Goal: Information Seeking & Learning: Find contact information

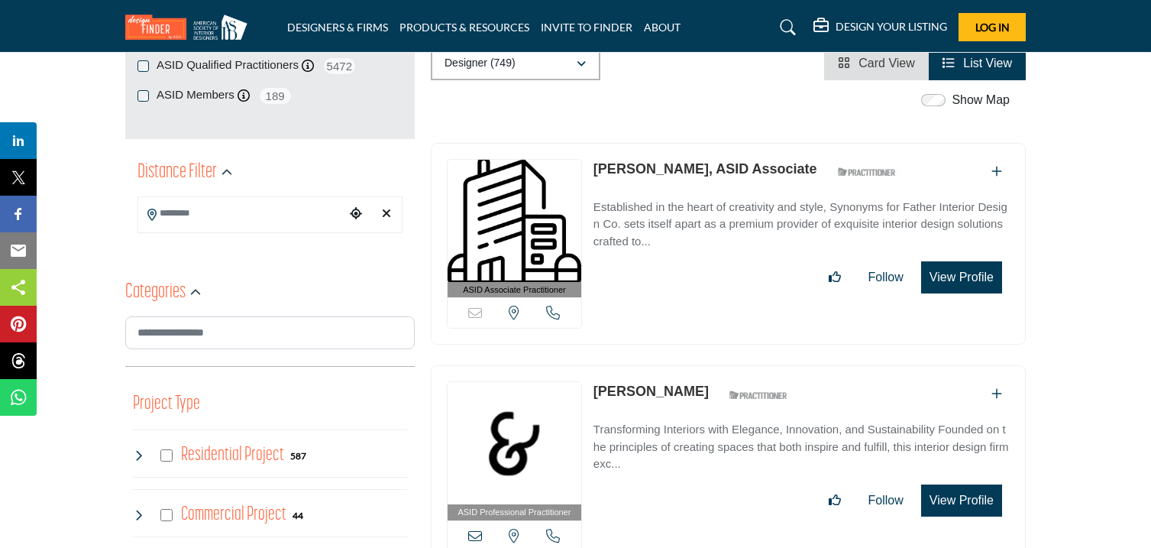
scroll to position [283, 0]
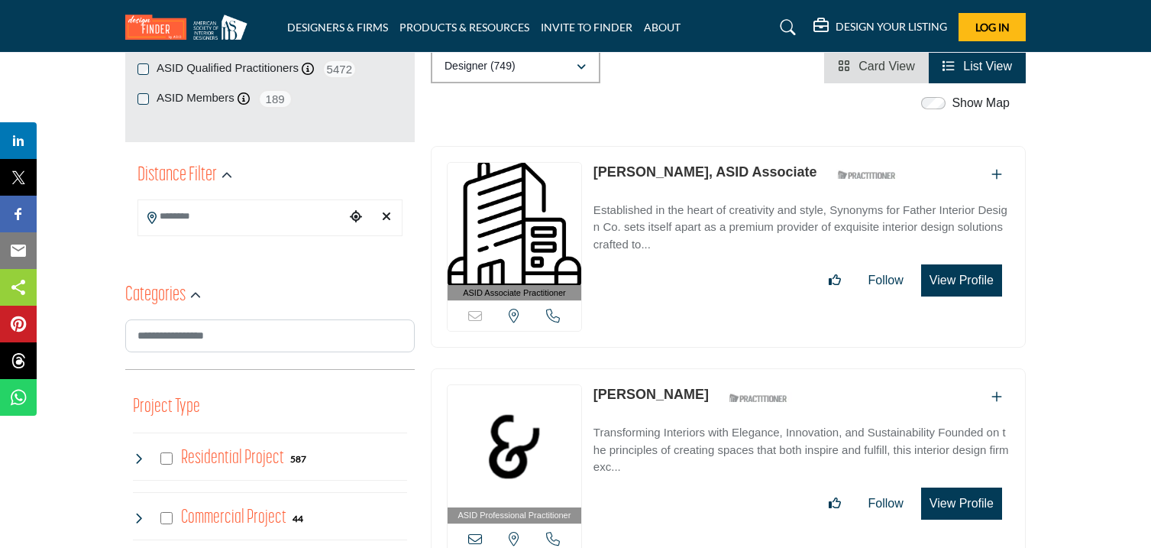
click at [253, 222] on input "Search Location" at bounding box center [241, 217] width 206 height 30
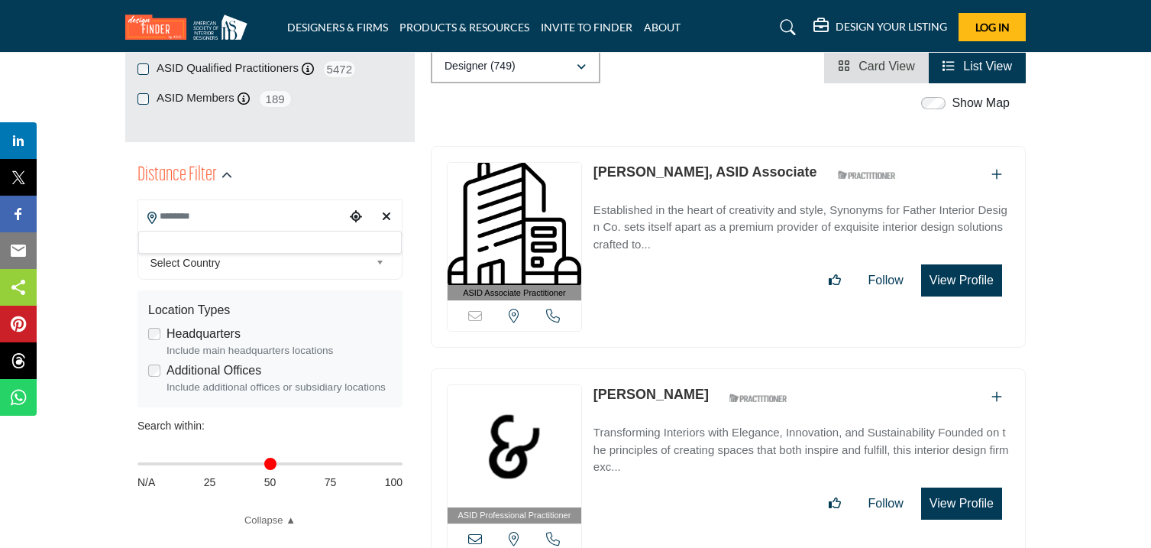
click at [378, 264] on b at bounding box center [383, 263] width 14 height 19
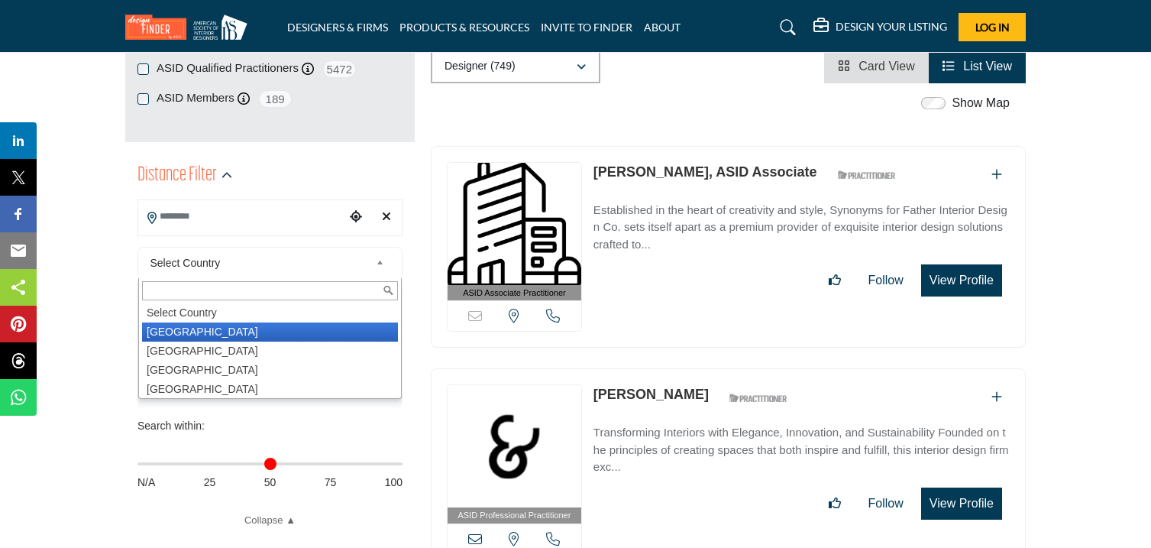
click at [209, 335] on li "[GEOGRAPHIC_DATA]" at bounding box center [270, 331] width 256 height 19
click at [200, 331] on label "Headquarters" at bounding box center [204, 334] width 74 height 18
type input "***"
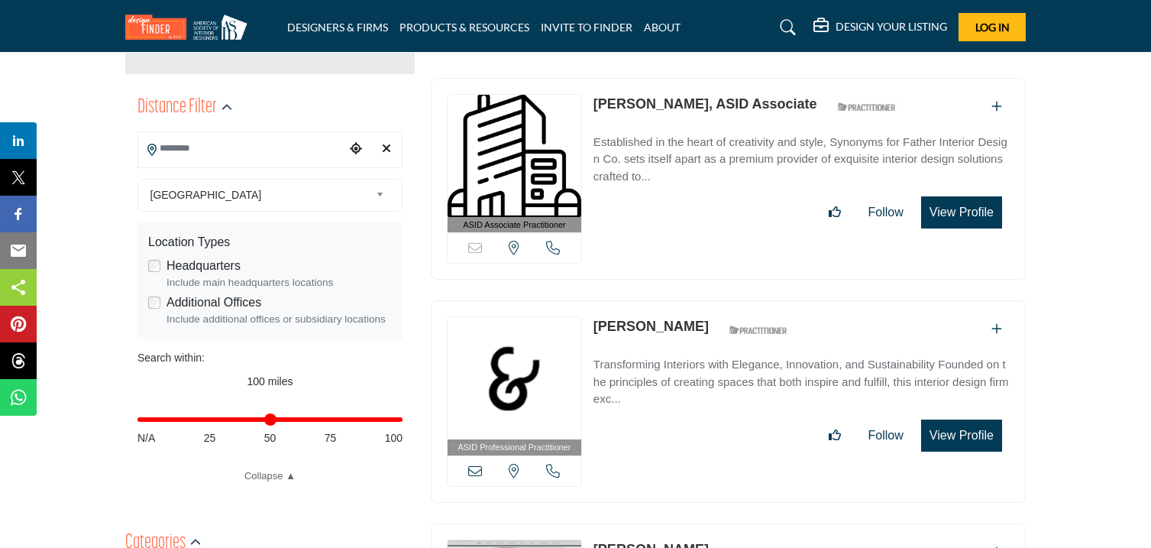
scroll to position [355, 0]
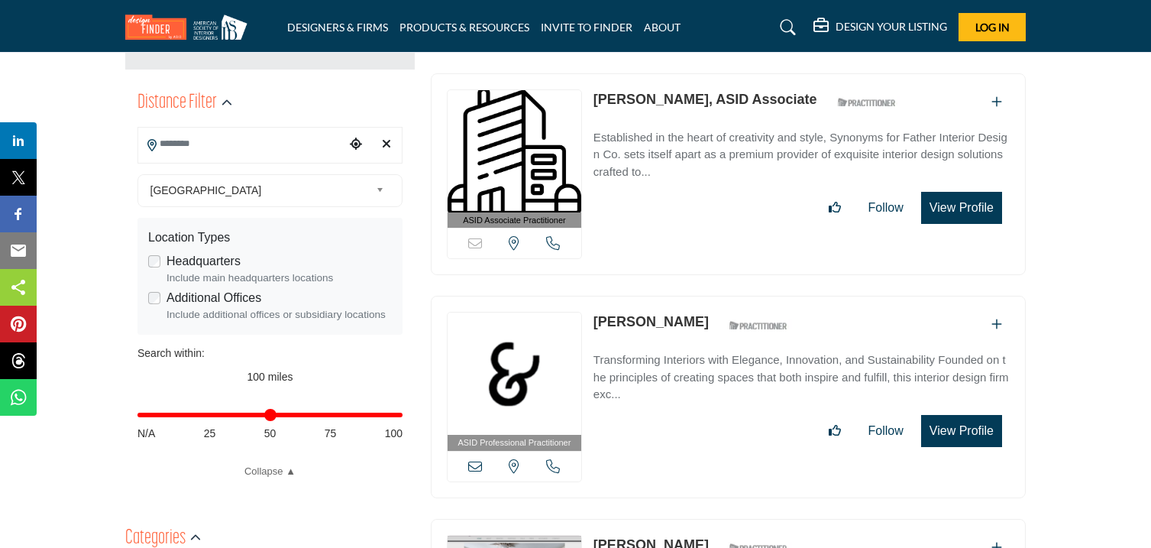
click at [298, 138] on input "Search Location" at bounding box center [241, 144] width 206 height 30
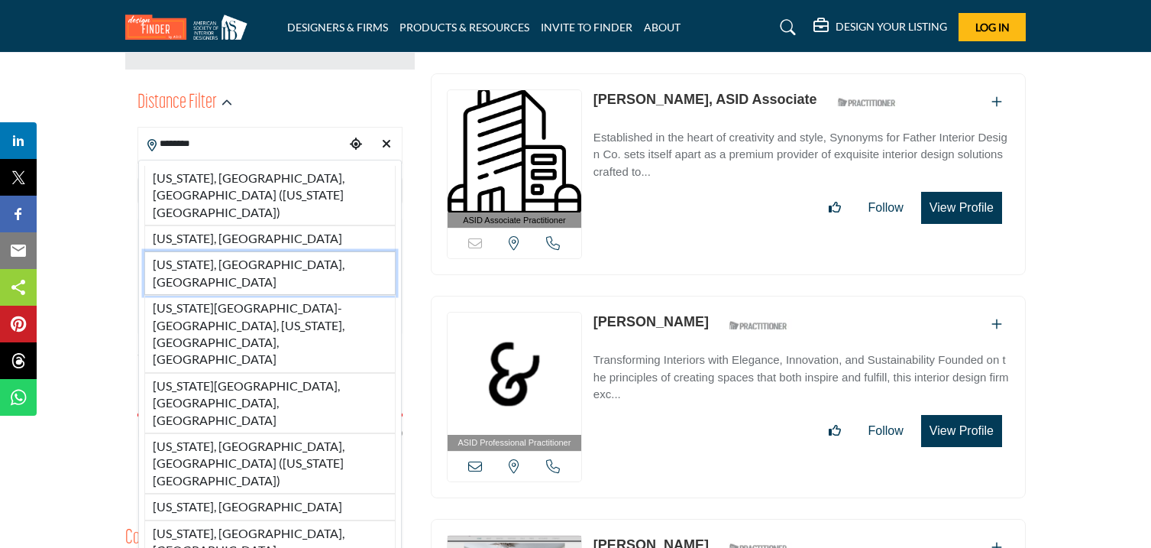
click at [238, 251] on li "[US_STATE], [GEOGRAPHIC_DATA], [GEOGRAPHIC_DATA]" at bounding box center [269, 273] width 251 height 44
click at [238, 229] on div "Location Types" at bounding box center [270, 237] width 244 height 18
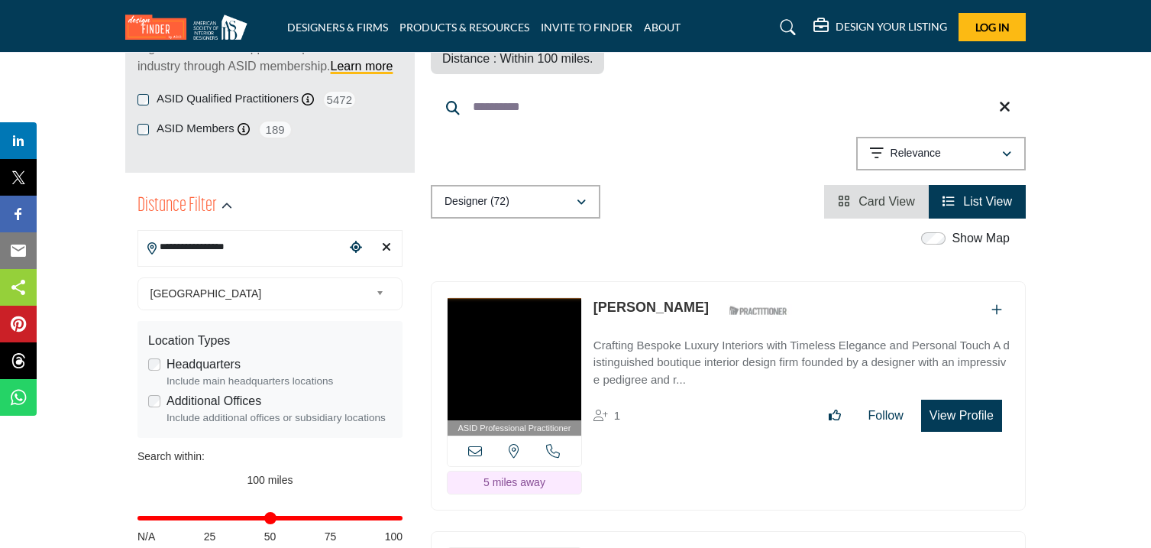
scroll to position [250, 0]
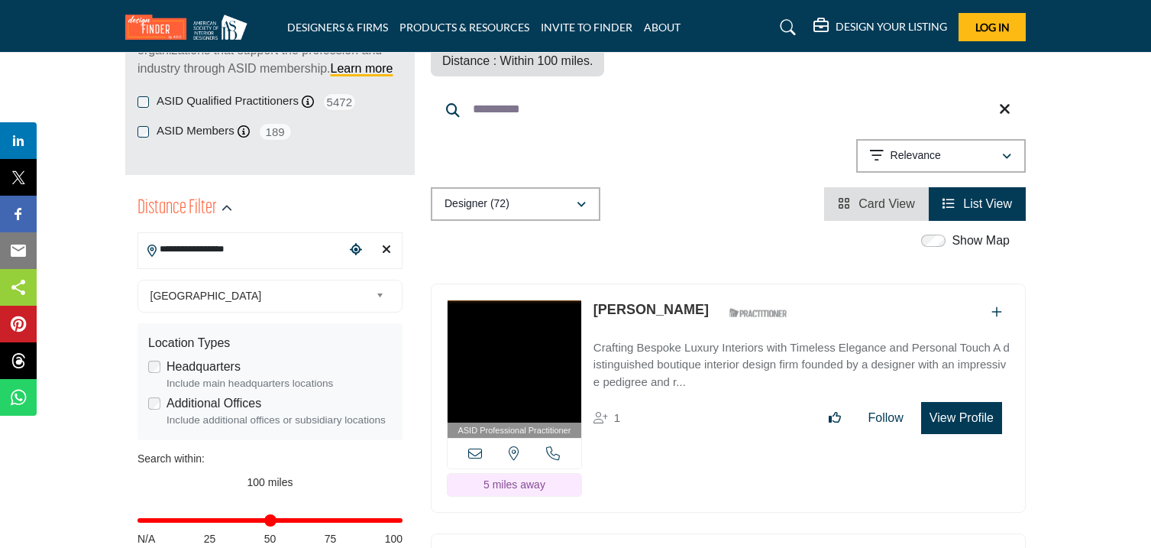
click at [267, 235] on input "**********" at bounding box center [241, 249] width 206 height 30
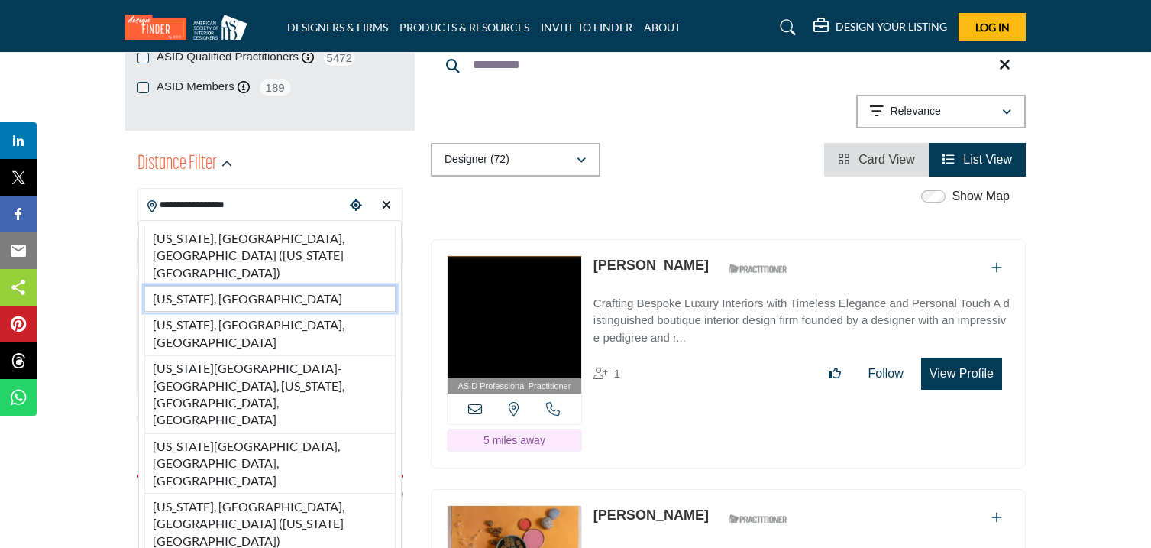
scroll to position [293, 0]
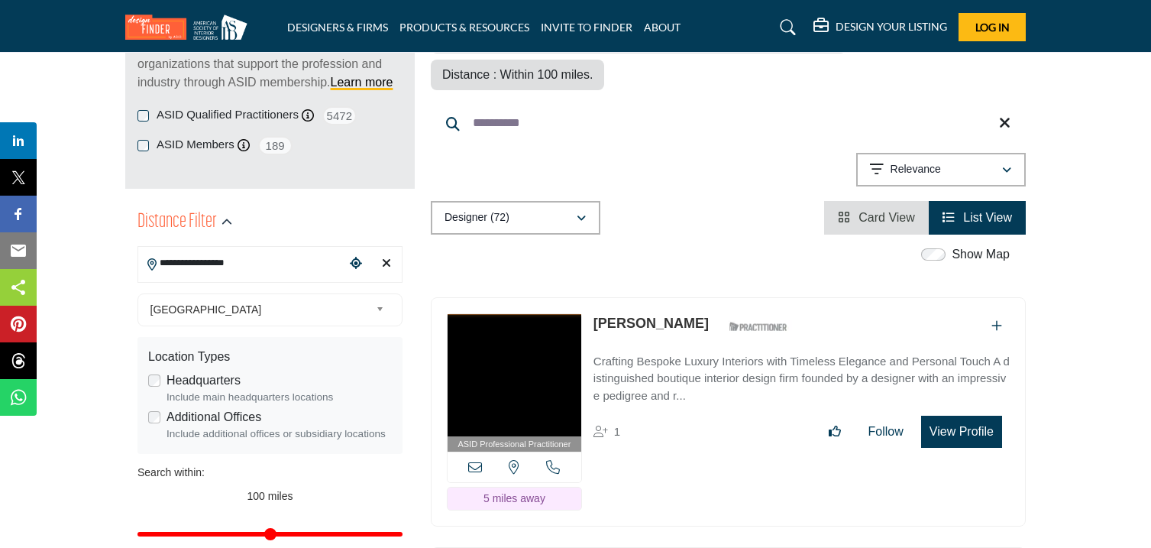
scroll to position [264, 0]
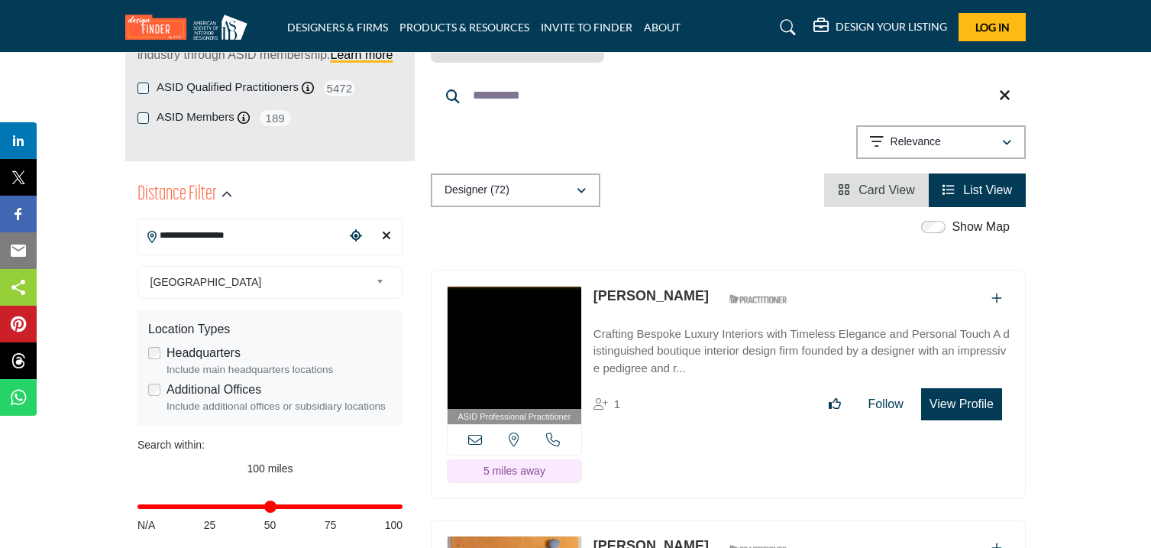
click at [318, 235] on input "**********" at bounding box center [241, 236] width 206 height 30
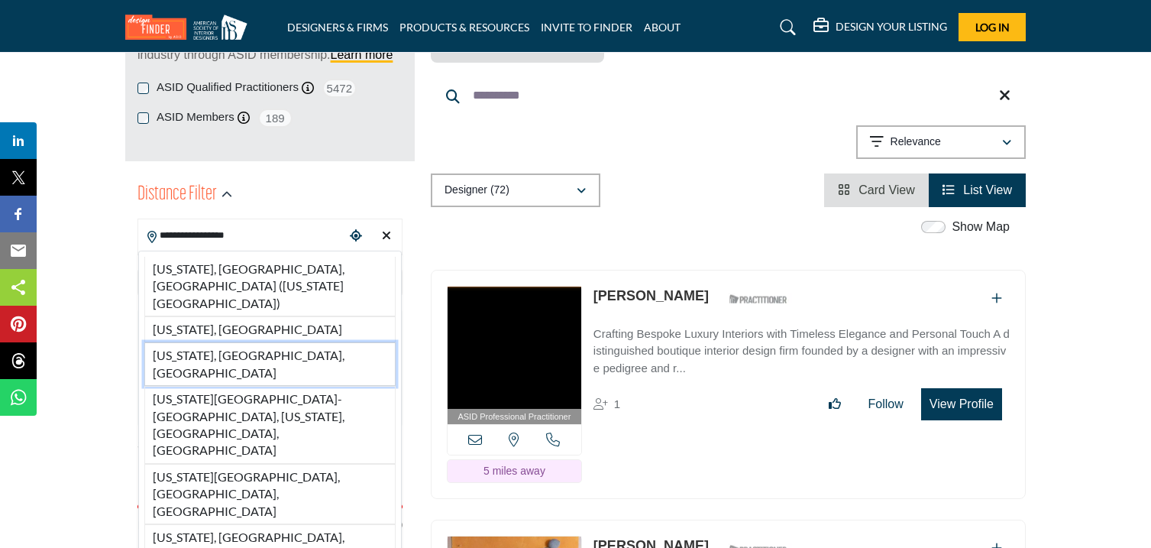
click at [259, 342] on li "[US_STATE], [GEOGRAPHIC_DATA], [GEOGRAPHIC_DATA]" at bounding box center [269, 364] width 251 height 44
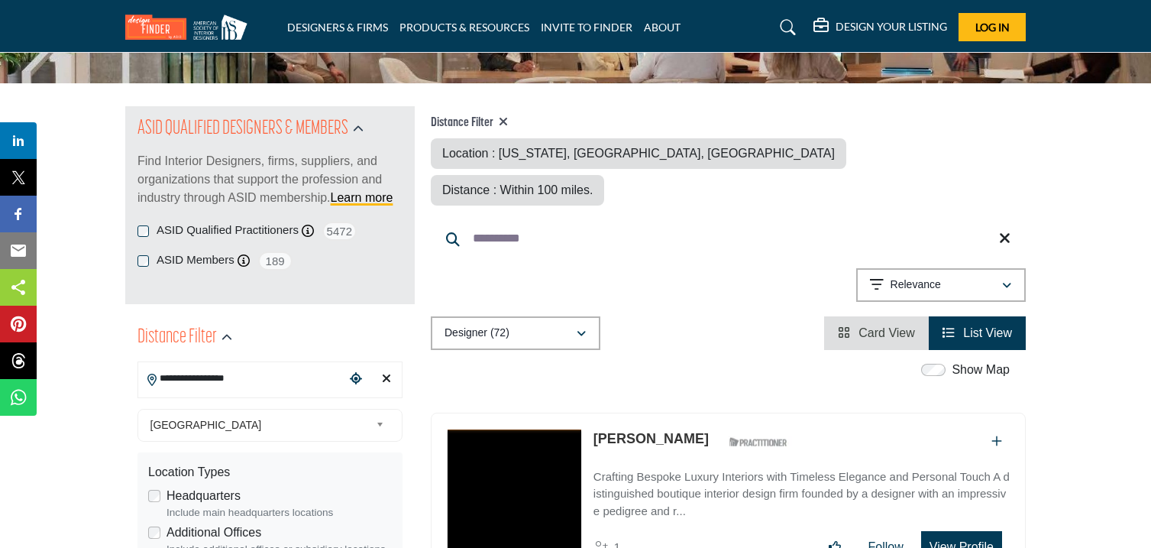
scroll to position [120, 0]
click at [318, 374] on input "**********" at bounding box center [241, 379] width 206 height 30
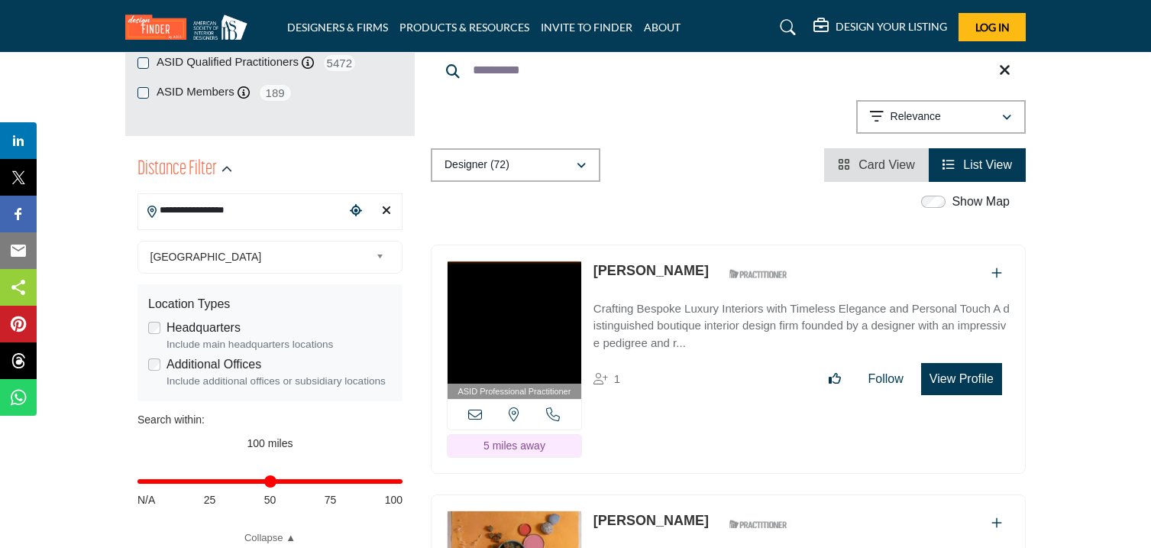
scroll to position [289, 0]
click at [280, 211] on input "**********" at bounding box center [241, 210] width 206 height 30
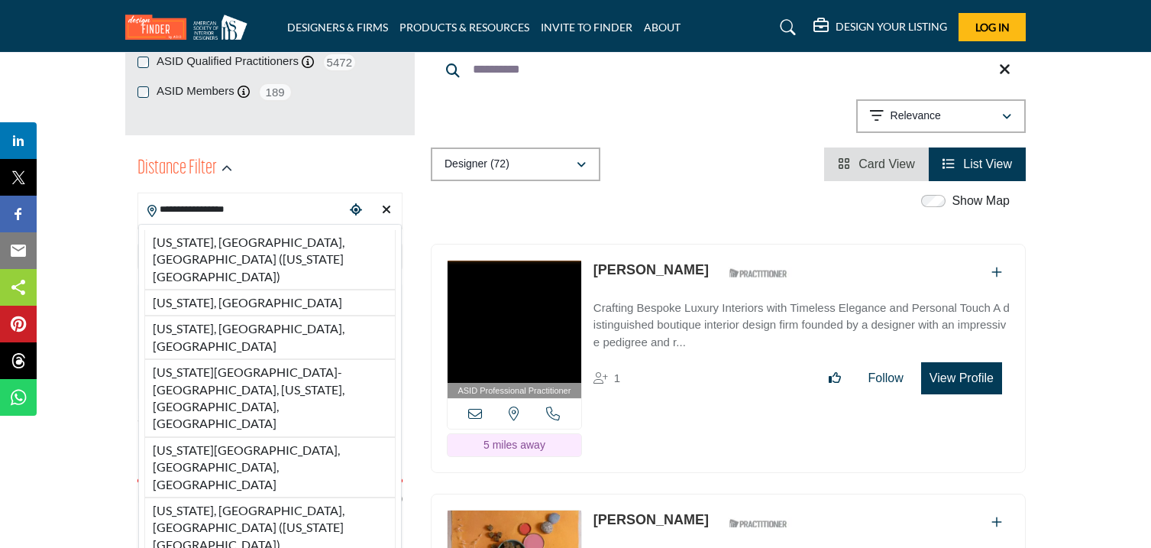
type input "**********"
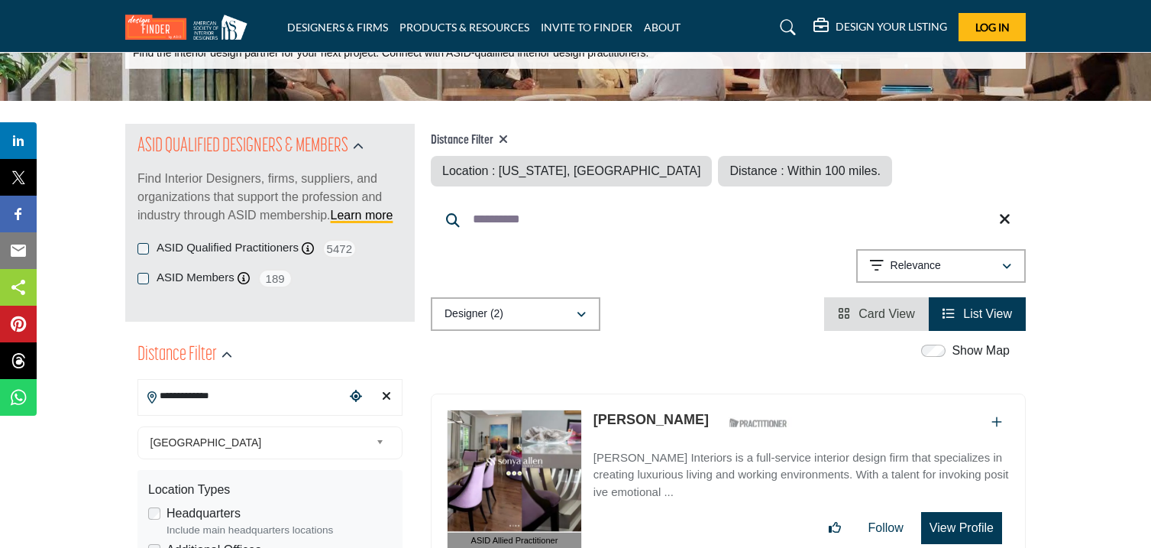
scroll to position [101, 0]
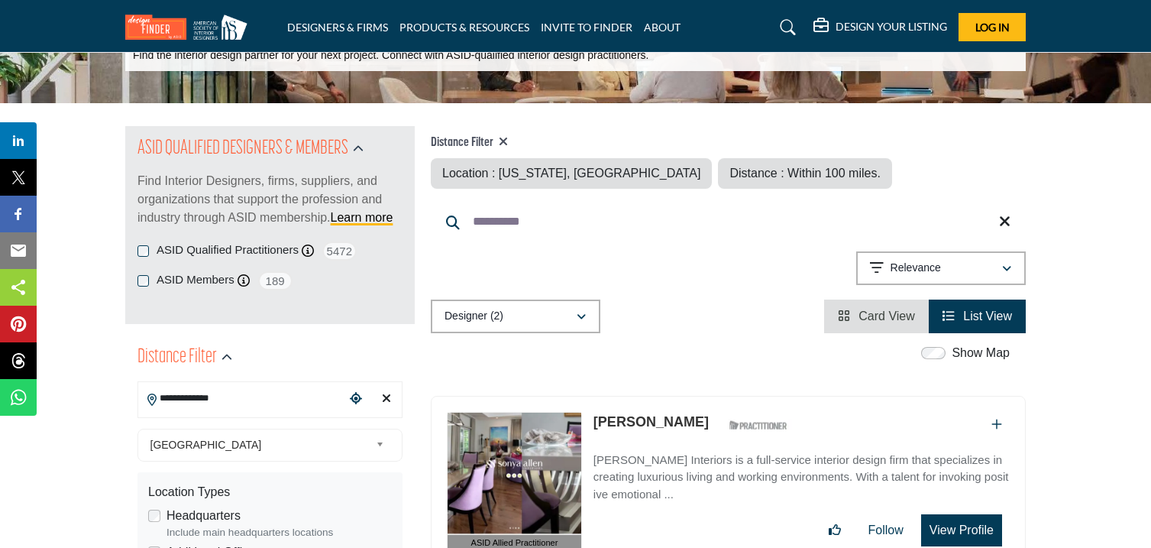
click at [1000, 218] on icon at bounding box center [1004, 221] width 11 height 15
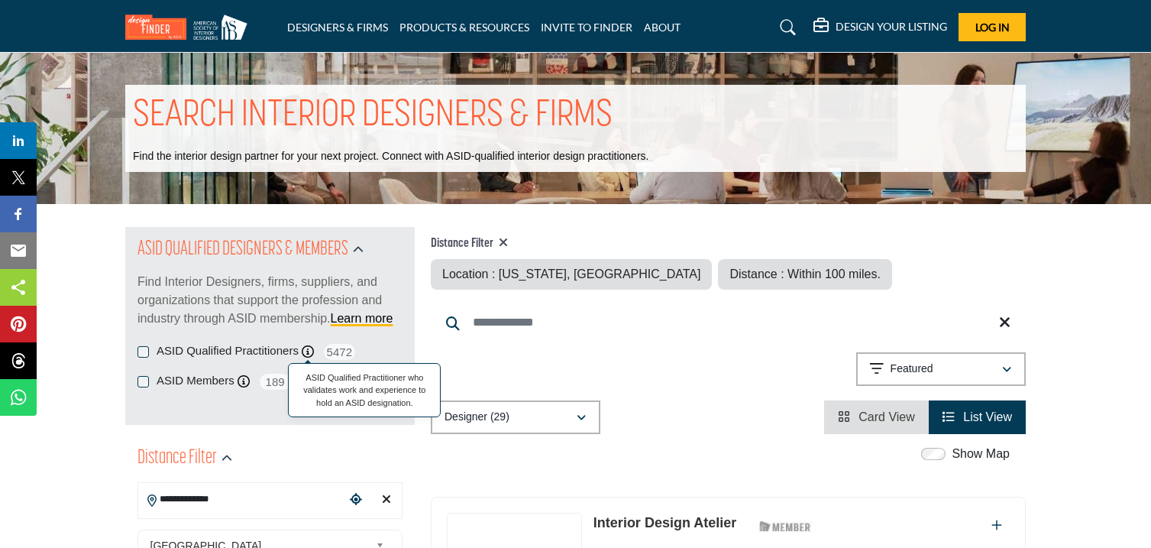
scroll to position [258, 0]
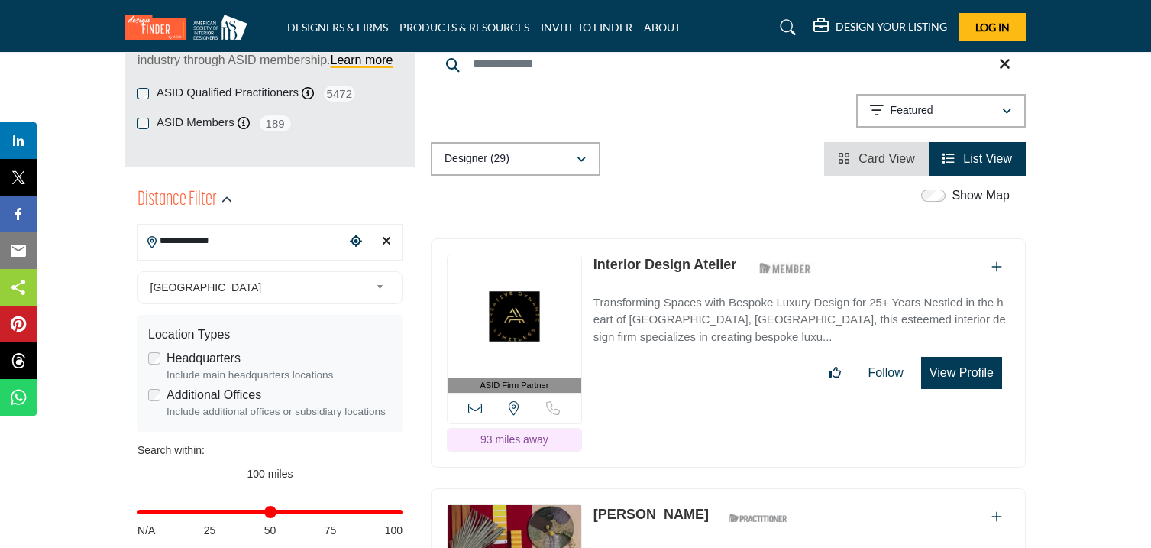
click at [241, 242] on input "**********" at bounding box center [241, 241] width 206 height 30
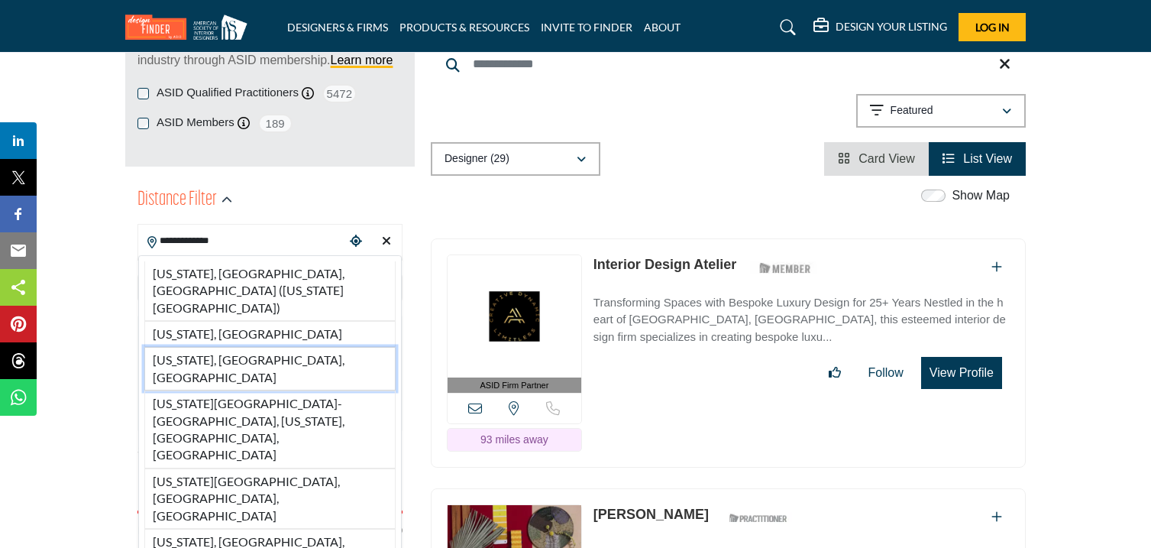
click at [229, 347] on li "[US_STATE], [GEOGRAPHIC_DATA], [GEOGRAPHIC_DATA]" at bounding box center [269, 369] width 251 height 44
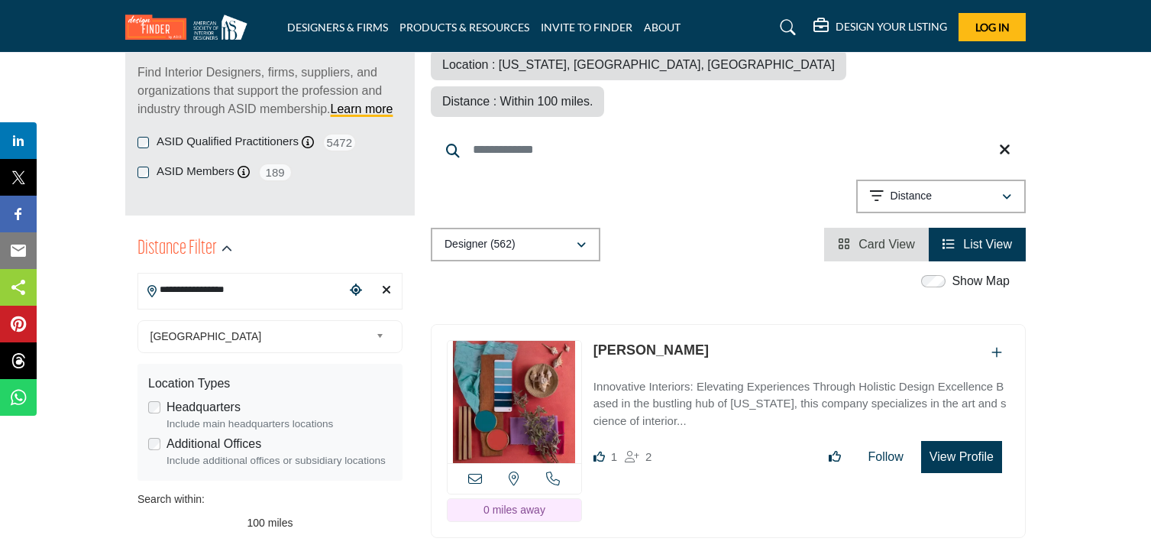
scroll to position [272, 0]
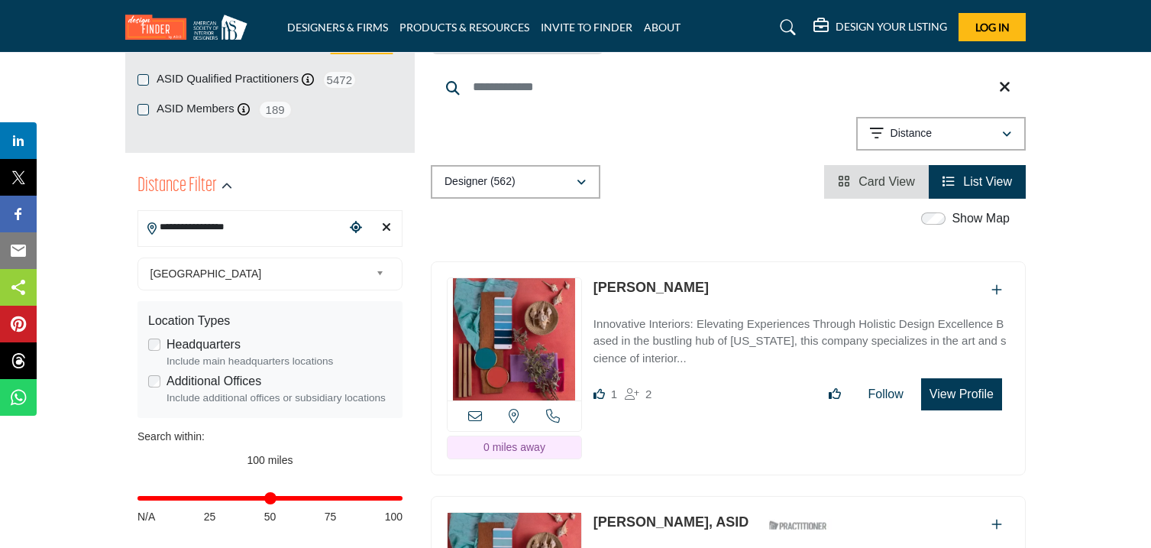
click at [254, 228] on input "**********" at bounding box center [241, 227] width 206 height 30
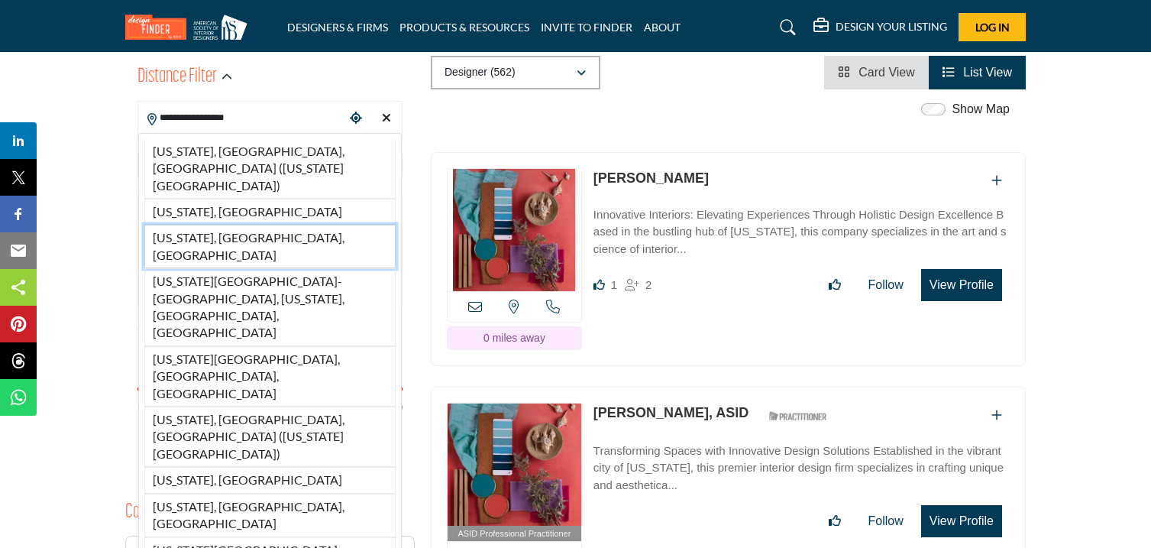
scroll to position [386, 0]
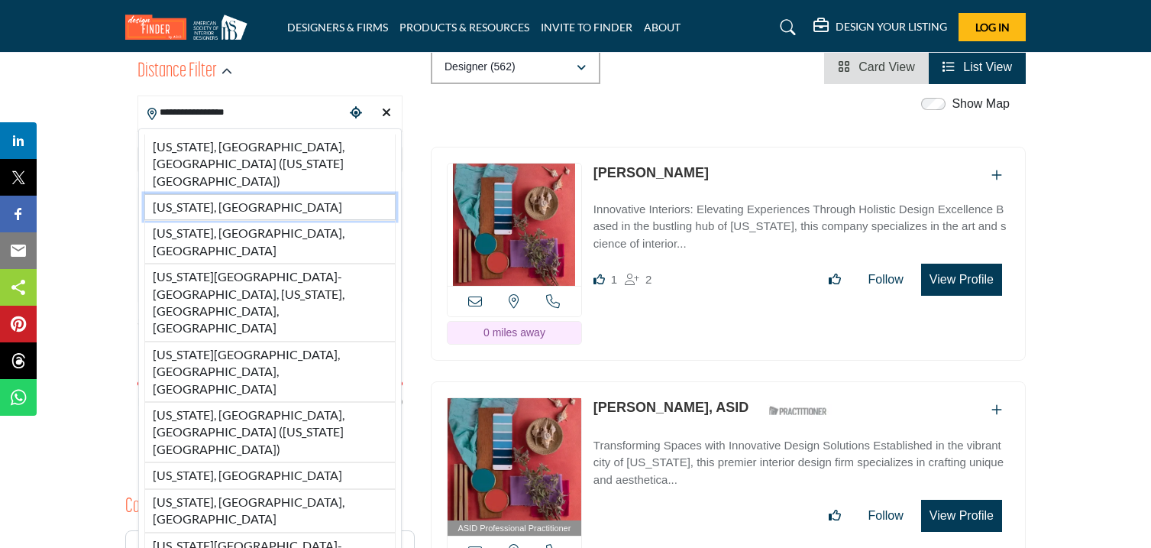
click at [215, 194] on li "[US_STATE], [GEOGRAPHIC_DATA]" at bounding box center [269, 207] width 251 height 26
type input "**********"
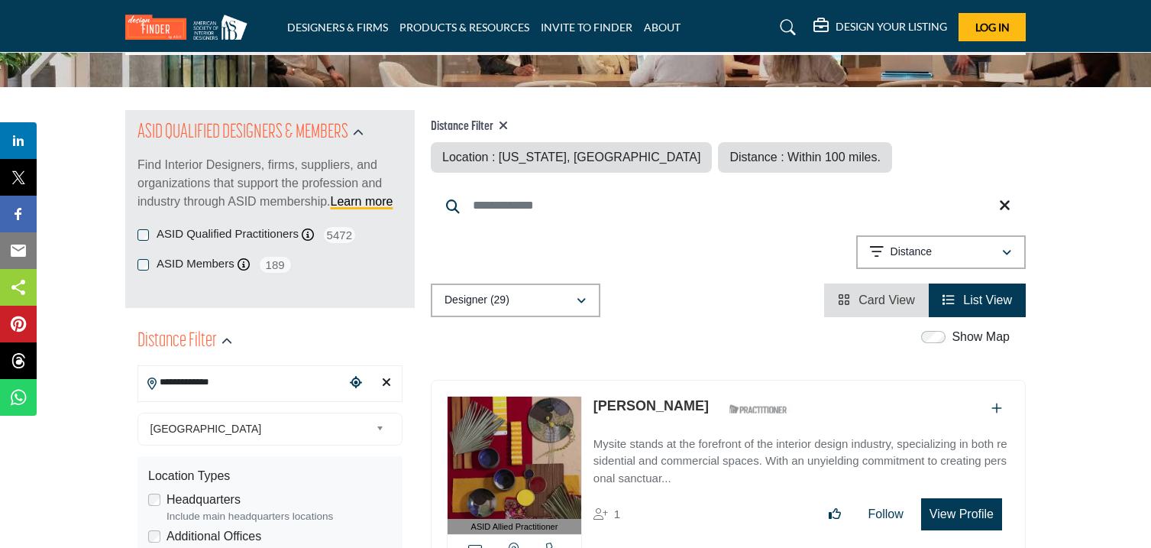
scroll to position [121, 0]
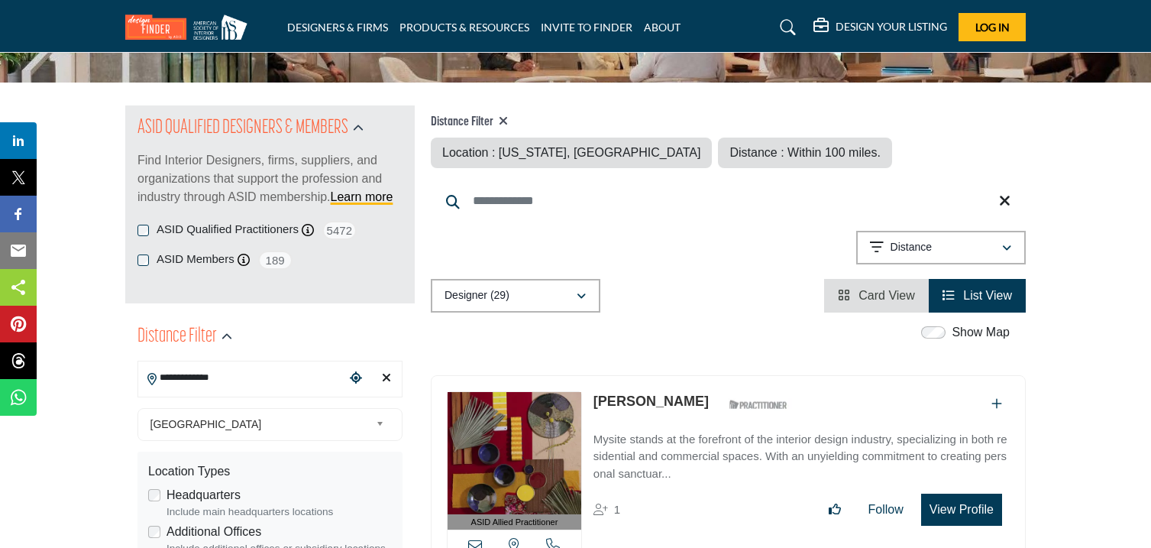
click at [505, 120] on icon at bounding box center [503, 121] width 9 height 12
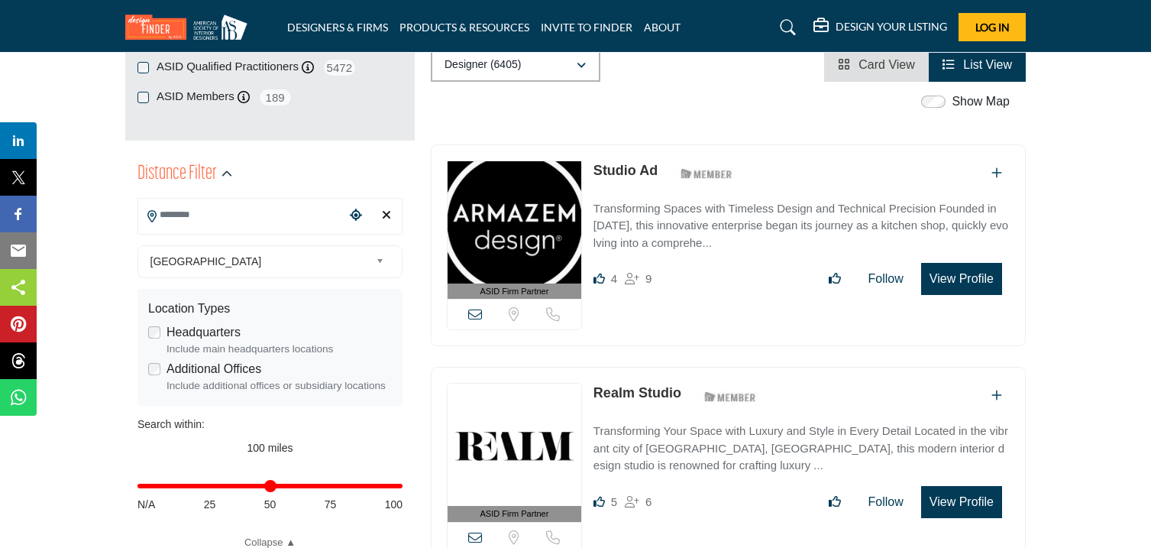
scroll to position [282, 0]
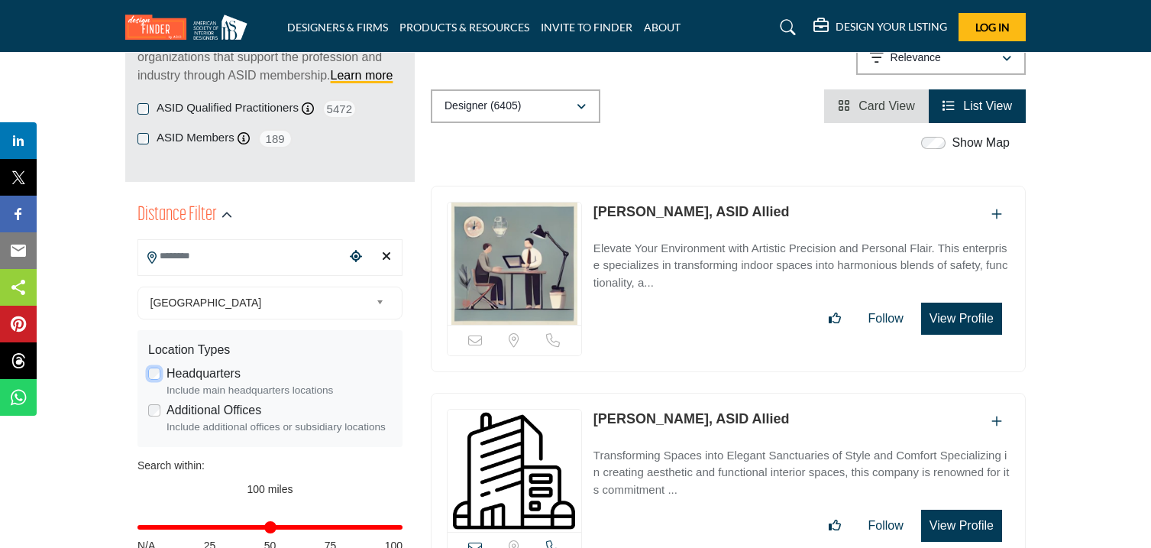
scroll to position [247, 0]
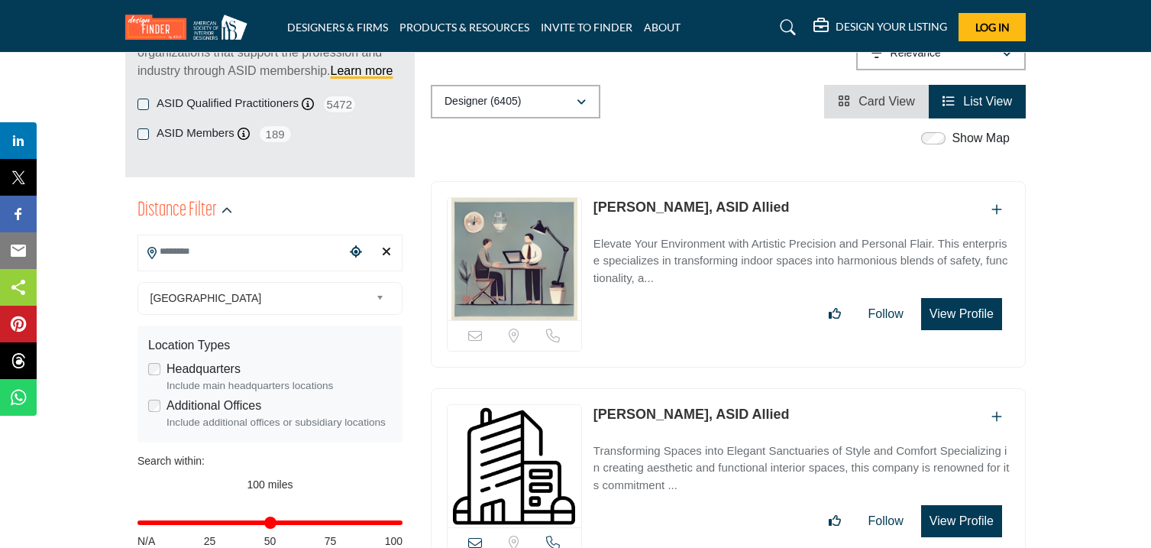
click at [236, 251] on input "Search Location" at bounding box center [241, 252] width 206 height 30
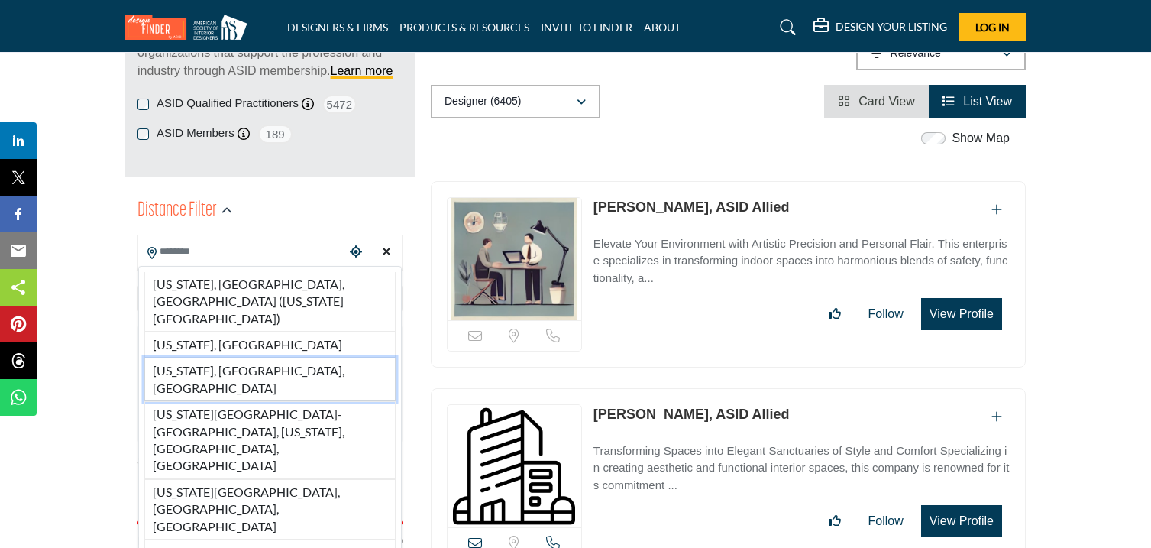
click at [240, 357] on li "[US_STATE], [GEOGRAPHIC_DATA], [GEOGRAPHIC_DATA]" at bounding box center [269, 379] width 251 height 44
type input "**********"
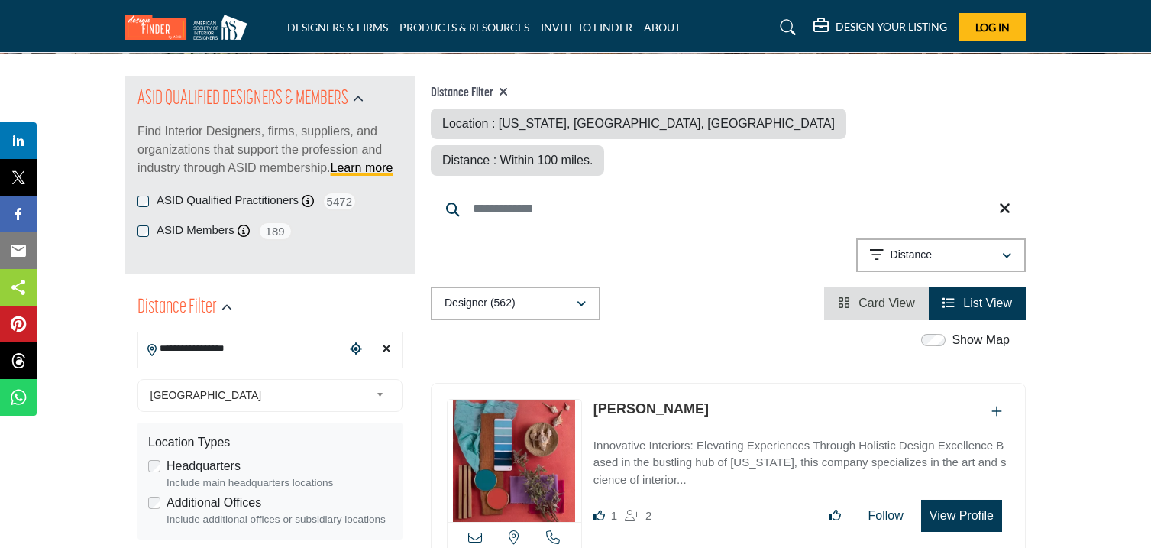
scroll to position [151, 0]
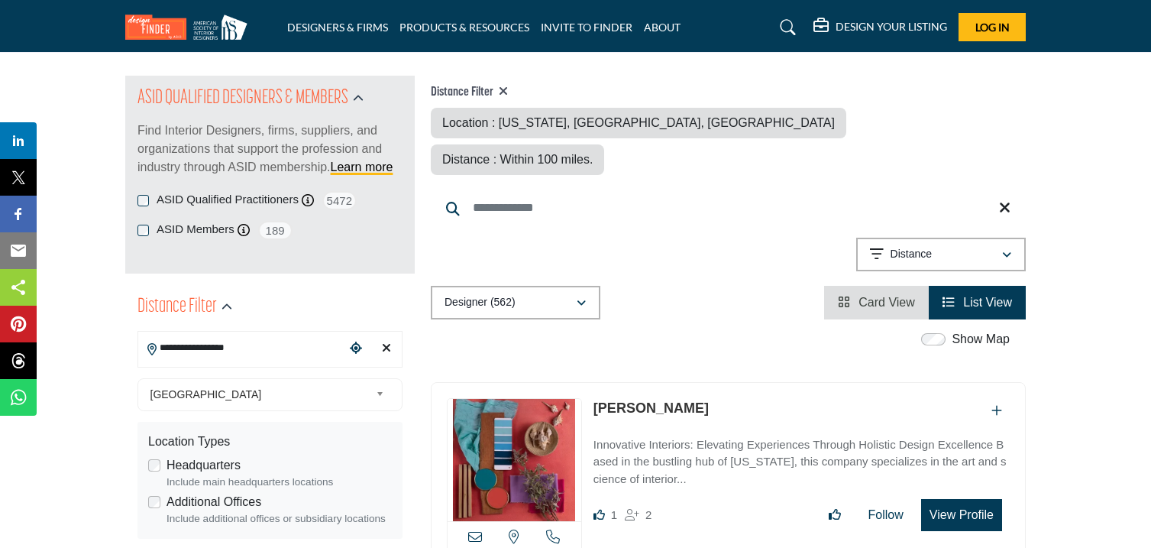
click at [503, 86] on icon at bounding box center [503, 91] width 9 height 12
click at [312, 341] on input "**********" at bounding box center [241, 348] width 206 height 30
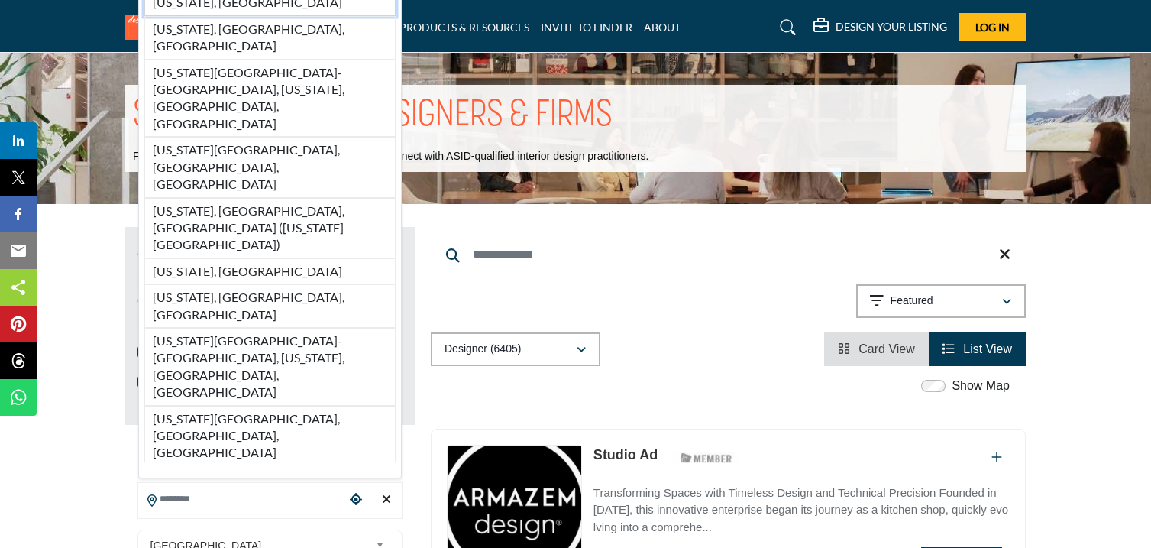
click at [250, 15] on li "[US_STATE], [GEOGRAPHIC_DATA]" at bounding box center [269, 2] width 251 height 26
type input "**********"
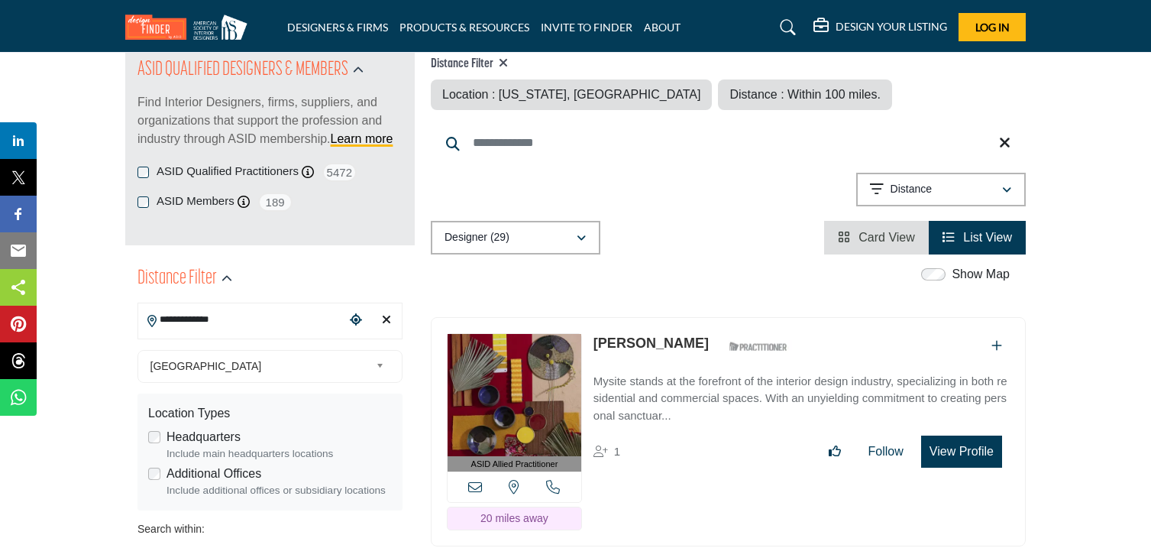
scroll to position [179, 0]
click at [328, 320] on input "**********" at bounding box center [241, 321] width 206 height 30
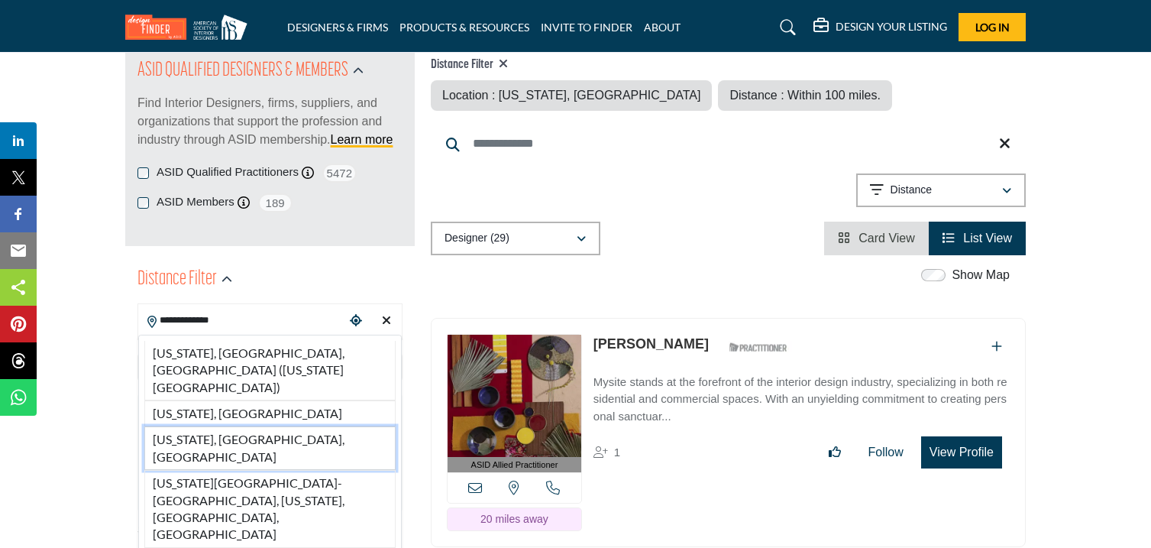
click at [255, 426] on li "[US_STATE], [GEOGRAPHIC_DATA], [GEOGRAPHIC_DATA]" at bounding box center [269, 448] width 251 height 44
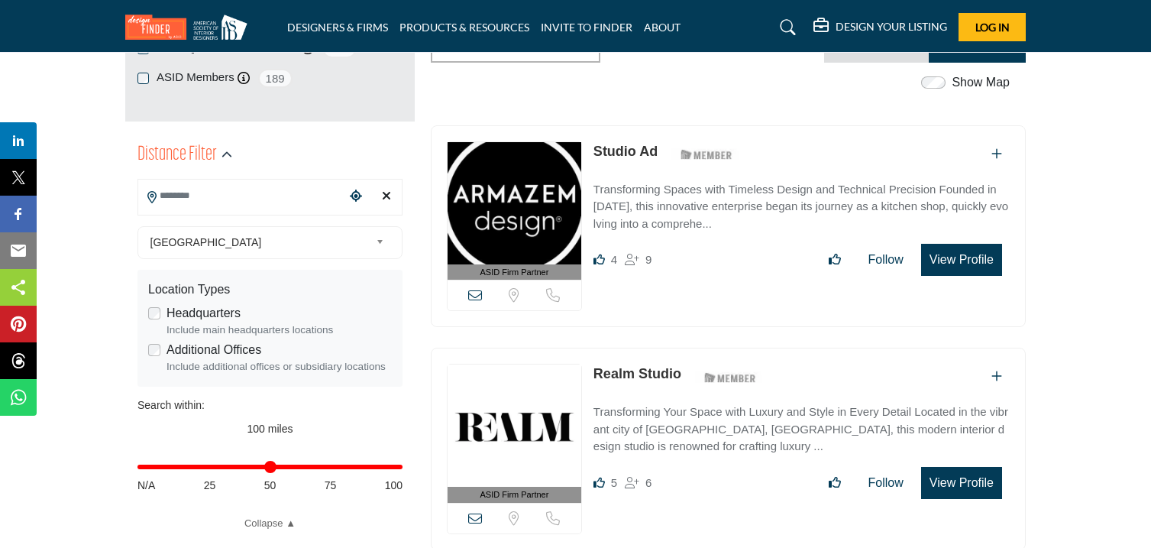
scroll to position [357, 0]
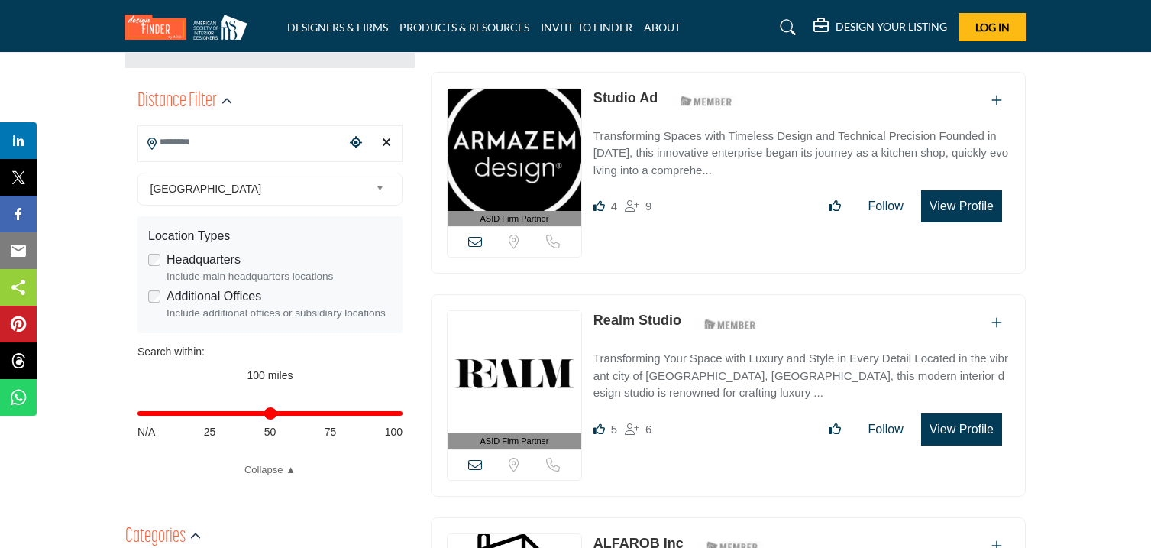
click at [315, 145] on input "Search Location" at bounding box center [241, 143] width 206 height 30
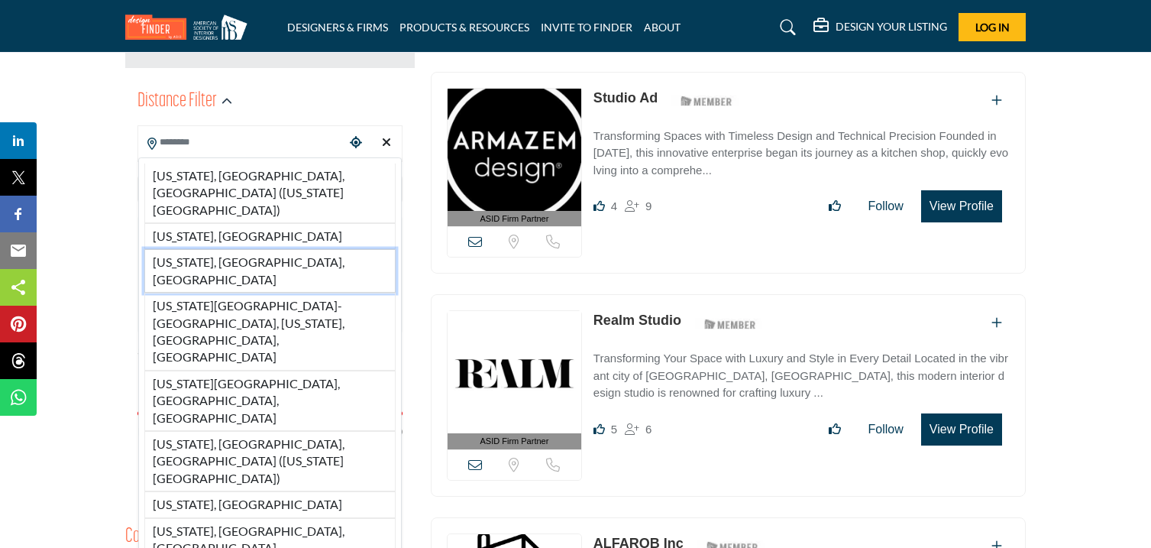
click at [267, 249] on li "[US_STATE], [GEOGRAPHIC_DATA], [GEOGRAPHIC_DATA]" at bounding box center [269, 271] width 251 height 44
type input "**********"
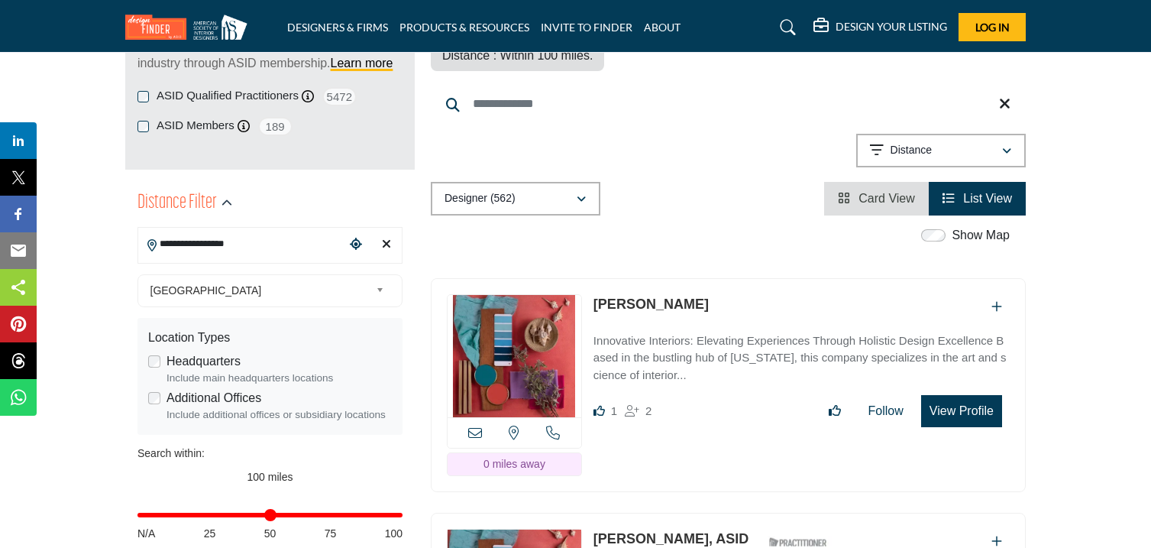
scroll to position [257, 0]
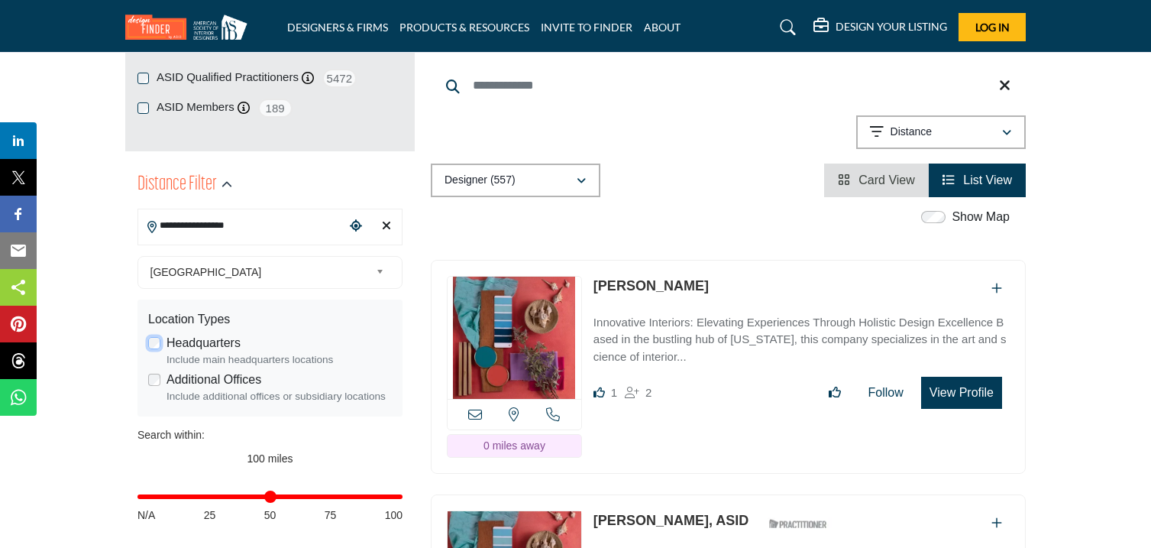
scroll to position [280, 0]
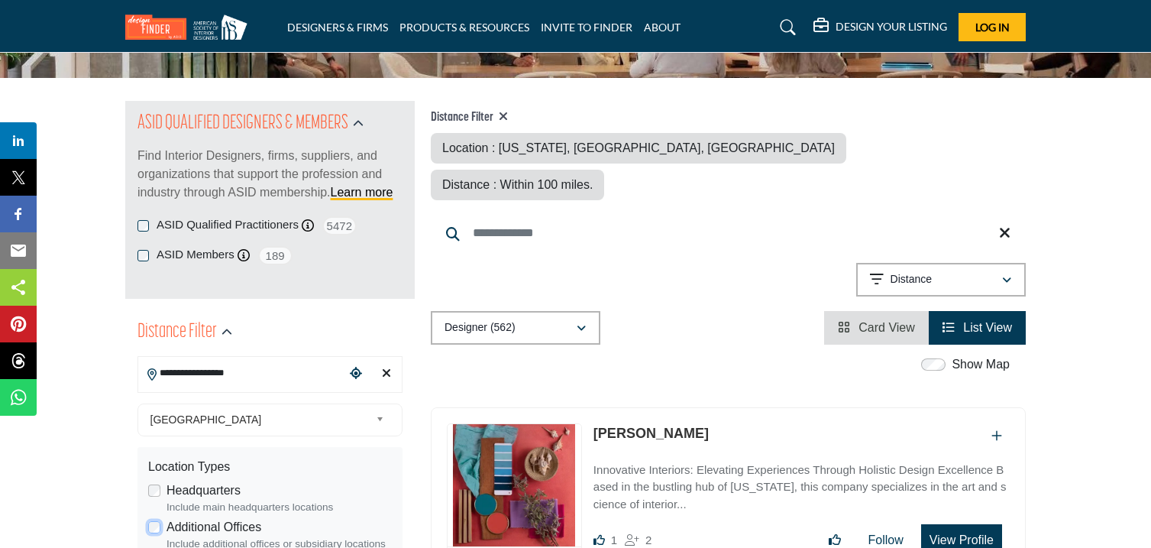
scroll to position [123, 0]
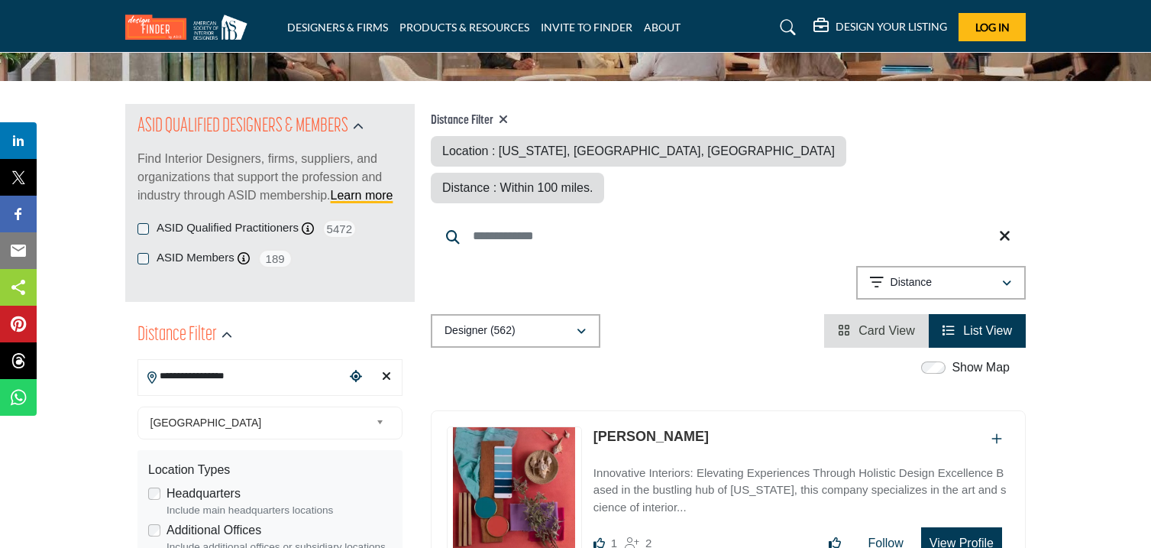
click at [507, 115] on icon at bounding box center [503, 119] width 9 height 12
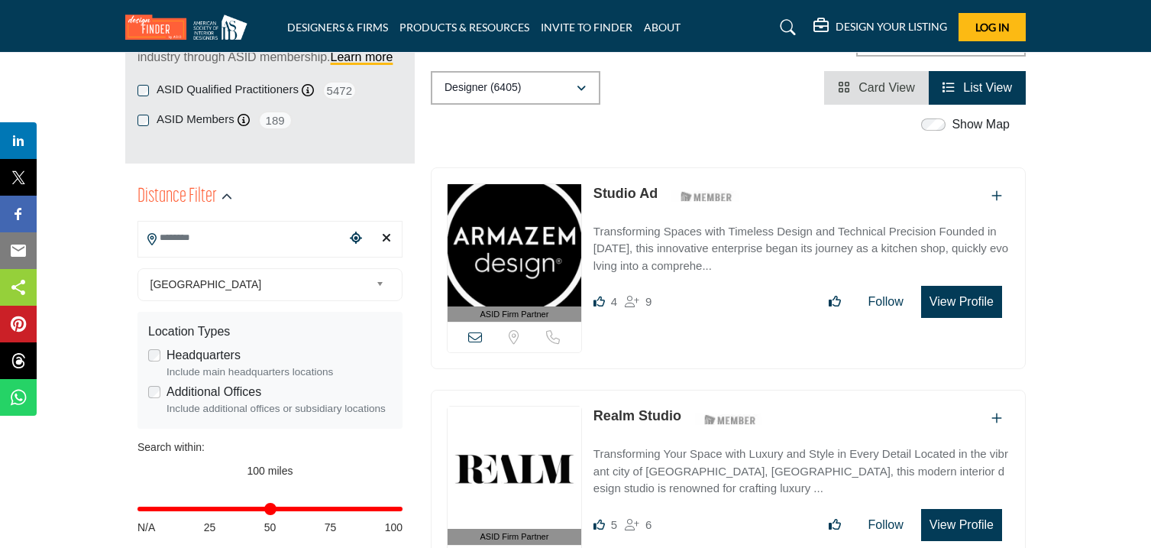
scroll to position [269, 0]
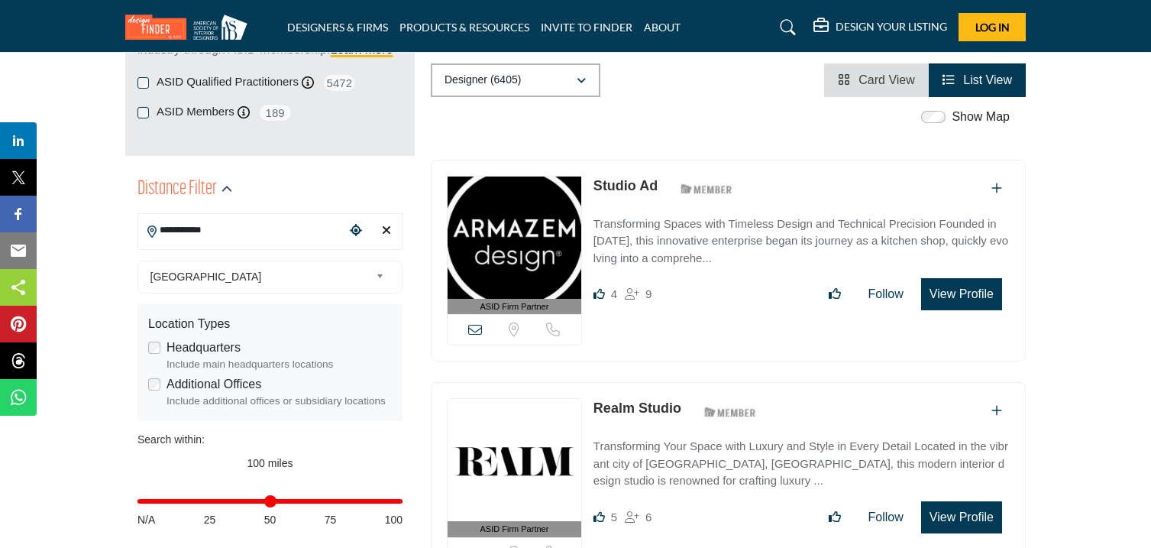
type input "**********"
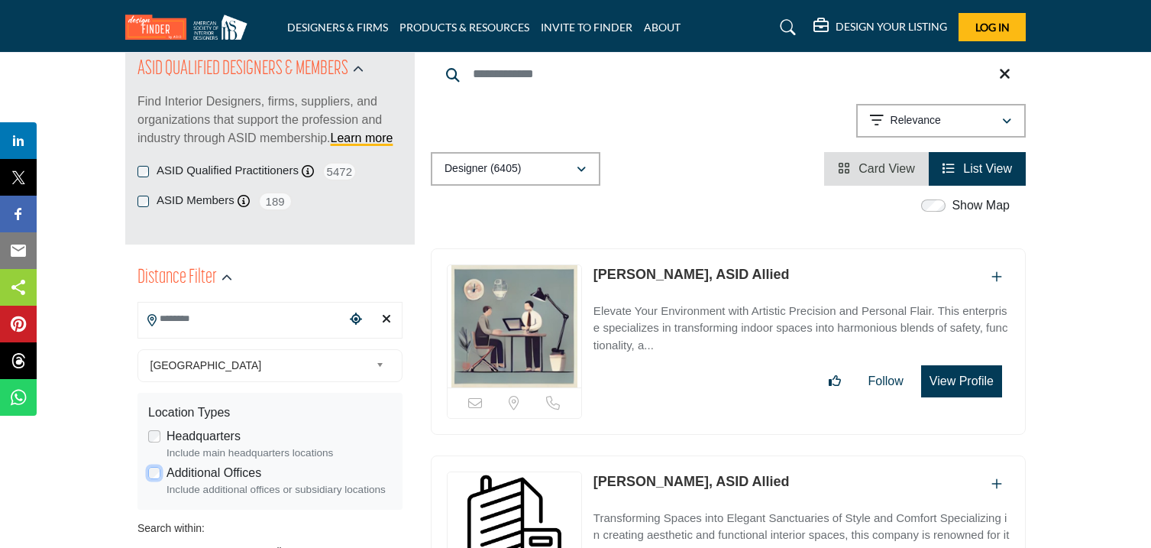
scroll to position [181, 0]
click at [254, 322] on input "Search Location" at bounding box center [241, 318] width 206 height 30
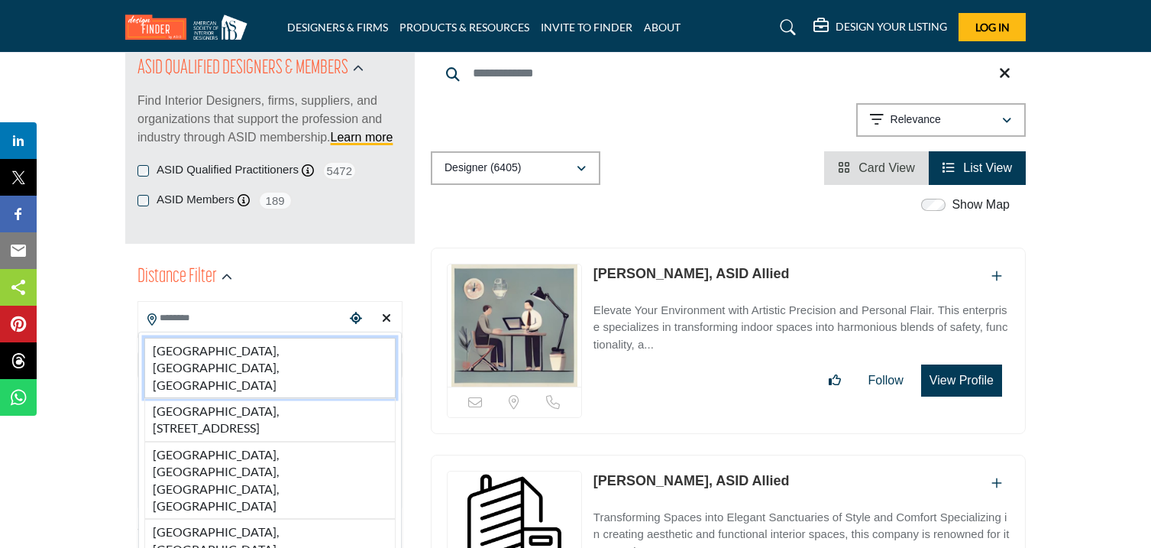
click at [241, 348] on li "[GEOGRAPHIC_DATA], [GEOGRAPHIC_DATA], [GEOGRAPHIC_DATA]" at bounding box center [269, 368] width 251 height 60
type input "**********"
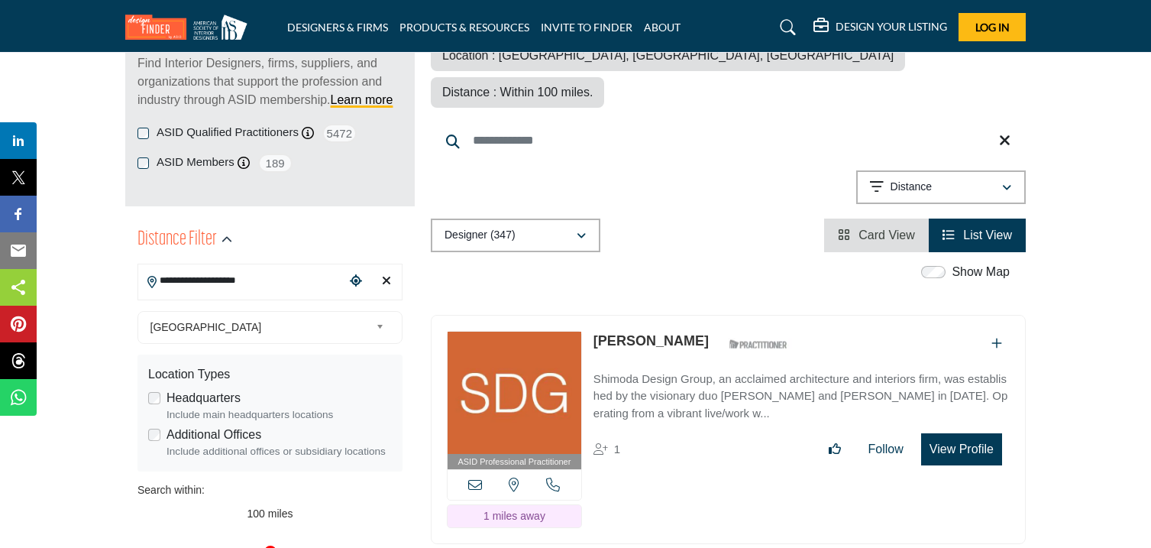
scroll to position [219, 0]
click at [875, 228] on span "Card View" at bounding box center [887, 234] width 57 height 13
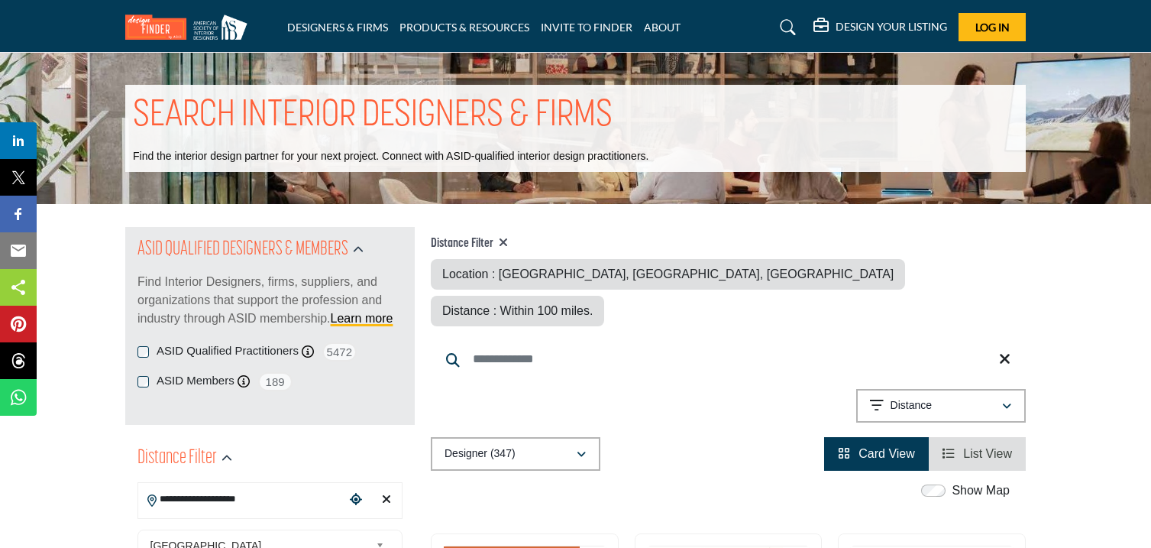
click at [504, 239] on icon at bounding box center [503, 242] width 9 height 12
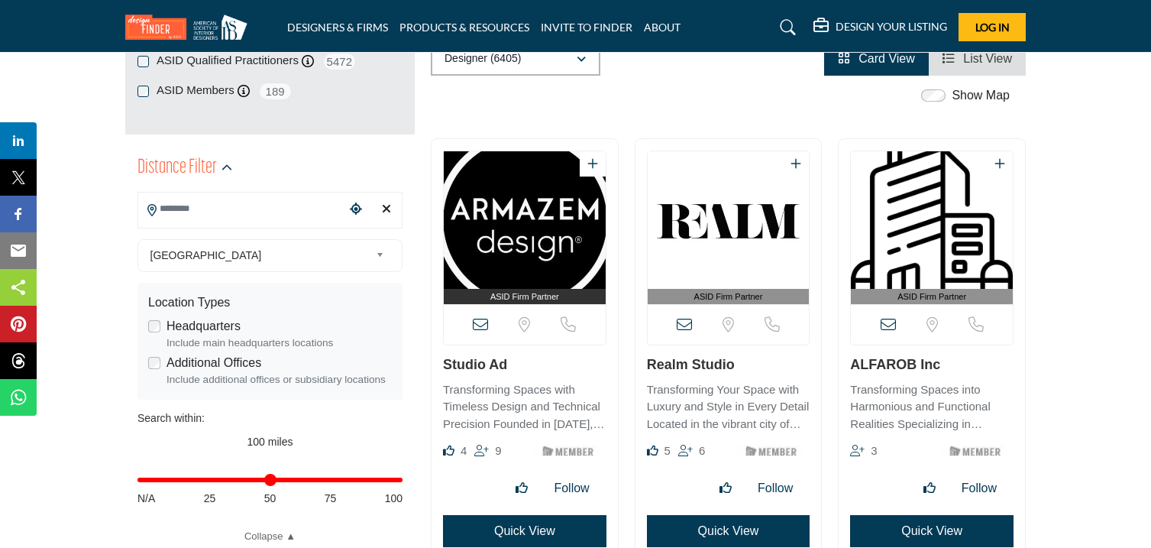
scroll to position [289, 0]
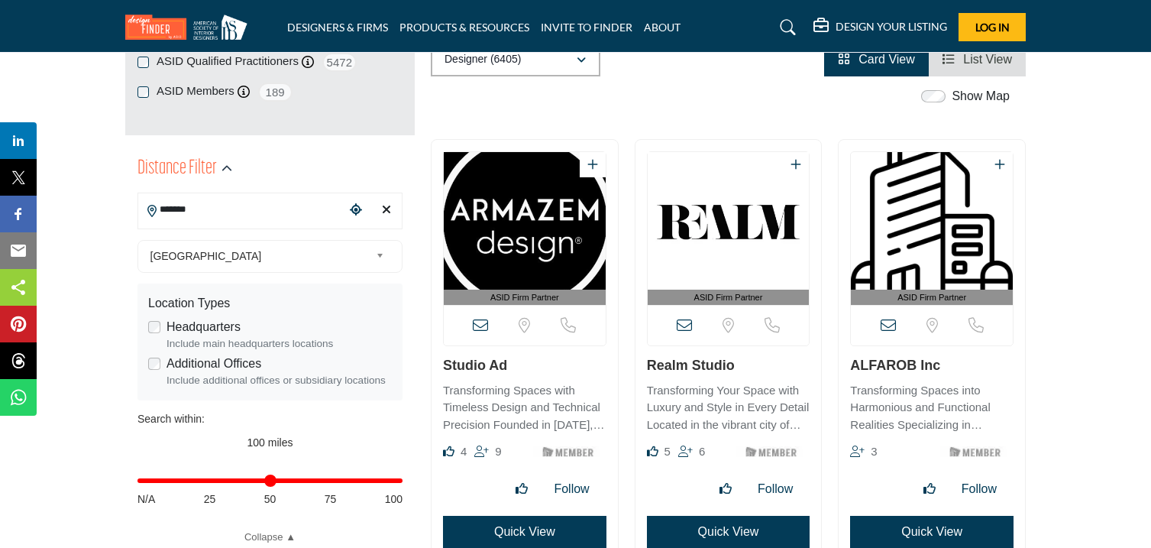
type input "*******"
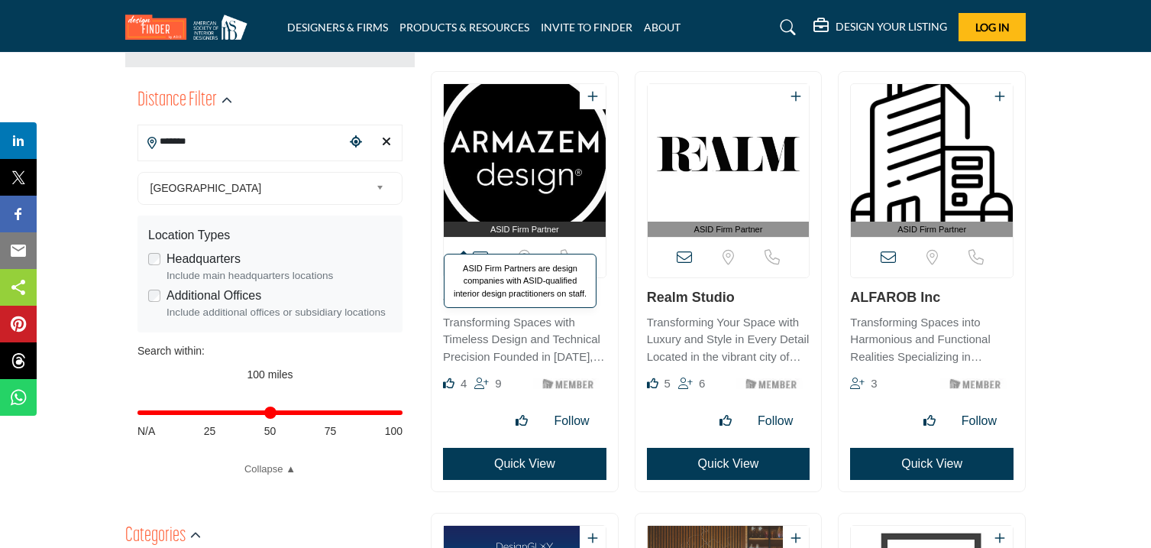
scroll to position [358, 0]
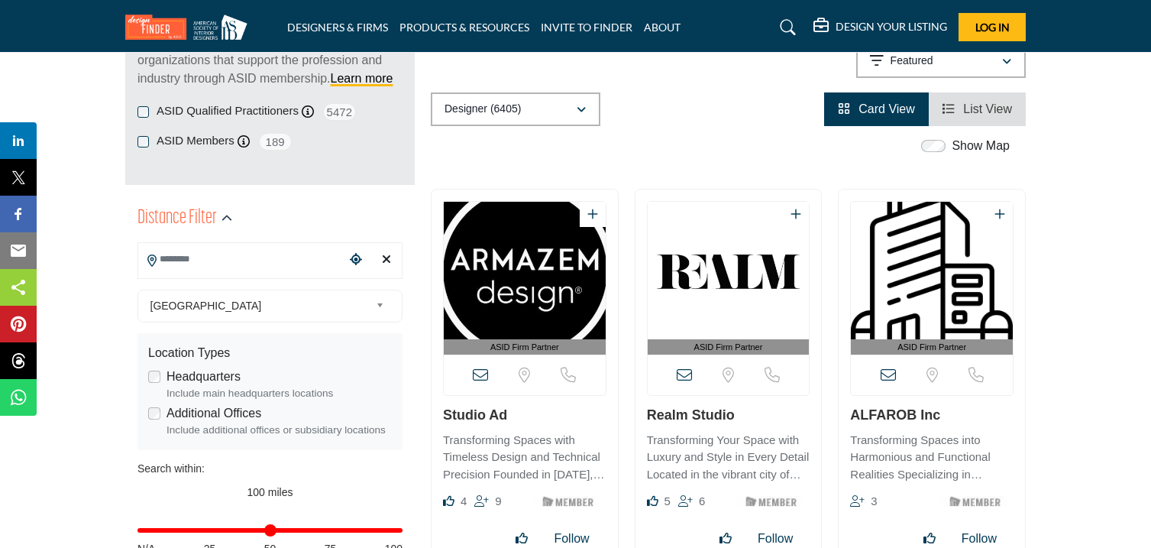
scroll to position [244, 0]
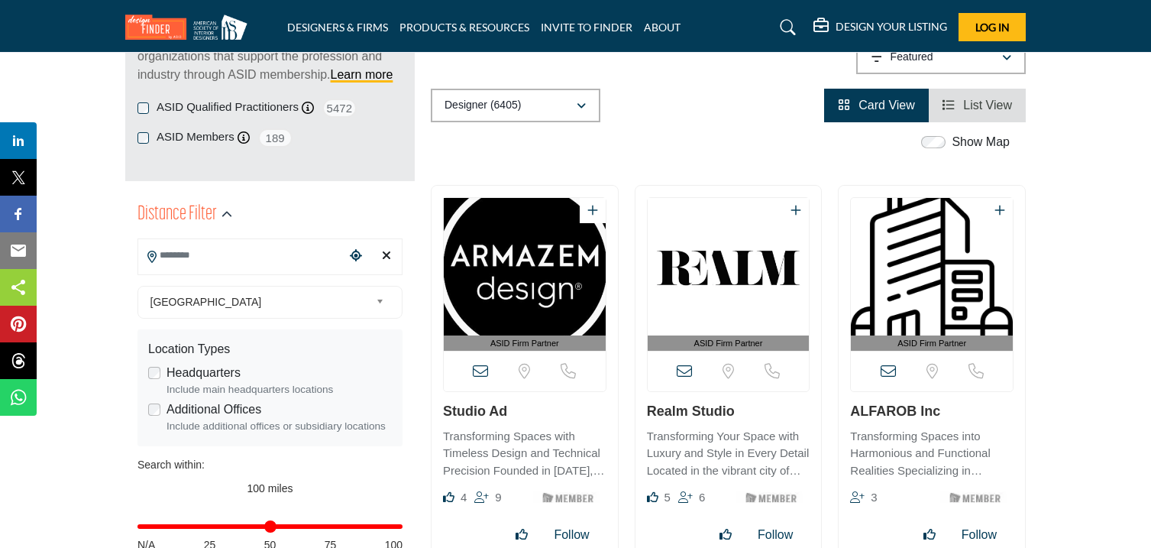
click at [206, 254] on input "Search Location" at bounding box center [241, 256] width 206 height 30
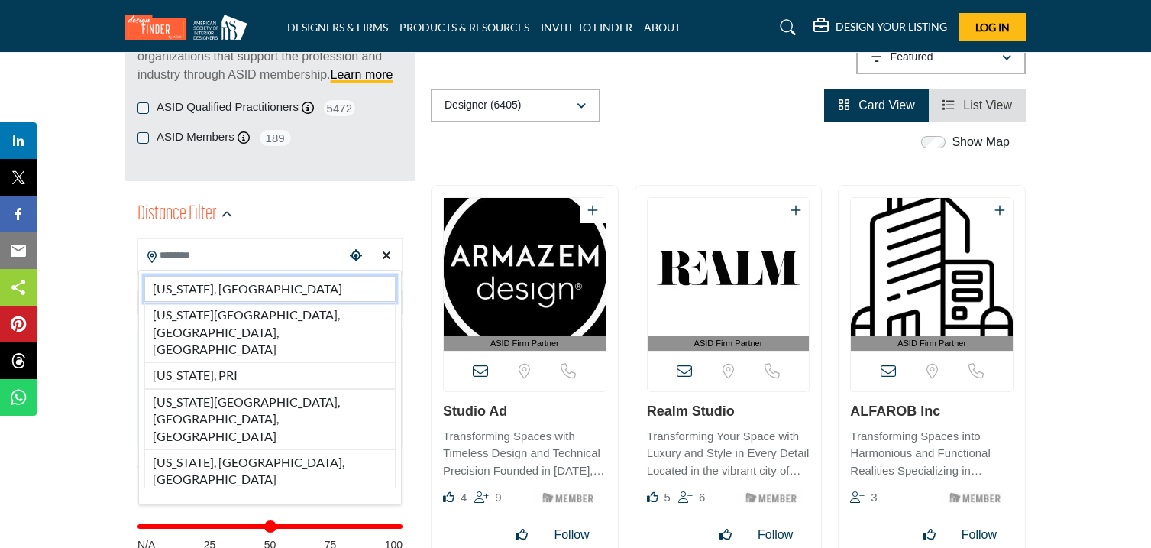
click at [199, 289] on li "[US_STATE], [GEOGRAPHIC_DATA]" at bounding box center [269, 289] width 251 height 26
type input "**********"
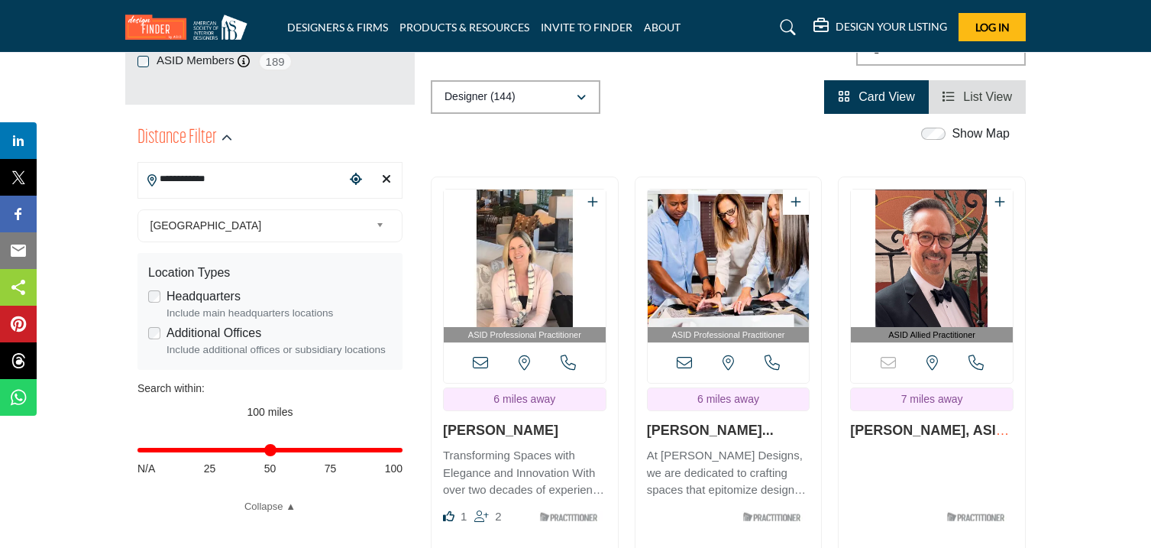
scroll to position [325, 0]
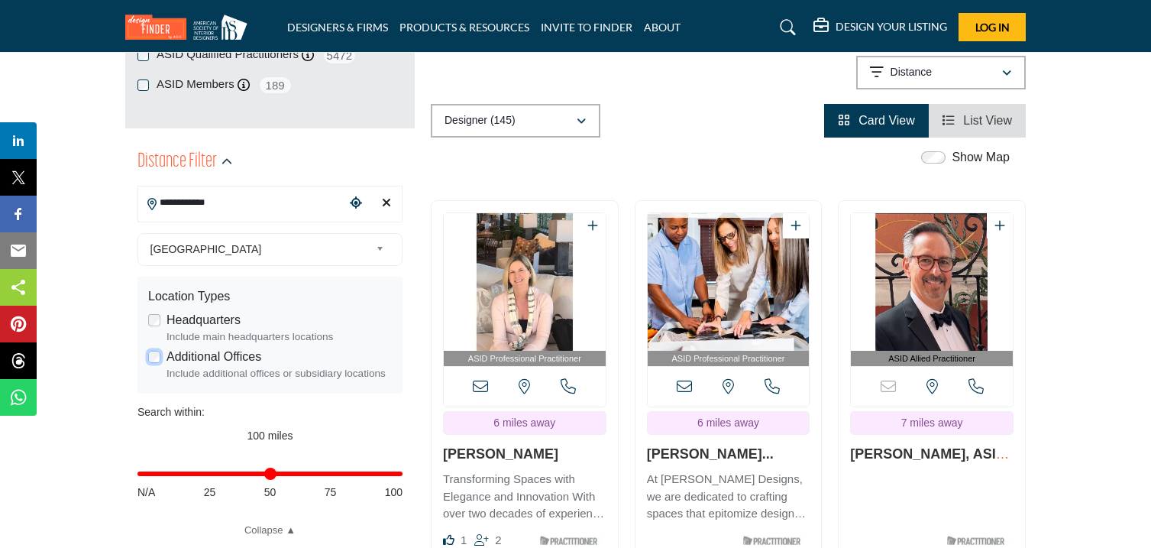
scroll to position [304, 0]
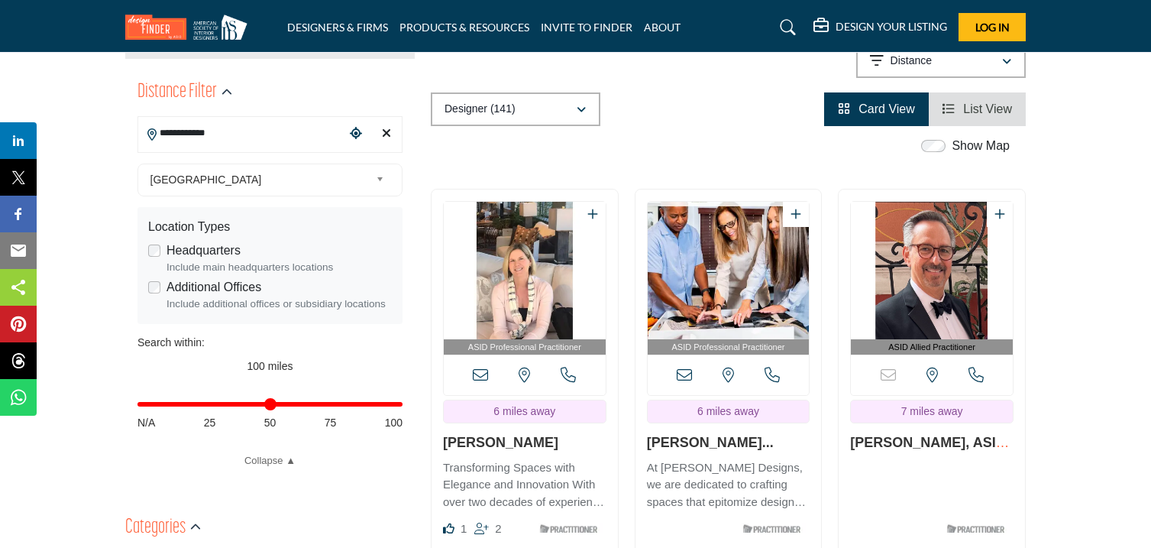
scroll to position [364, 0]
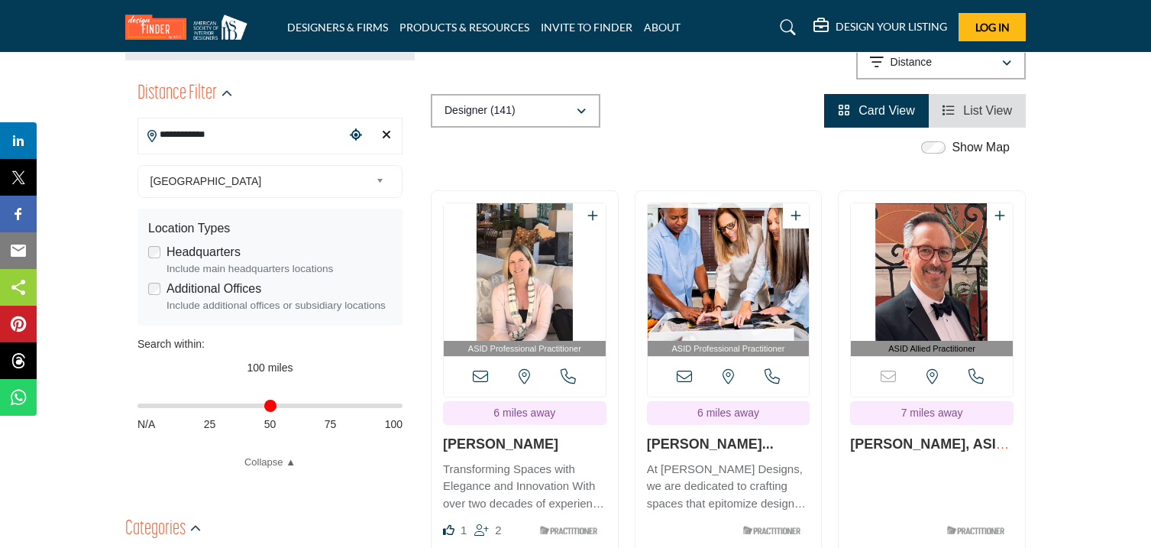
drag, startPoint x: 395, startPoint y: 409, endPoint x: 124, endPoint y: 403, distance: 271.2
click at [137, 404] on input "Distance in miles" at bounding box center [269, 405] width 265 height 3
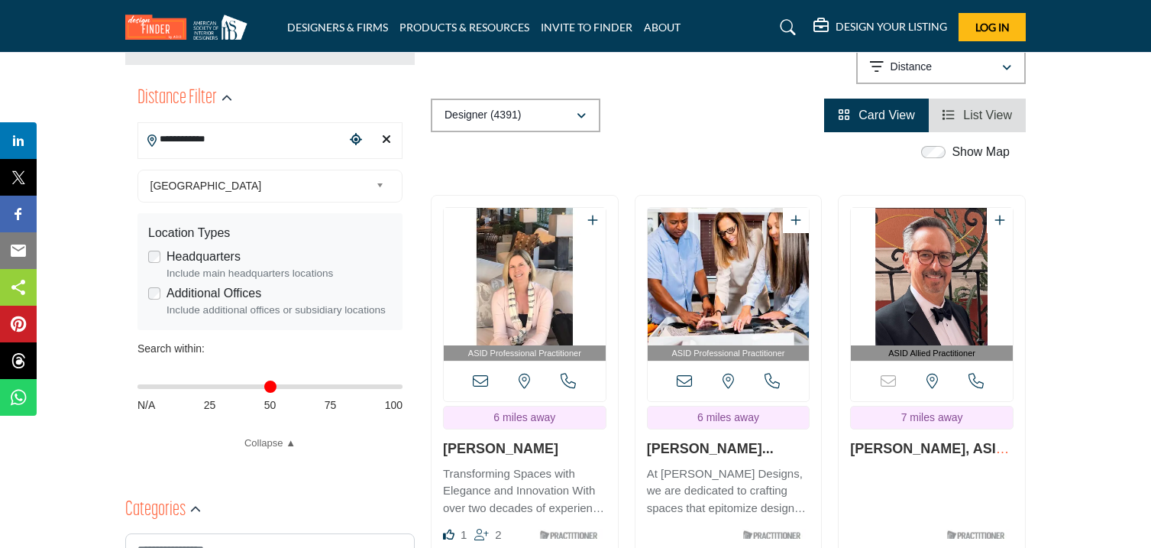
scroll to position [358, 0]
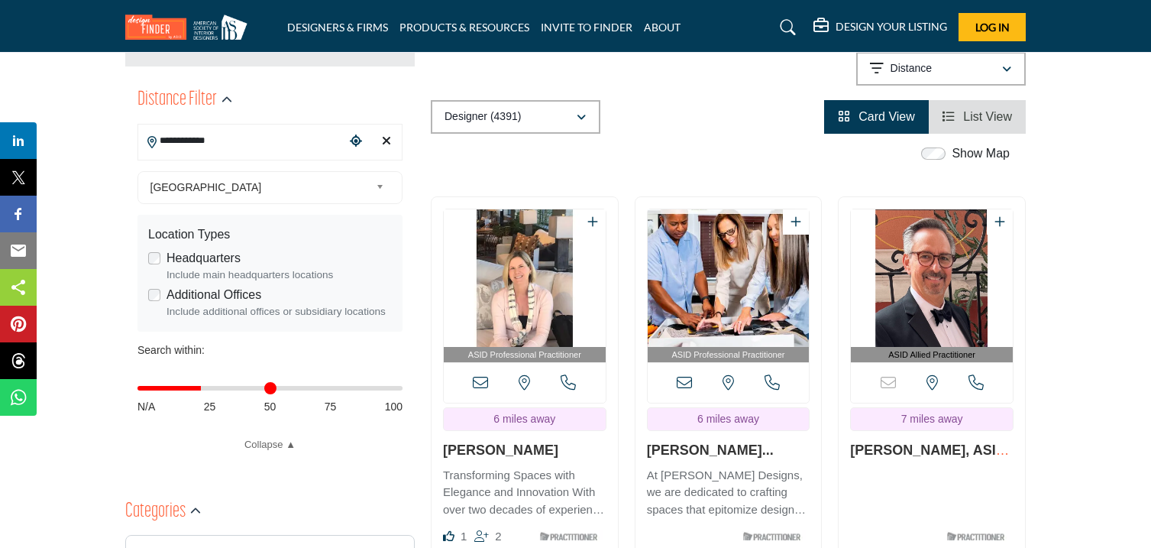
drag, startPoint x: 144, startPoint y: 386, endPoint x: 205, endPoint y: 390, distance: 60.5
type input "**"
click at [205, 390] on input "Distance in miles" at bounding box center [269, 387] width 265 height 3
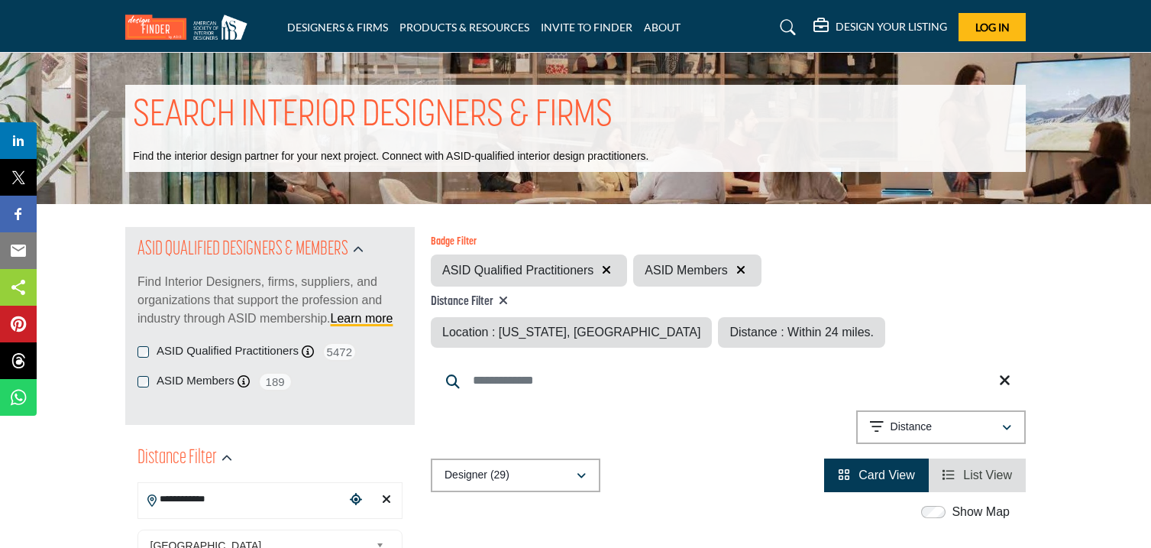
click at [506, 301] on icon at bounding box center [503, 300] width 9 height 12
type input "***"
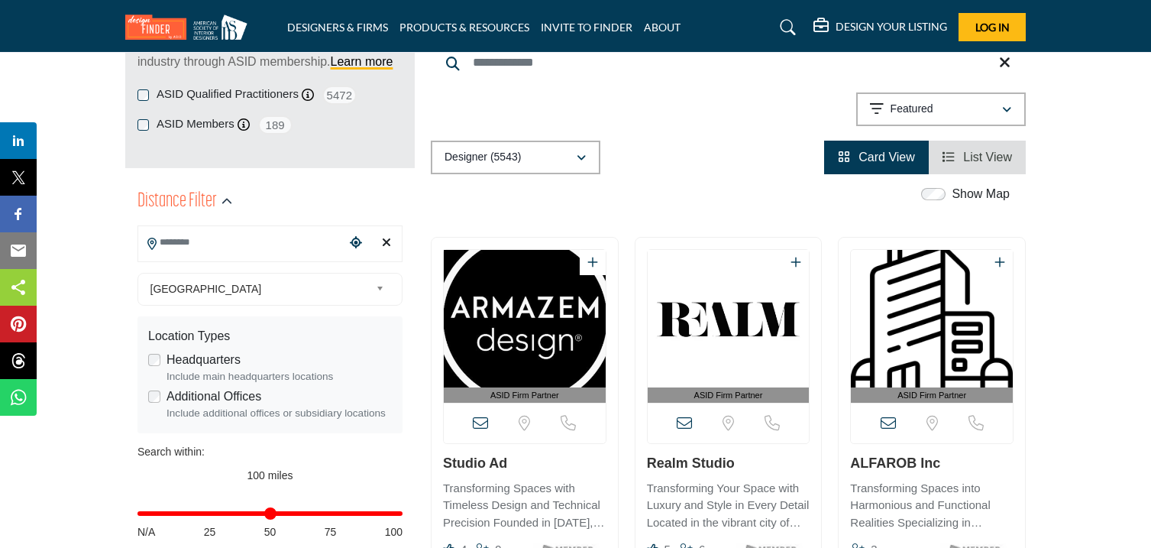
scroll to position [265, 0]
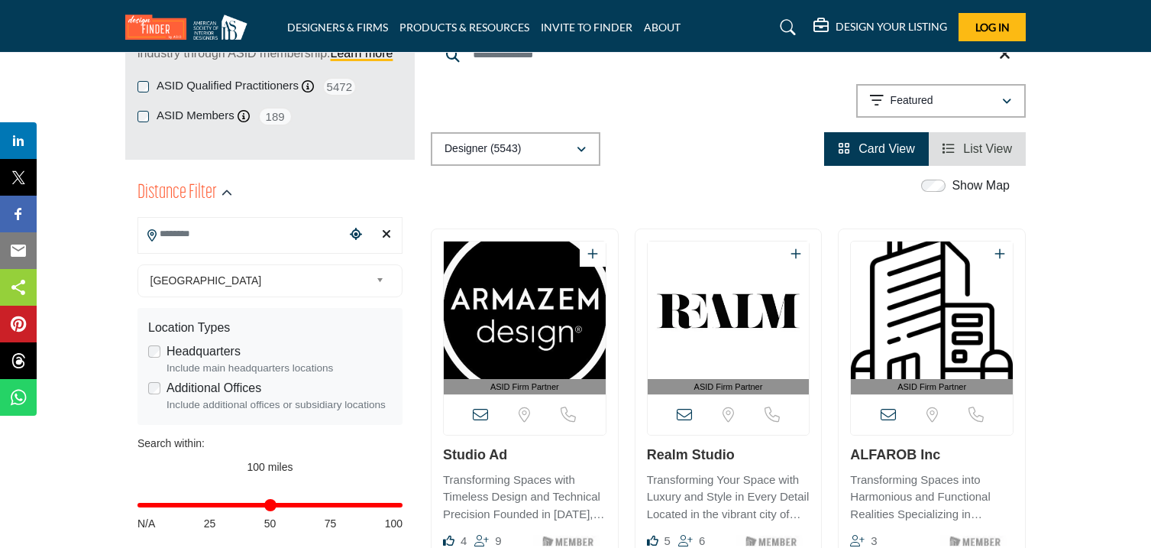
click at [285, 231] on input "Search Location" at bounding box center [241, 234] width 206 height 30
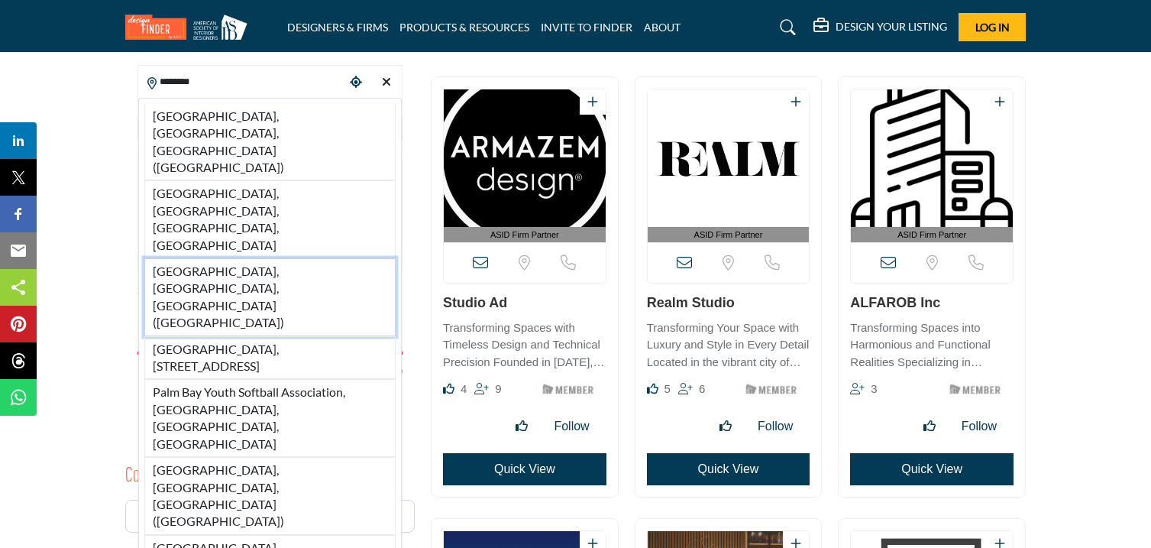
scroll to position [419, 0]
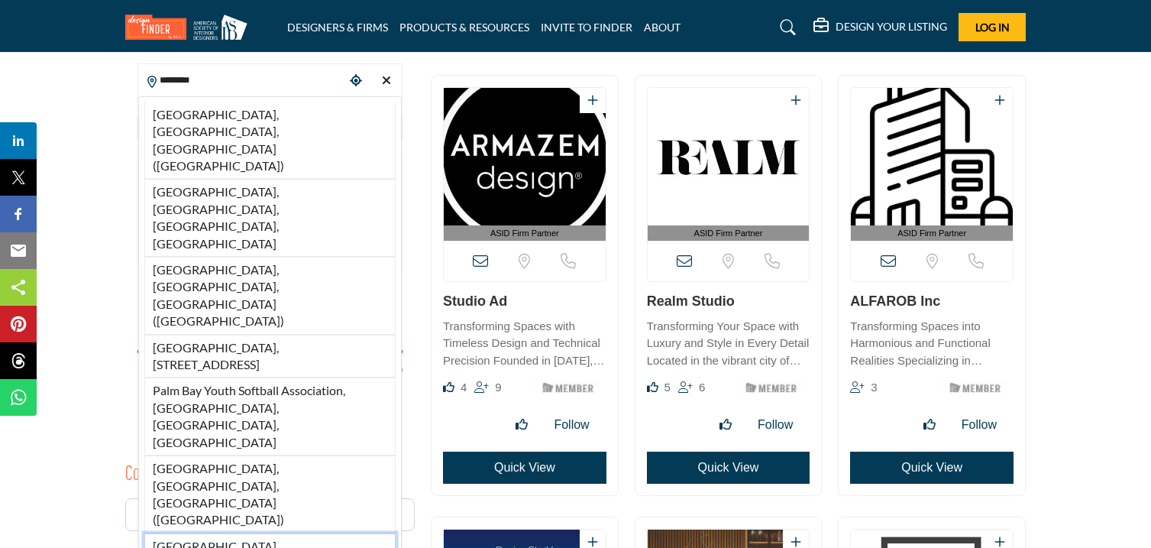
type input "**********"
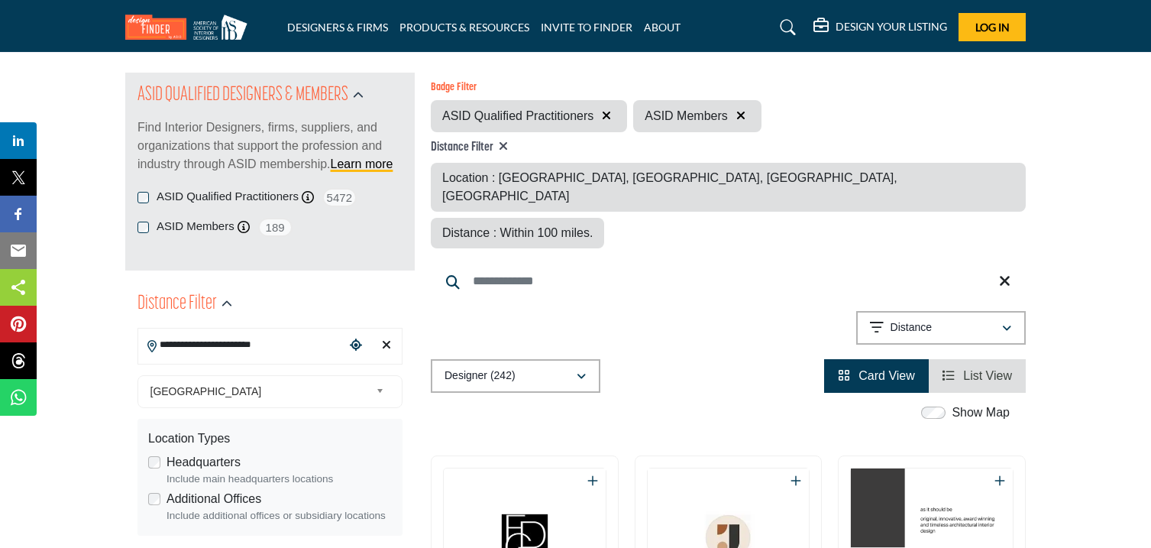
scroll to position [155, 0]
click at [505, 141] on icon at bounding box center [503, 145] width 9 height 12
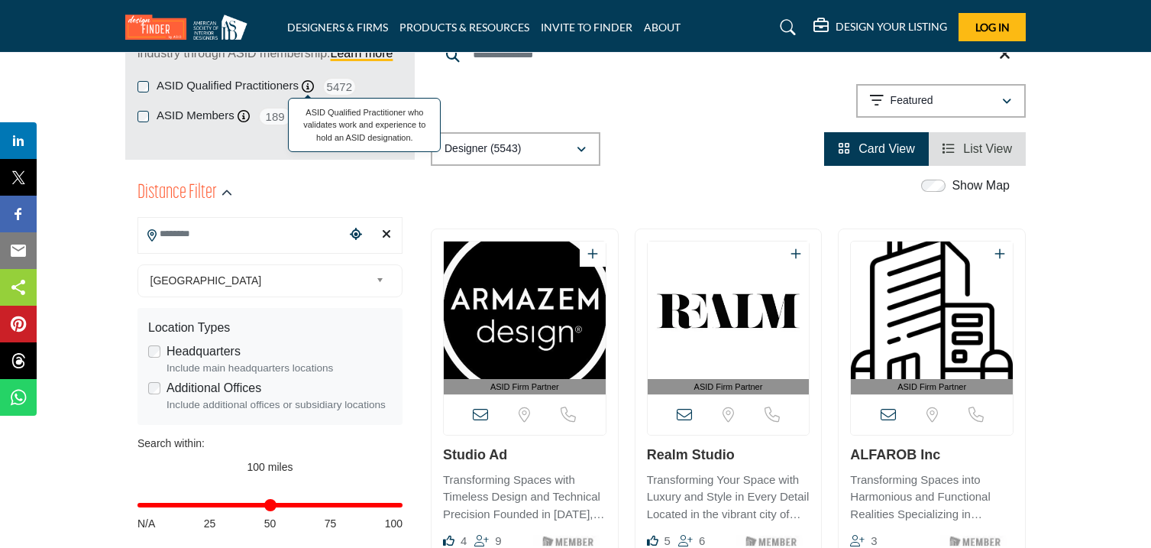
scroll to position [270, 0]
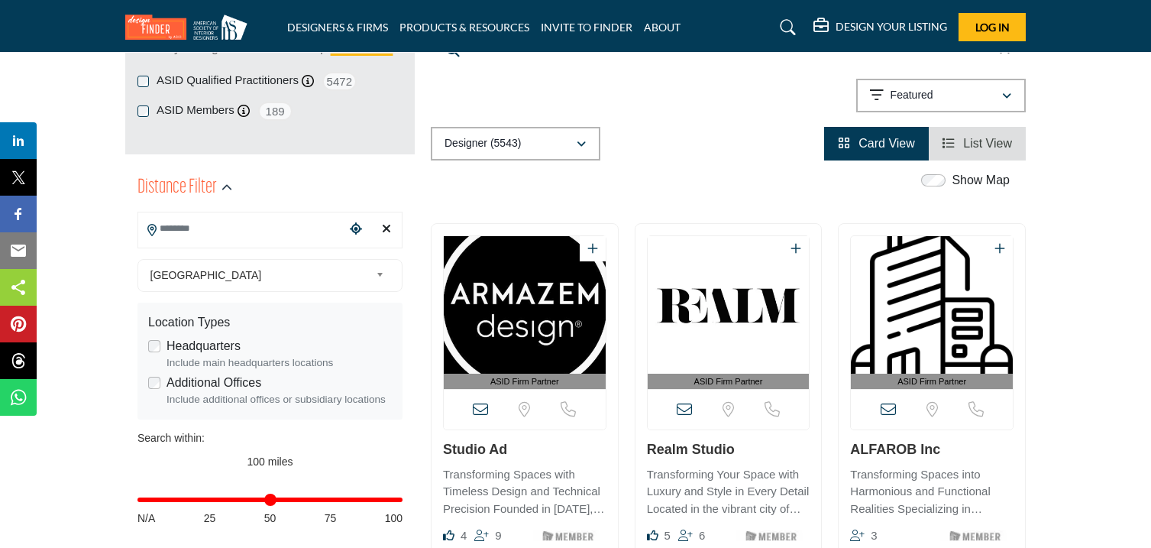
click at [249, 230] on input "Search Location" at bounding box center [241, 229] width 206 height 30
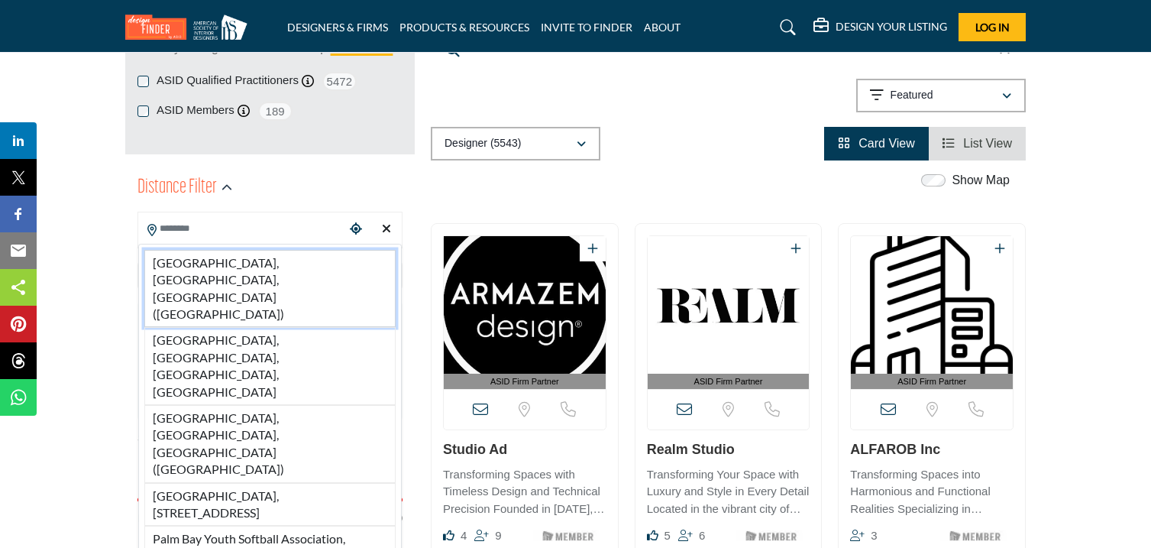
click at [246, 261] on li "[GEOGRAPHIC_DATA], [GEOGRAPHIC_DATA], [GEOGRAPHIC_DATA] ([GEOGRAPHIC_DATA])" at bounding box center [269, 289] width 251 height 78
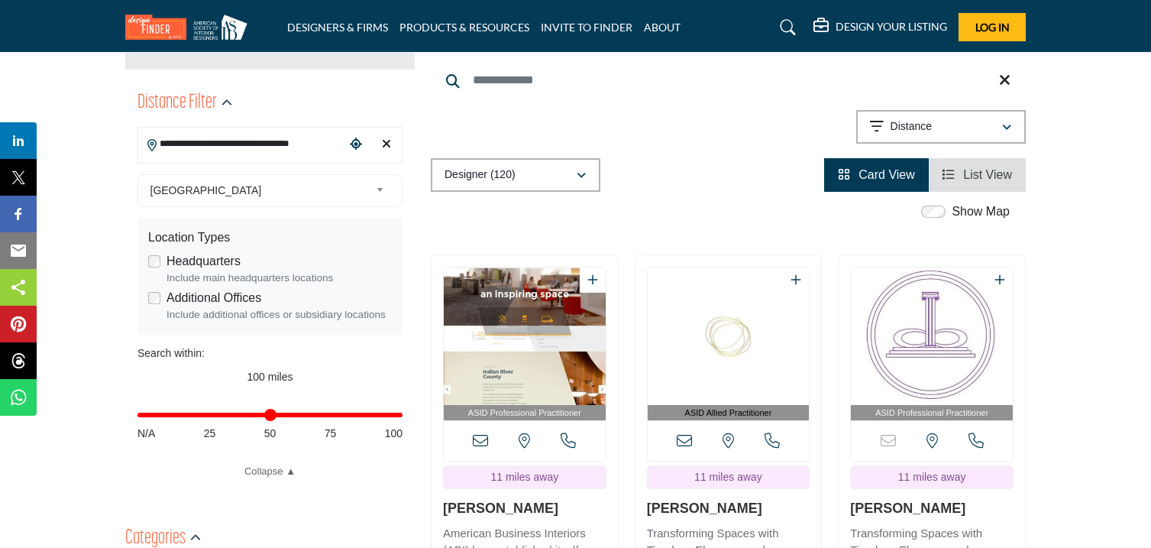
scroll to position [357, 0]
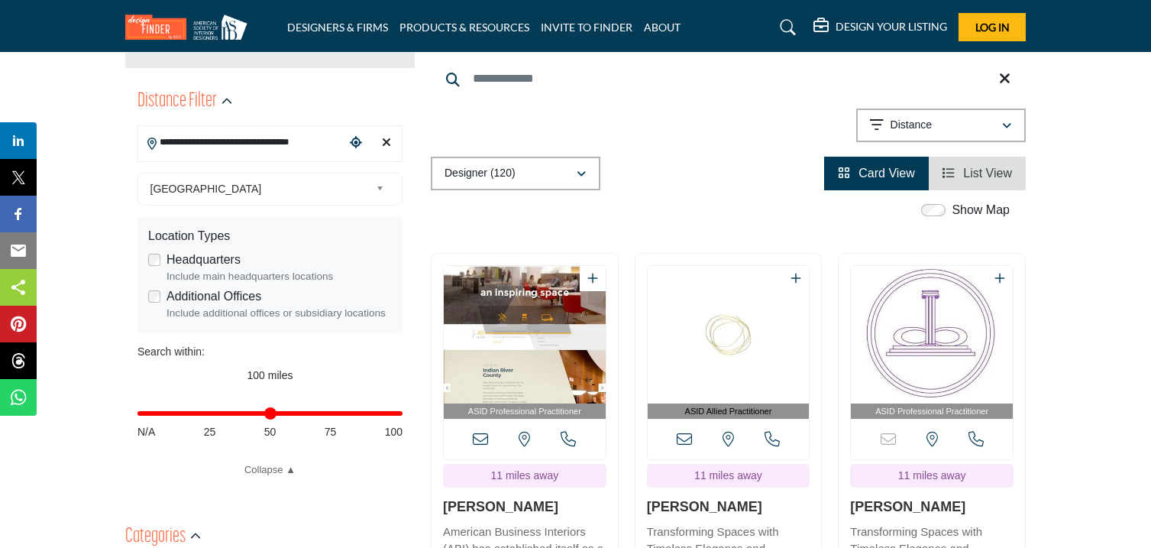
click at [319, 139] on input "**********" at bounding box center [241, 143] width 206 height 30
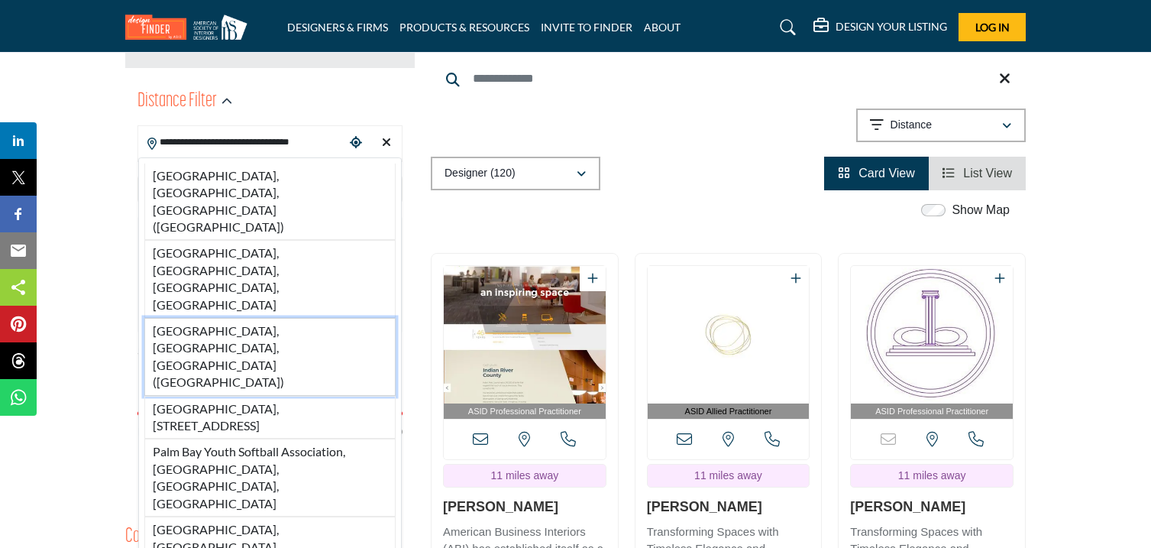
click at [302, 318] on li "[GEOGRAPHIC_DATA], [GEOGRAPHIC_DATA], [GEOGRAPHIC_DATA] ([GEOGRAPHIC_DATA])" at bounding box center [269, 357] width 251 height 78
type input "**********"
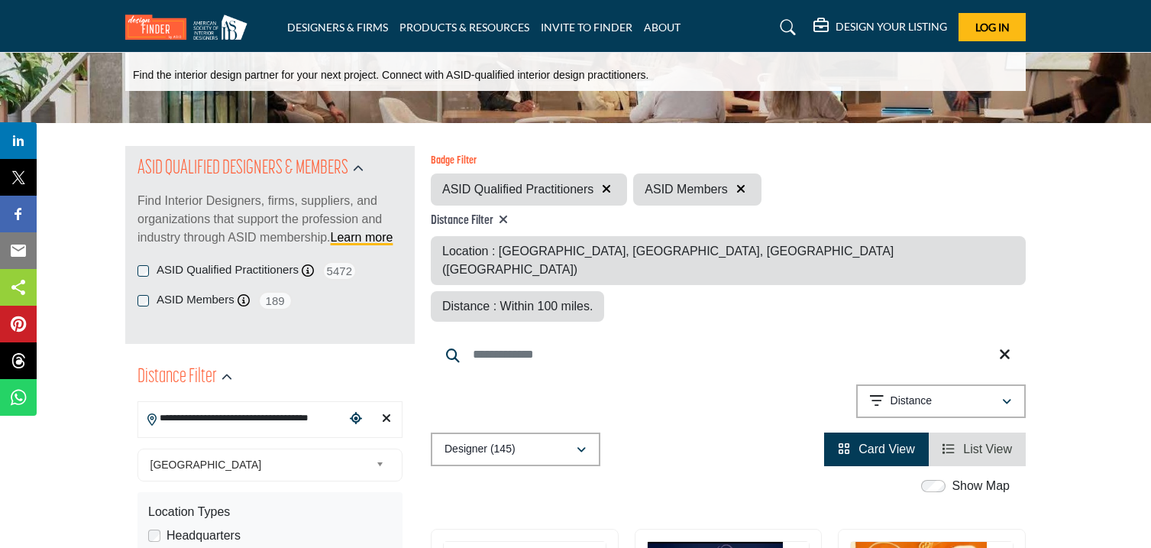
scroll to position [80, 0]
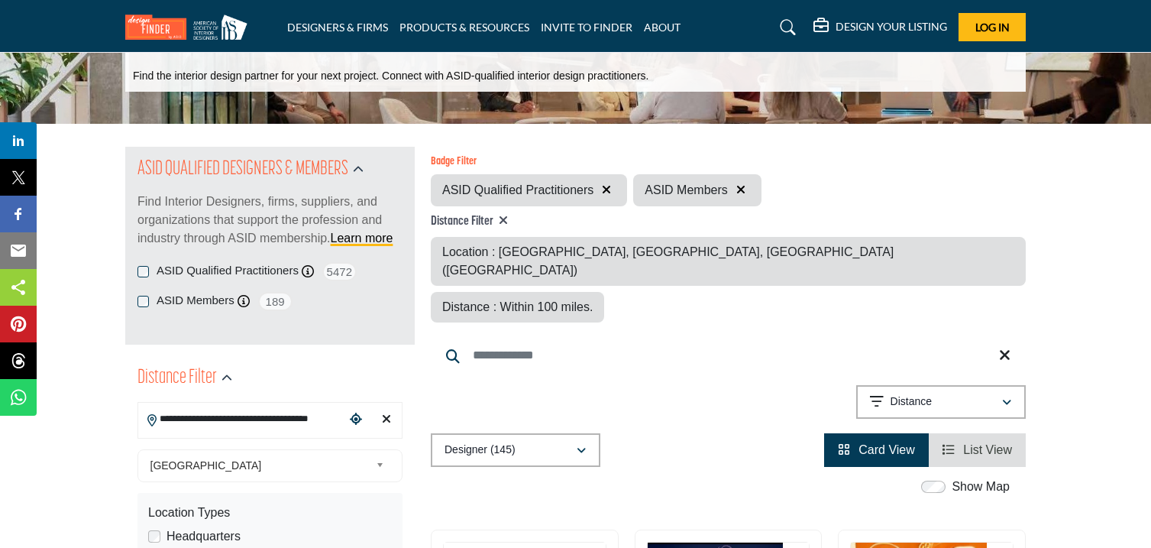
click at [305, 421] on input "**********" at bounding box center [241, 419] width 206 height 30
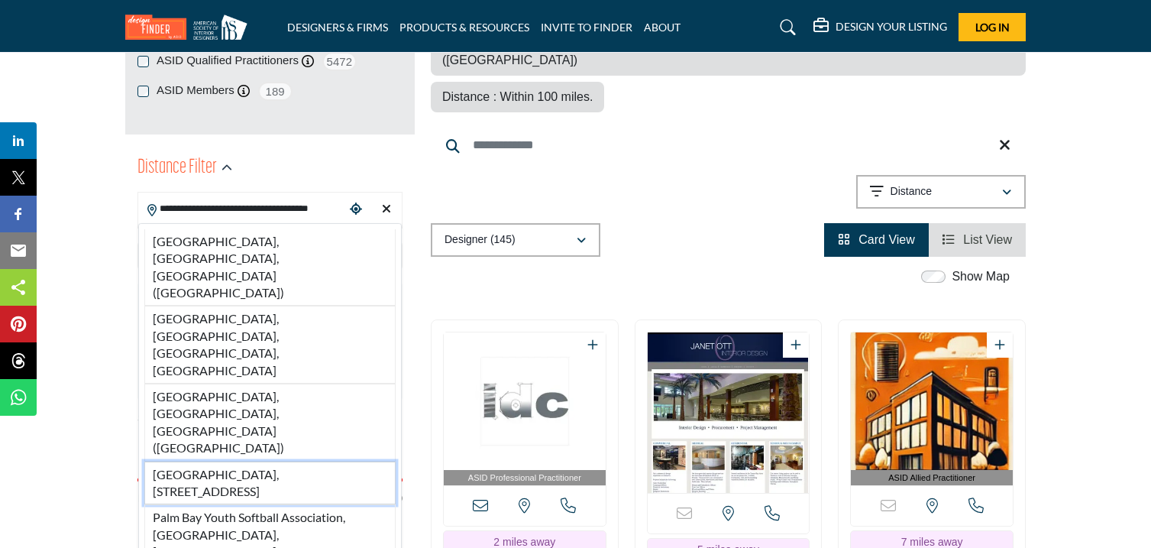
scroll to position [288, 0]
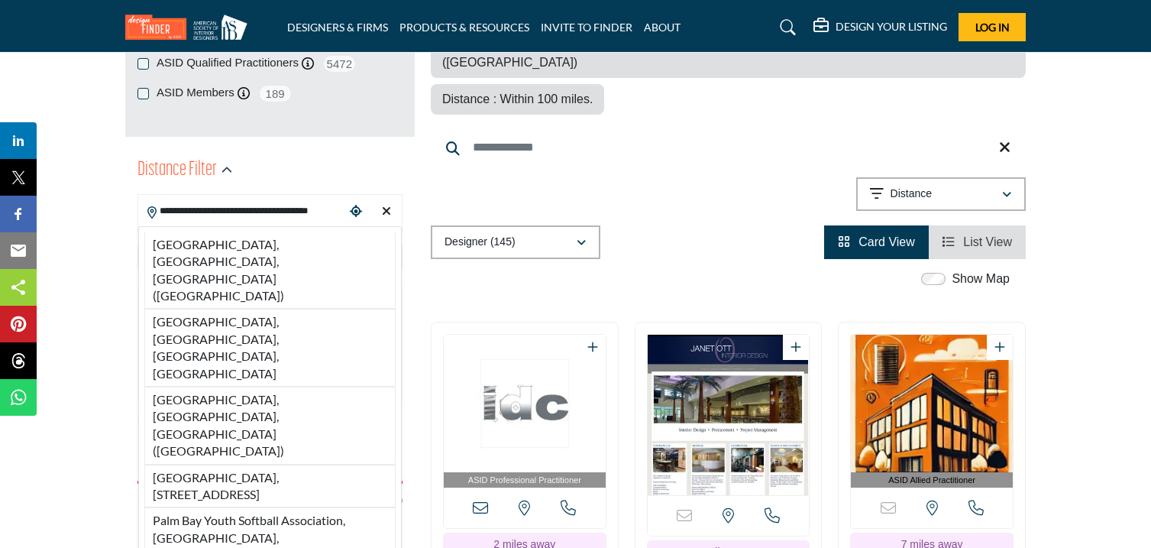
click at [330, 206] on input "**********" at bounding box center [241, 211] width 206 height 30
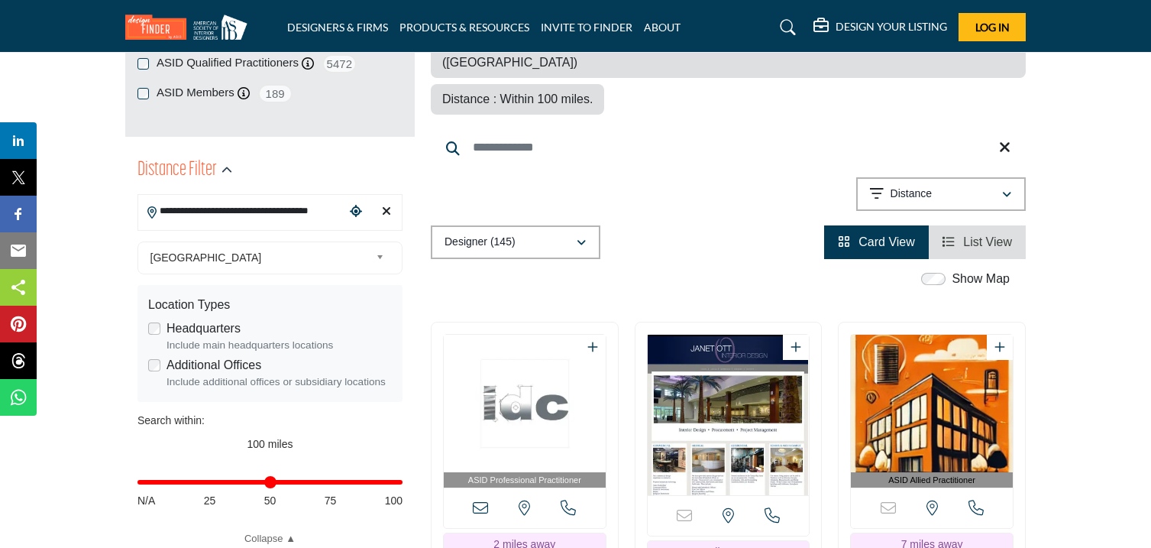
click at [387, 208] on icon "Clear search location" at bounding box center [386, 211] width 9 height 12
click at [187, 207] on input "**********" at bounding box center [241, 211] width 206 height 30
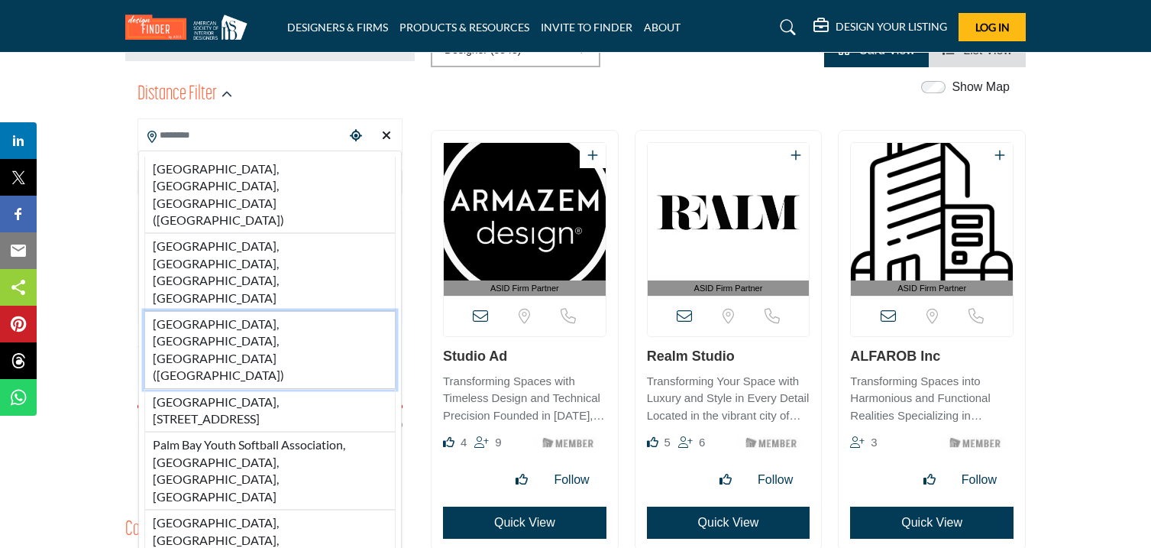
scroll to position [360, 0]
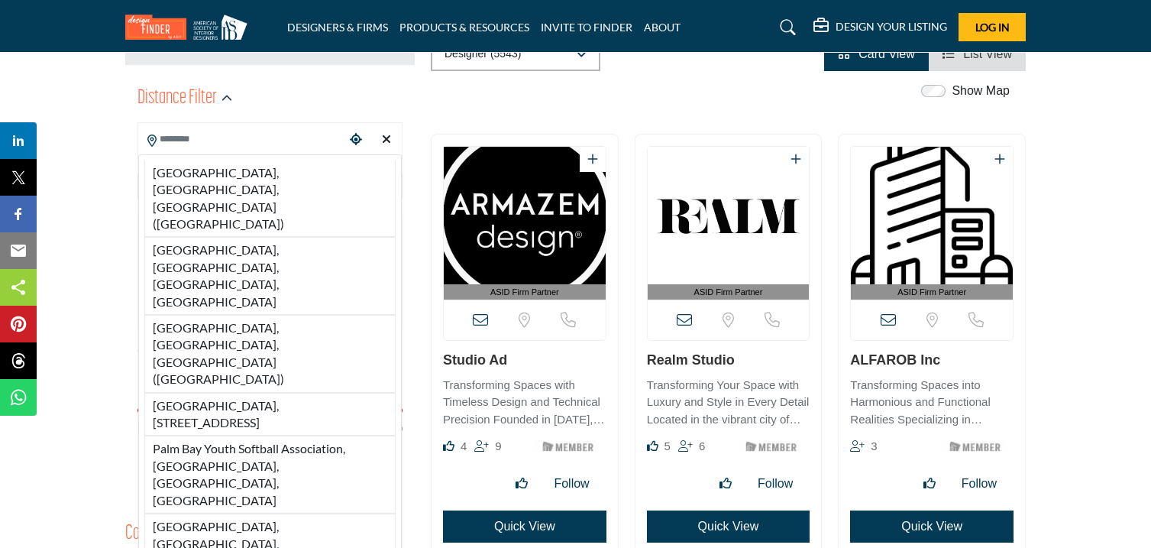
click at [387, 137] on icon "Clear search location" at bounding box center [386, 139] width 9 height 12
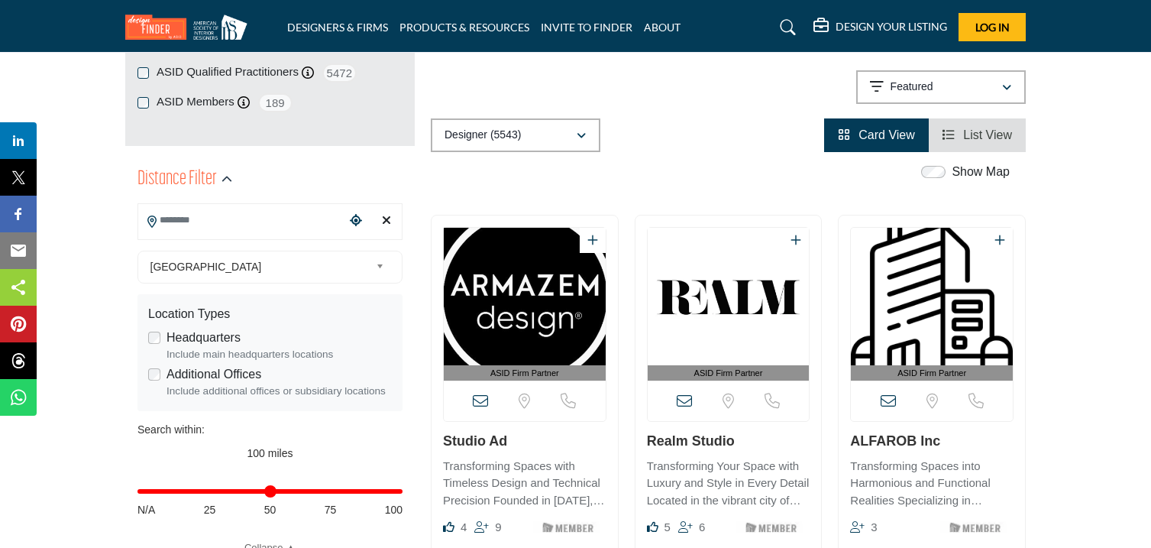
scroll to position [280, 0]
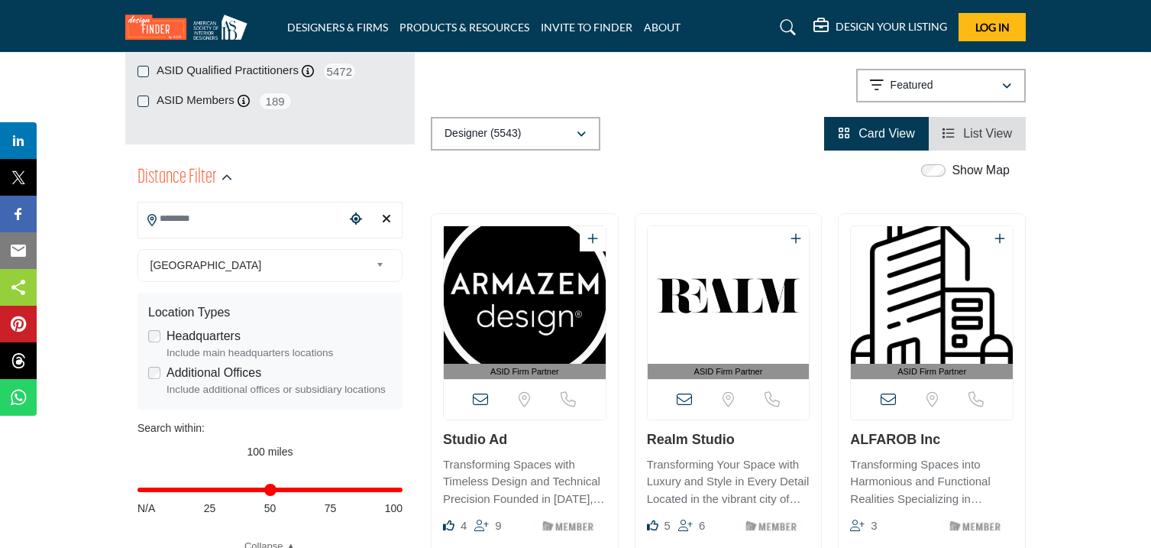
click at [206, 219] on input "Search Location" at bounding box center [241, 219] width 206 height 30
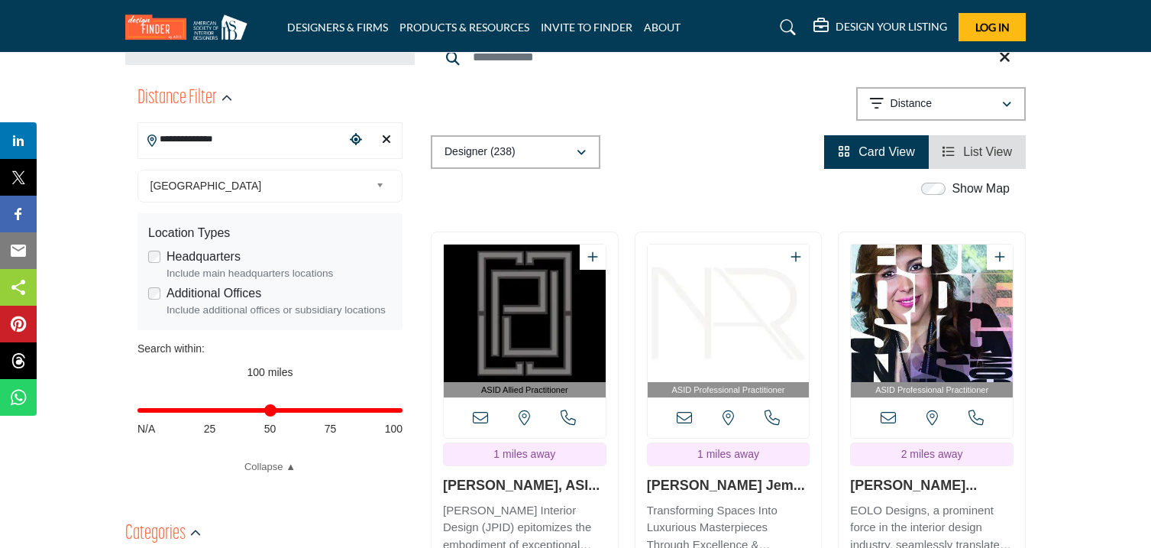
scroll to position [354, 0]
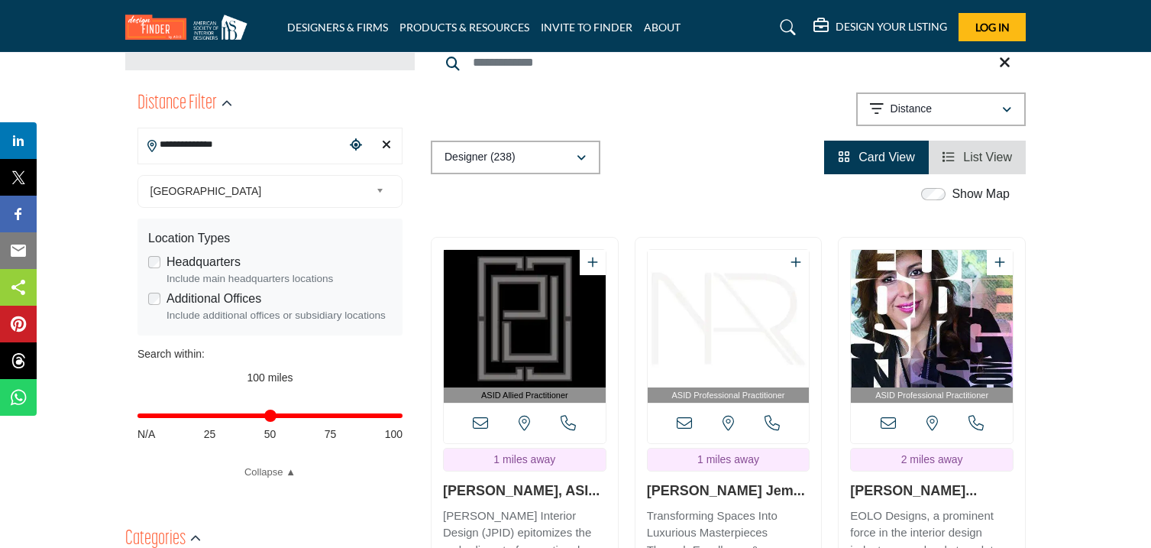
click at [273, 142] on input "**********" at bounding box center [241, 145] width 206 height 30
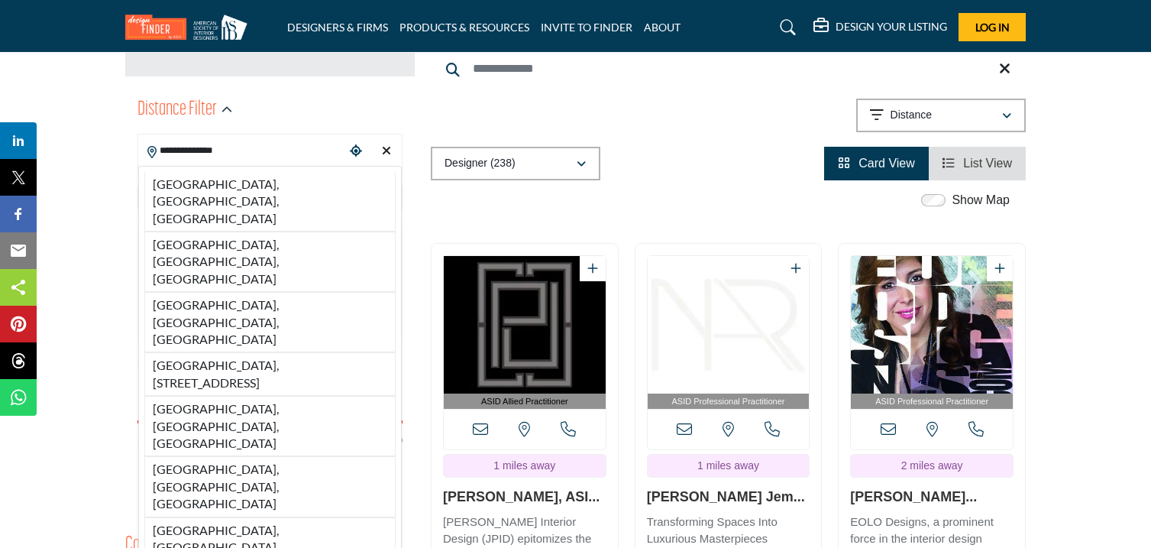
scroll to position [344, 0]
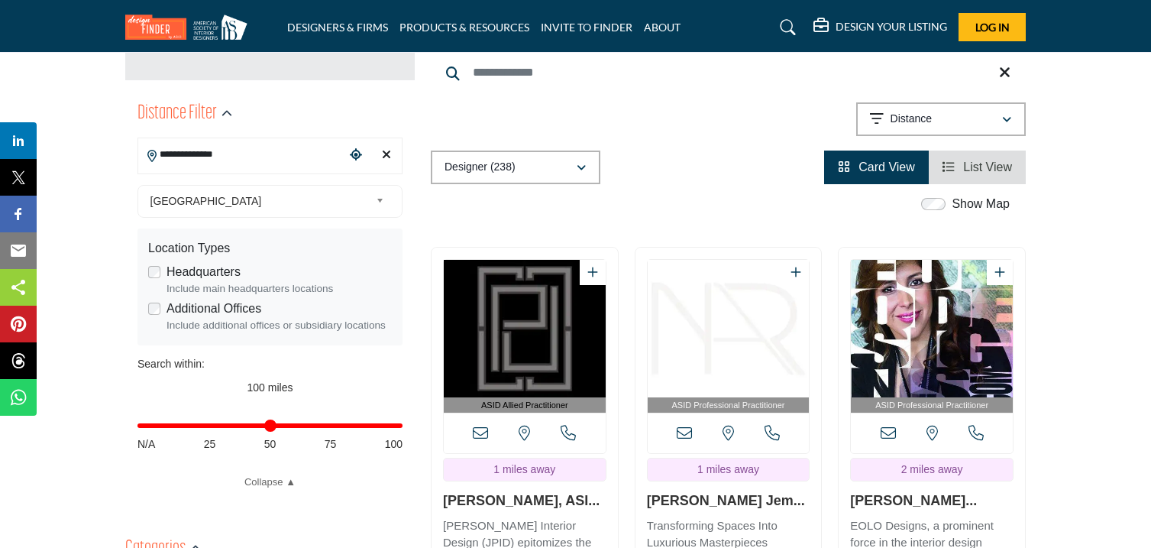
click at [237, 159] on input "**********" at bounding box center [241, 155] width 206 height 30
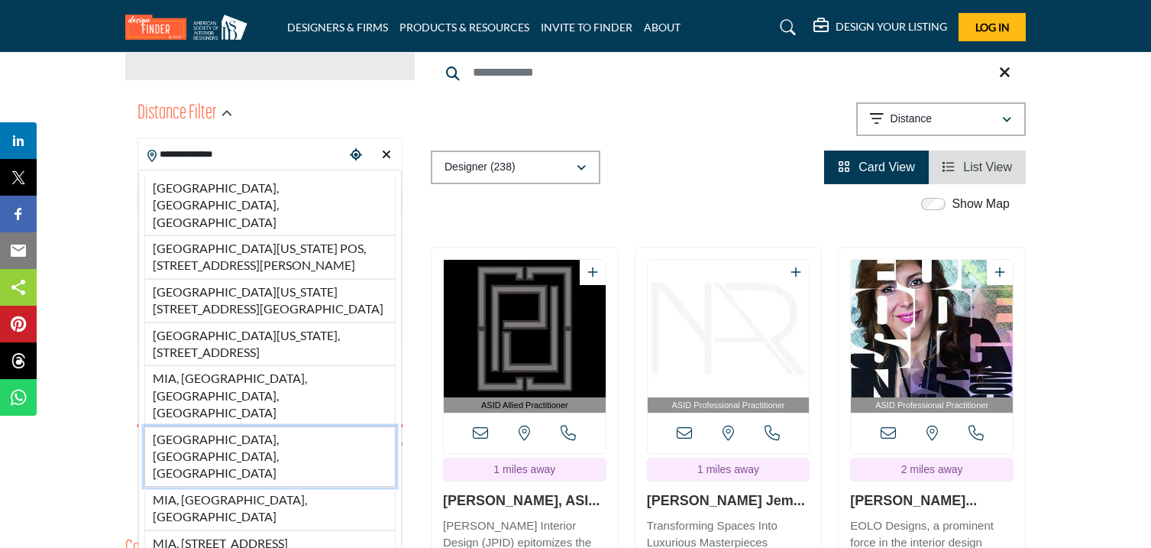
click at [222, 426] on li "Miami, FL, USA" at bounding box center [269, 456] width 251 height 60
type input "**********"
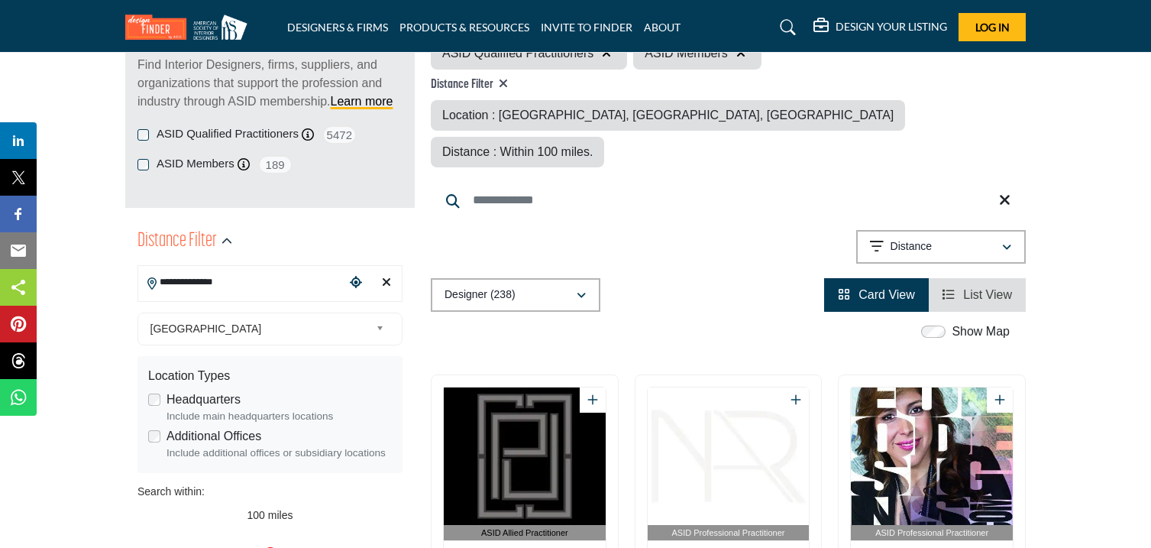
scroll to position [208, 0]
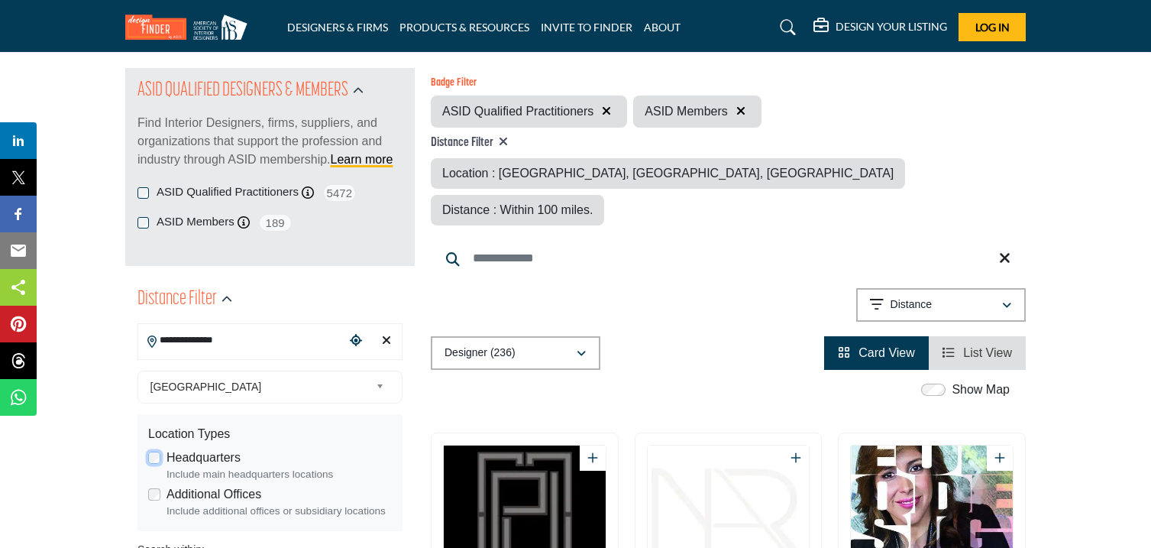
scroll to position [182, 0]
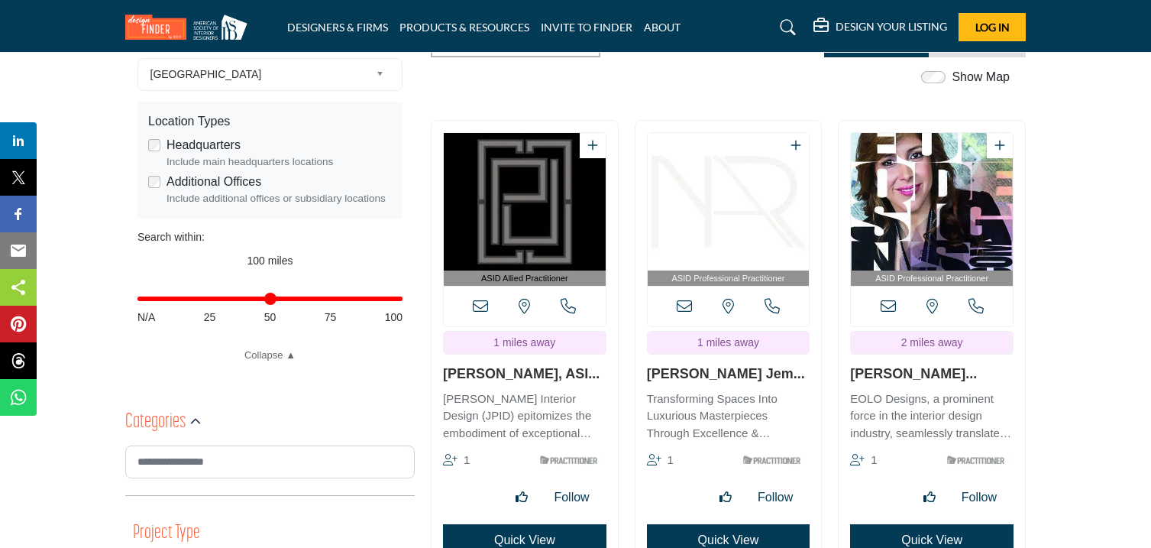
scroll to position [472, 0]
drag, startPoint x: 437, startPoint y: 331, endPoint x: 542, endPoint y: 340, distance: 105.8
click at [542, 340] on div "ASID Allied Practitioner 1" at bounding box center [525, 343] width 186 height 447
copy link "Janet Patterson"
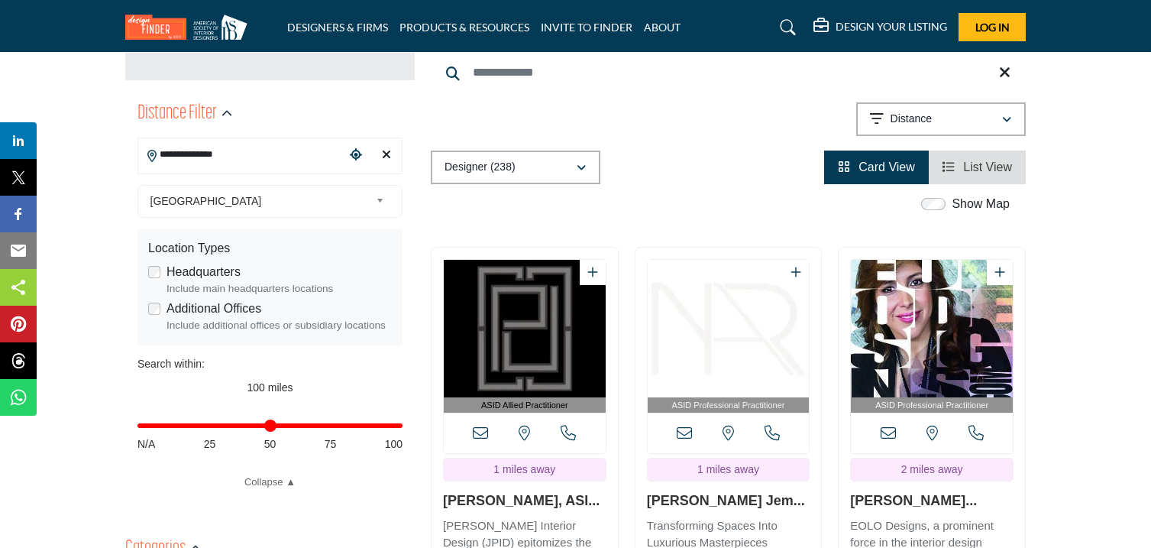
scroll to position [351, 0]
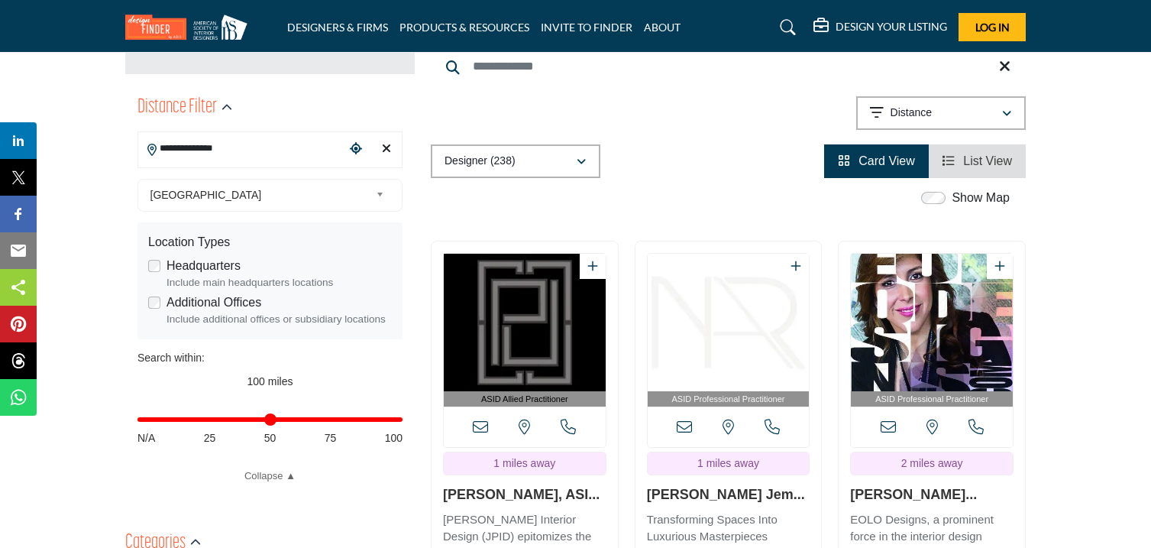
copy link "Janet Patterson"
drag, startPoint x: 643, startPoint y: 457, endPoint x: 743, endPoint y: 455, distance: 100.1
click at [743, 455] on div "ASID Professional Practitioner" at bounding box center [728, 464] width 186 height 447
click at [956, 154] on link "List View" at bounding box center [978, 160] width 70 height 13
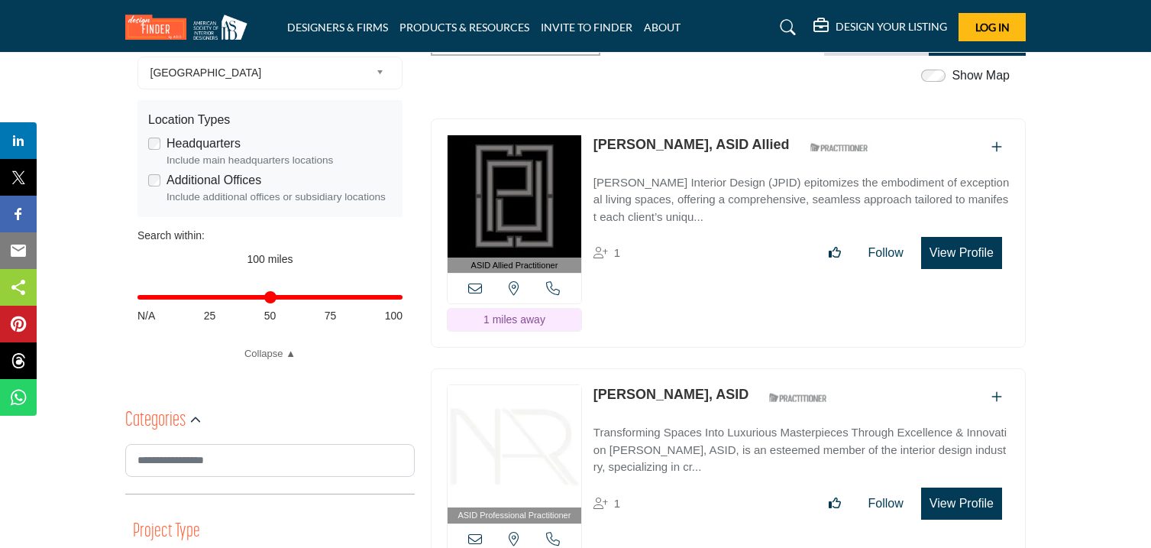
scroll to position [474, 0]
drag, startPoint x: 591, startPoint y: 349, endPoint x: 781, endPoint y: 364, distance: 190.7
click at [781, 367] on div "ASID Professional Practitioner ASID Professional Practitioners have successfull…" at bounding box center [728, 482] width 595 height 230
copy link "Nicholas Gennari Jemciugovas"
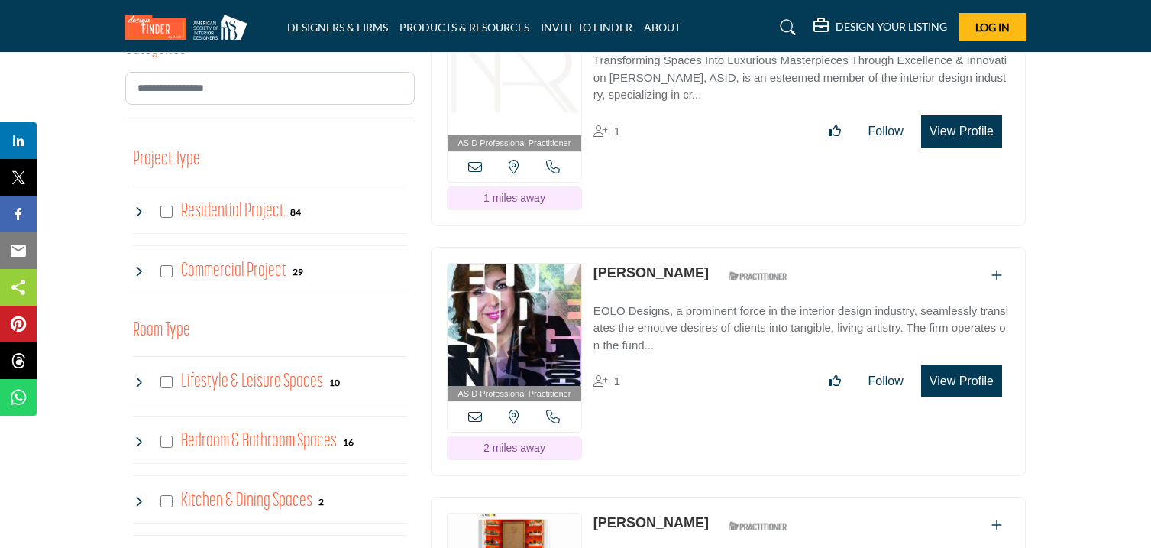
scroll to position [846, 0]
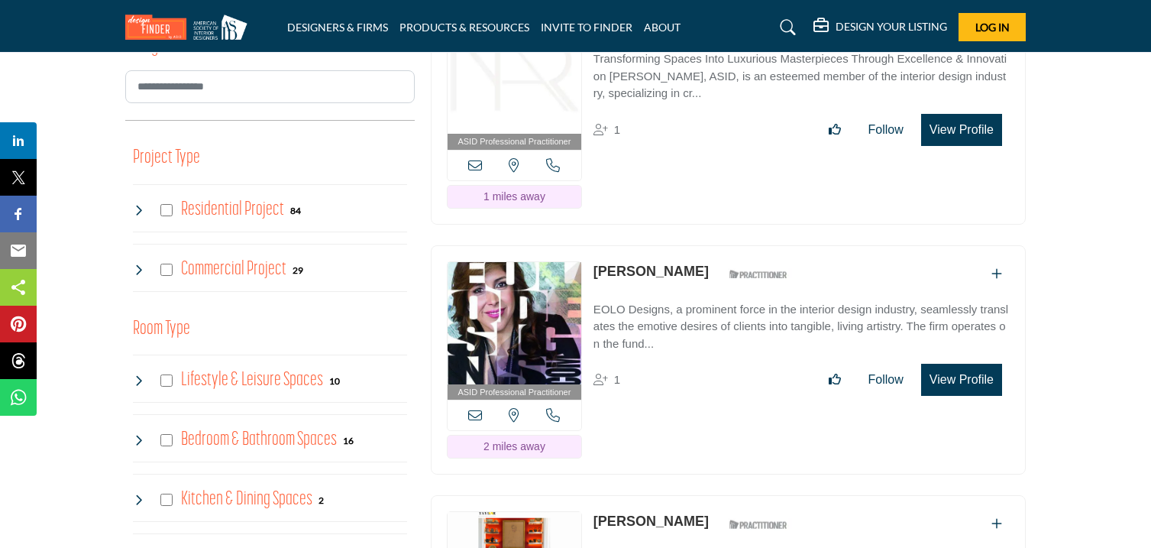
drag, startPoint x: 590, startPoint y: 228, endPoint x: 727, endPoint y: 230, distance: 136.7
click at [727, 245] on div "ASID Professional Practitioner ASID Professional Practitioners have successfull…" at bounding box center [728, 360] width 595 height 230
copy link "Sandra Diaz - Velasco"
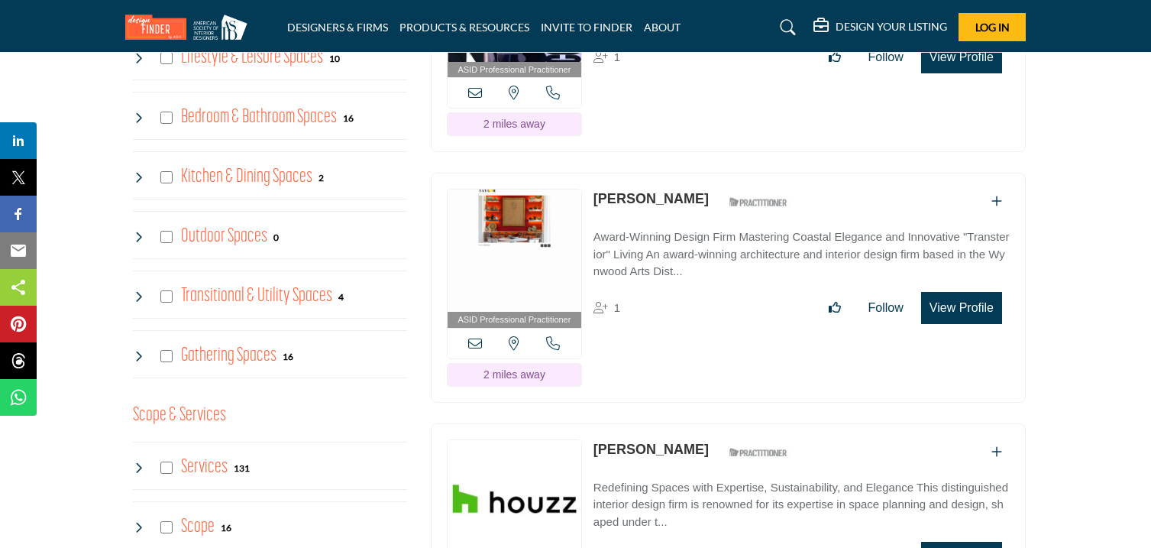
scroll to position [1171, 0]
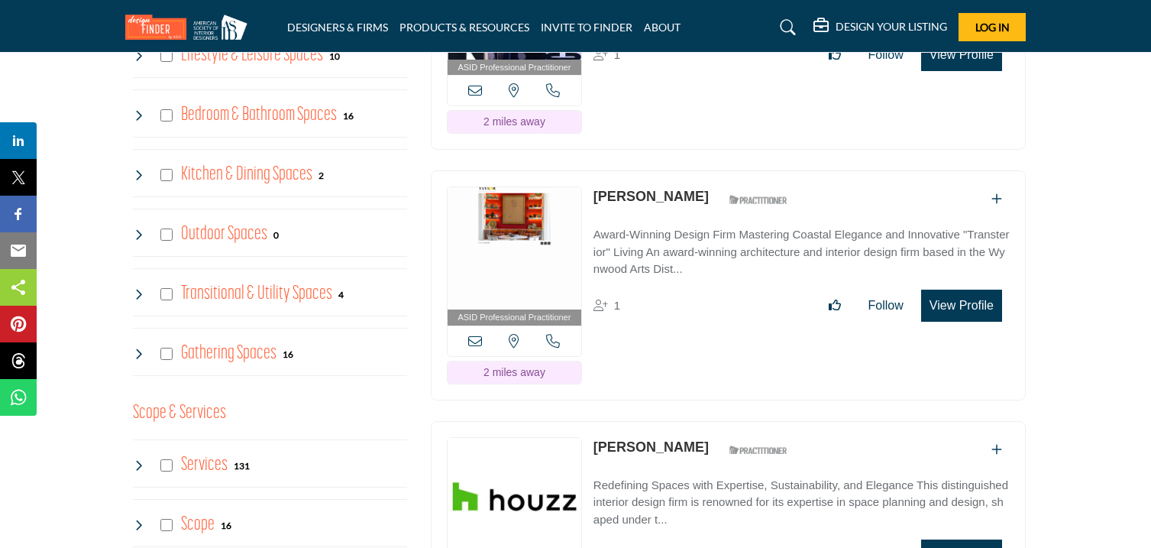
drag, startPoint x: 589, startPoint y: 151, endPoint x: 674, endPoint y: 166, distance: 86.8
click at [674, 170] on div "ASID Professional Practitioner ASID Professional Practitioners have successfull…" at bounding box center [728, 285] width 595 height 230
copy link "[PERSON_NAME]"
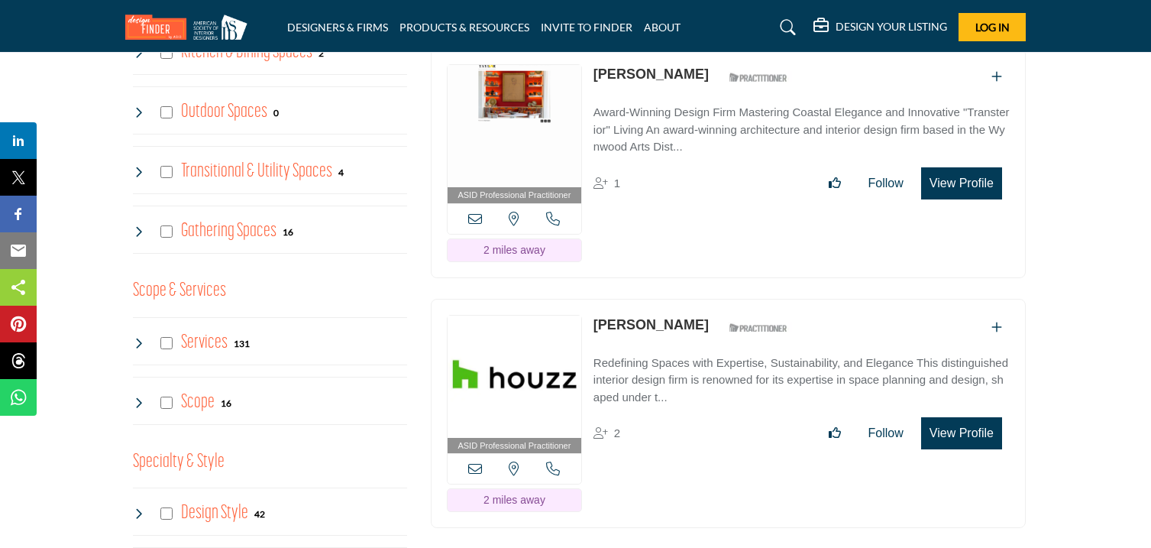
scroll to position [1276, 0]
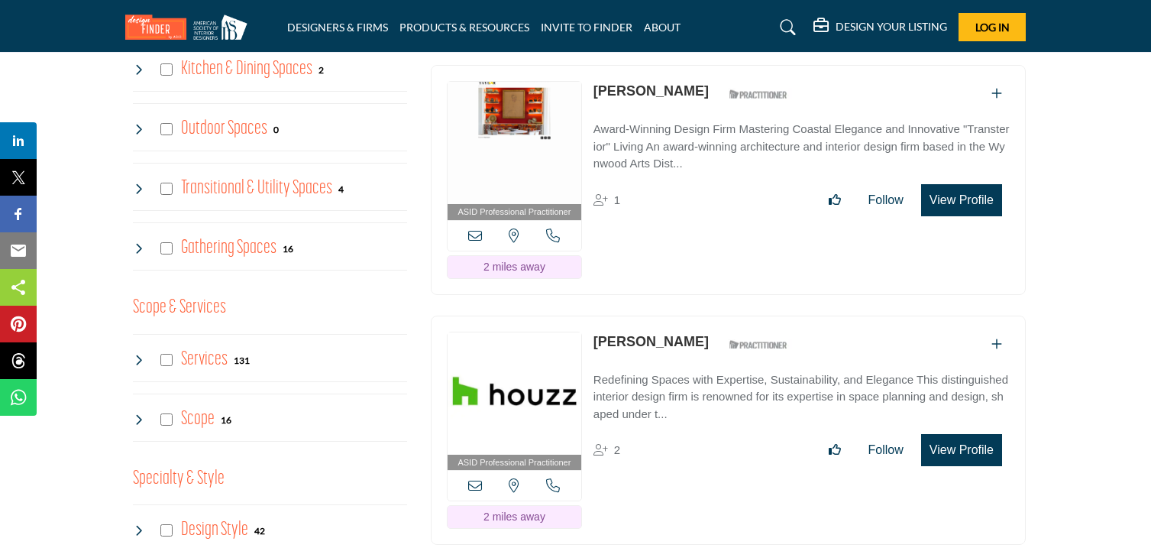
drag, startPoint x: 591, startPoint y: 296, endPoint x: 691, endPoint y: 305, distance: 100.5
click at [691, 315] on div "ASID Professional Practitioner ASID Professional Practitioners have successfull…" at bounding box center [728, 430] width 595 height 230
copy div "Flavia Cardoso"
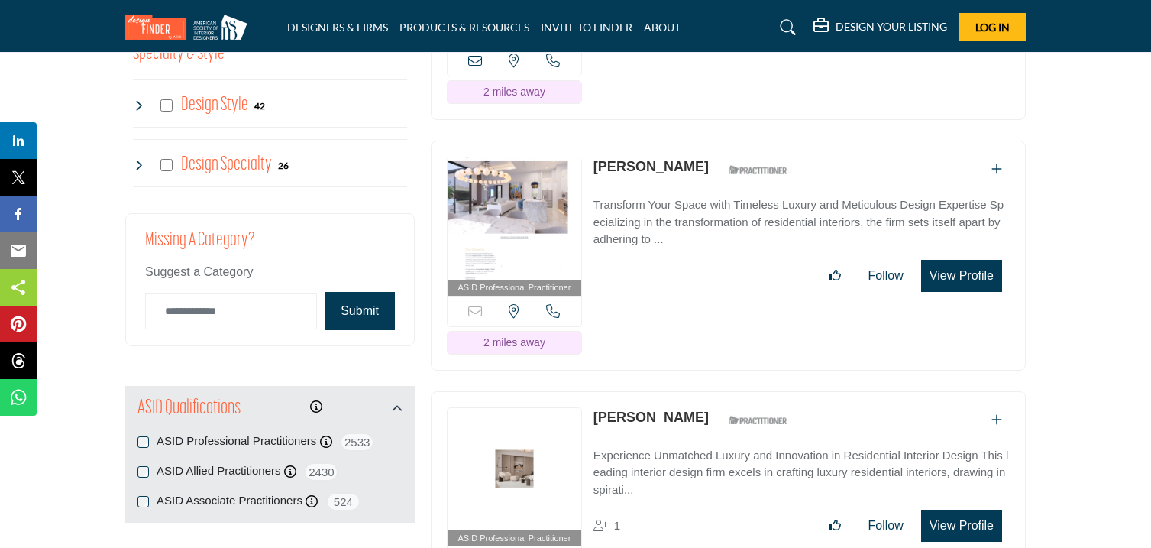
scroll to position [1710, 0]
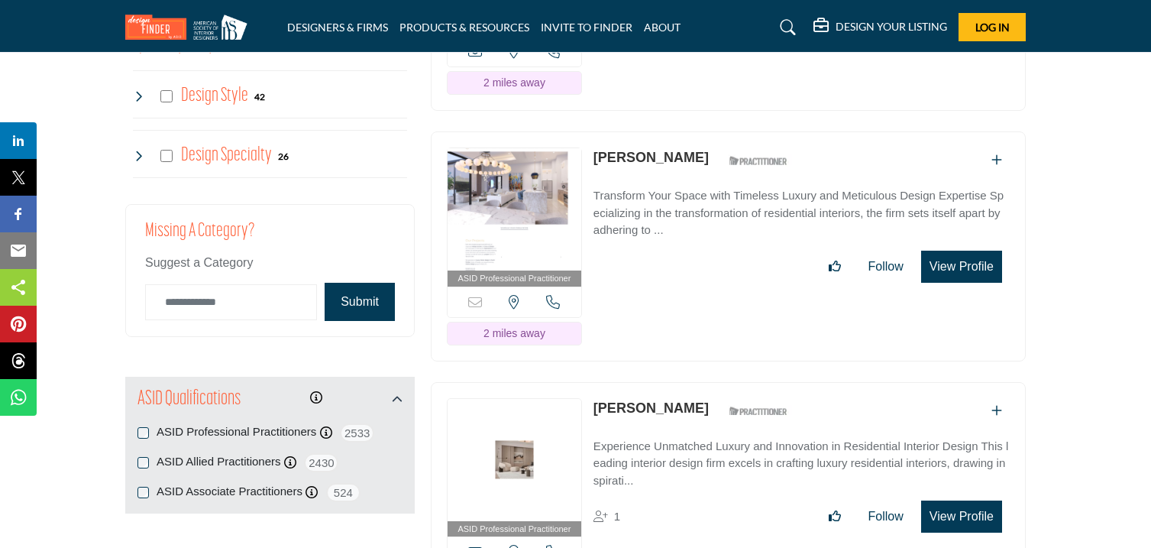
drag, startPoint x: 590, startPoint y: 113, endPoint x: 732, endPoint y: 131, distance: 144.0
click at [732, 131] on div "ASID Professional Practitioner ASID Professional Practitioners have successfull…" at bounding box center [728, 246] width 595 height 230
copy link "Margaret Van Puffelen"
drag, startPoint x: 588, startPoint y: 364, endPoint x: 694, endPoint y: 374, distance: 105.8
click at [694, 382] on div "ASID Professional Practitioner ASID Professional Practitioners have successfull…" at bounding box center [728, 497] width 595 height 230
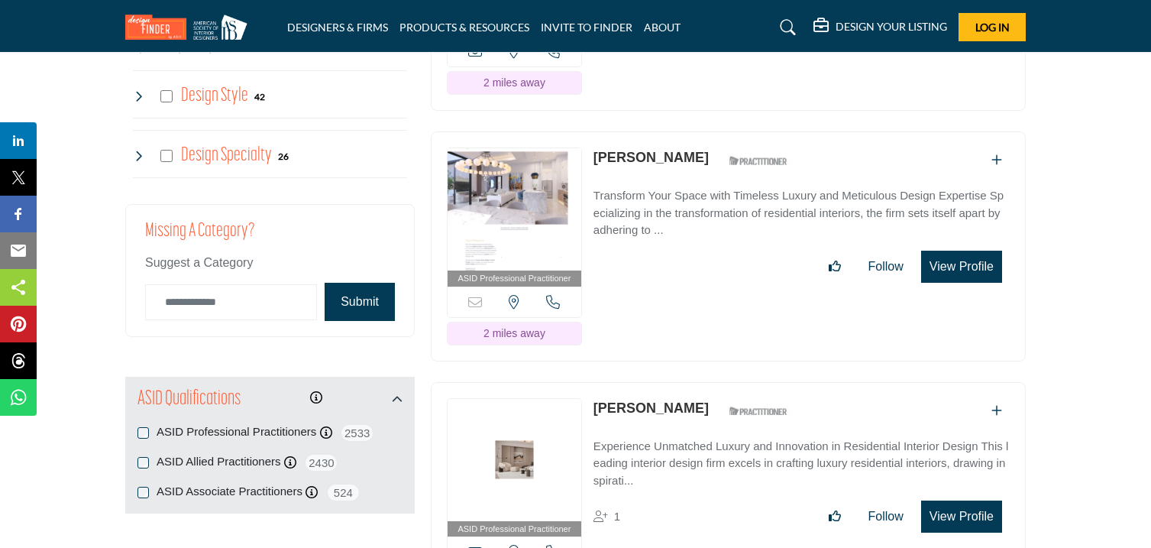
copy div "[PERSON_NAME]"
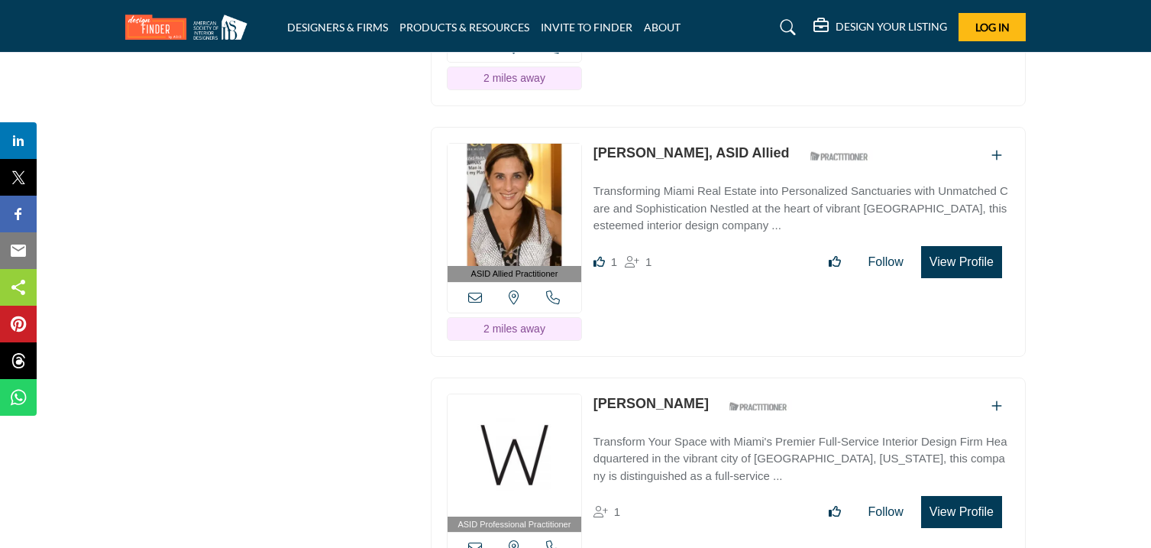
scroll to position [2220, 0]
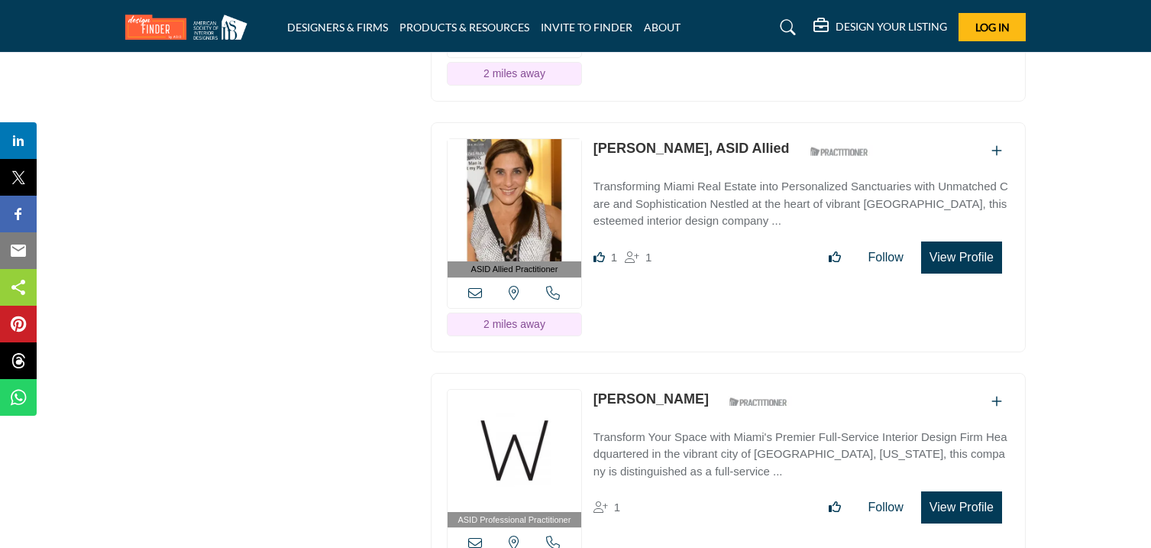
drag, startPoint x: 587, startPoint y: 108, endPoint x: 726, endPoint y: 118, distance: 139.3
click at [726, 122] on div "ASID Allied Practitioner ASID Allied Practitioners have successfully completed …" at bounding box center [728, 237] width 595 height 230
drag, startPoint x: 590, startPoint y: 107, endPoint x: 688, endPoint y: 115, distance: 98.9
click at [688, 122] on div "ASID Allied Practitioner ASID Allied Practitioners have successfully completed …" at bounding box center [728, 237] width 595 height 230
copy link "Lorena Aboado"
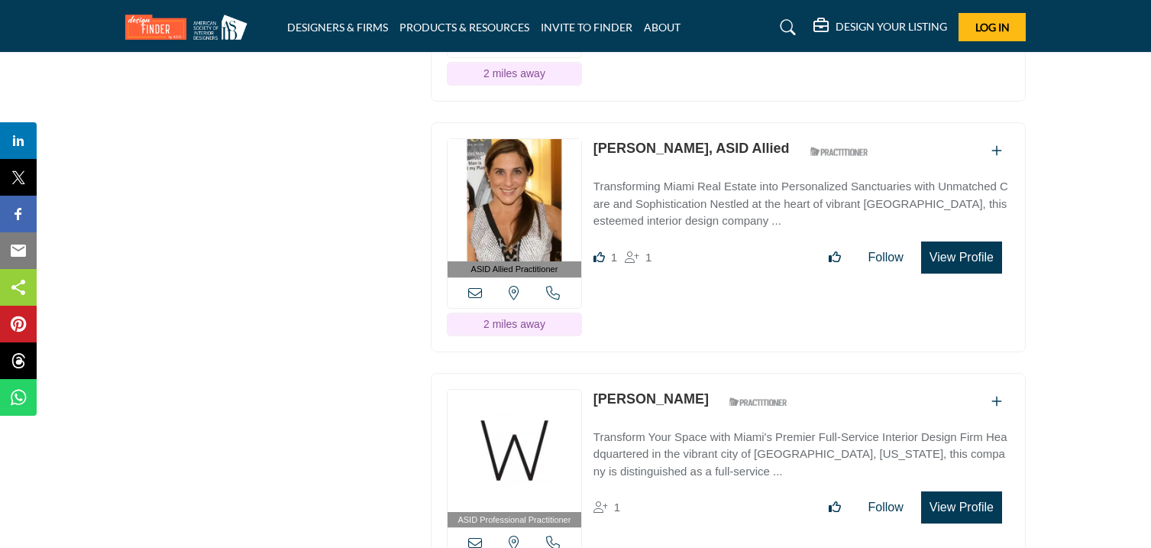
drag, startPoint x: 590, startPoint y: 356, endPoint x: 669, endPoint y: 370, distance: 80.8
click at [669, 373] on div "ASID Professional Practitioner ASID Professional Practitioners have successfull…" at bounding box center [728, 488] width 595 height 230
copy link "[PERSON_NAME]"
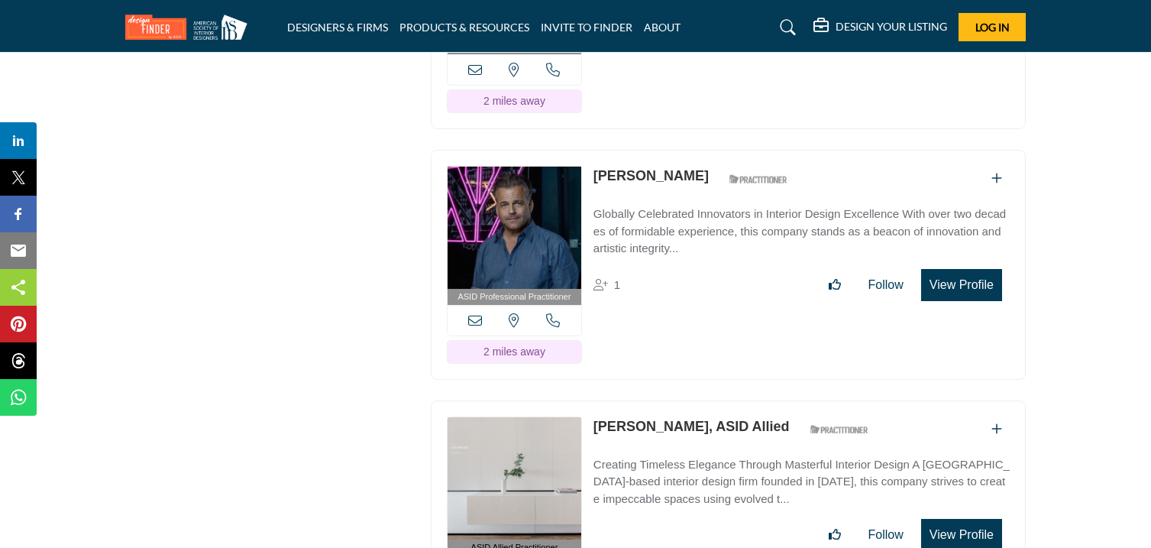
scroll to position [2736, 0]
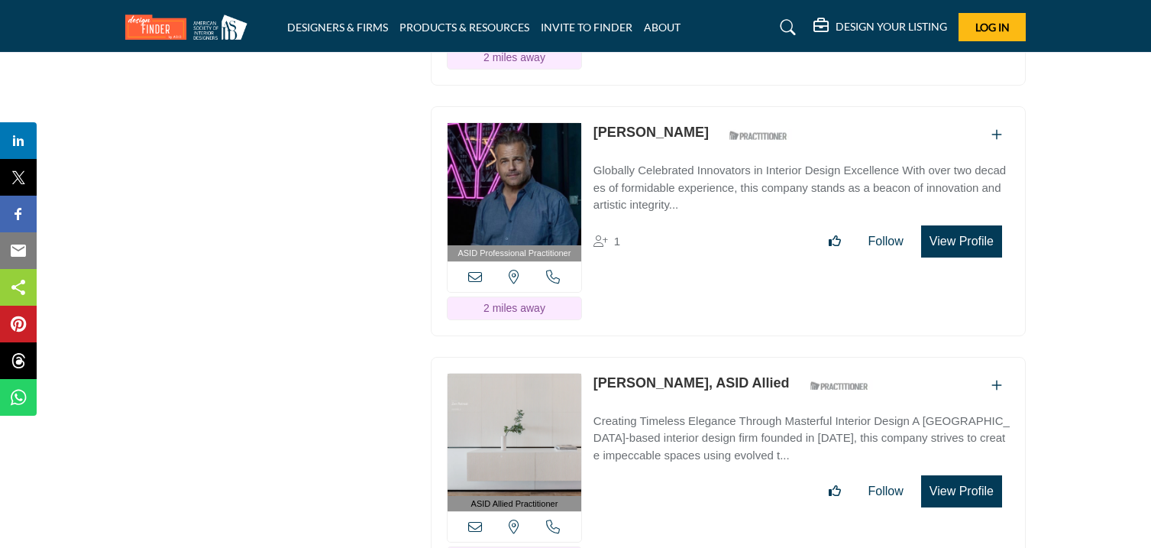
drag, startPoint x: 587, startPoint y: 93, endPoint x: 654, endPoint y: 105, distance: 67.4
click at [654, 106] on div "ASID Professional Practitioner ASID Professional Practitioners have successfull…" at bounding box center [728, 221] width 595 height 230
drag, startPoint x: 590, startPoint y: 342, endPoint x: 692, endPoint y: 354, distance: 103.1
click at [692, 357] on div "ASID Allied Practitioner ASID Allied Practitioners have successfully completed …" at bounding box center [728, 472] width 595 height 230
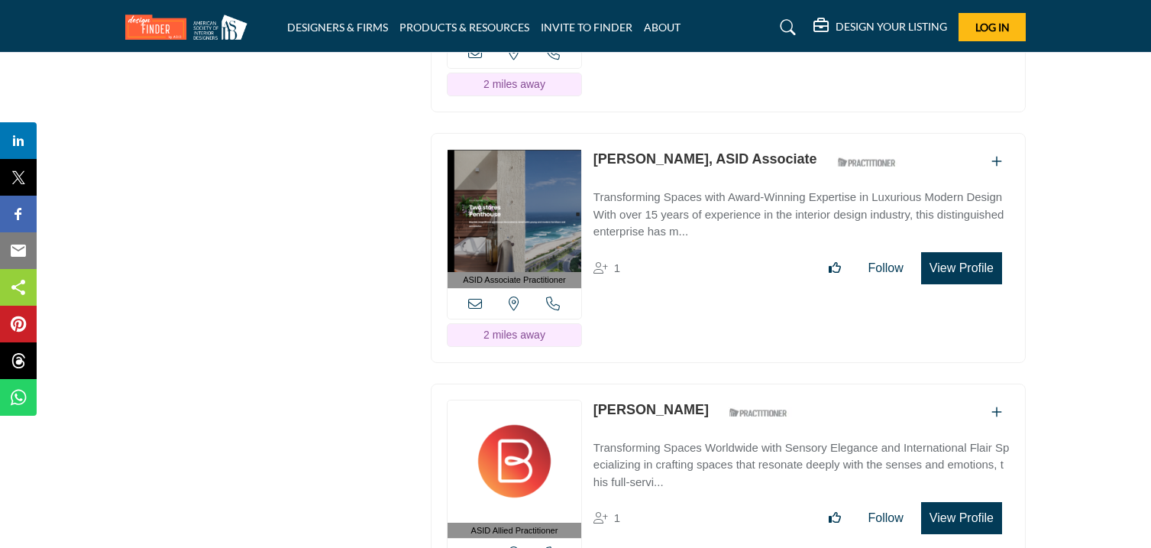
scroll to position [3210, 0]
drag, startPoint x: 593, startPoint y: 122, endPoint x: 638, endPoint y: 125, distance: 45.1
click at [638, 150] on link "Nayara Macedo, ASID Associate" at bounding box center [705, 157] width 224 height 15
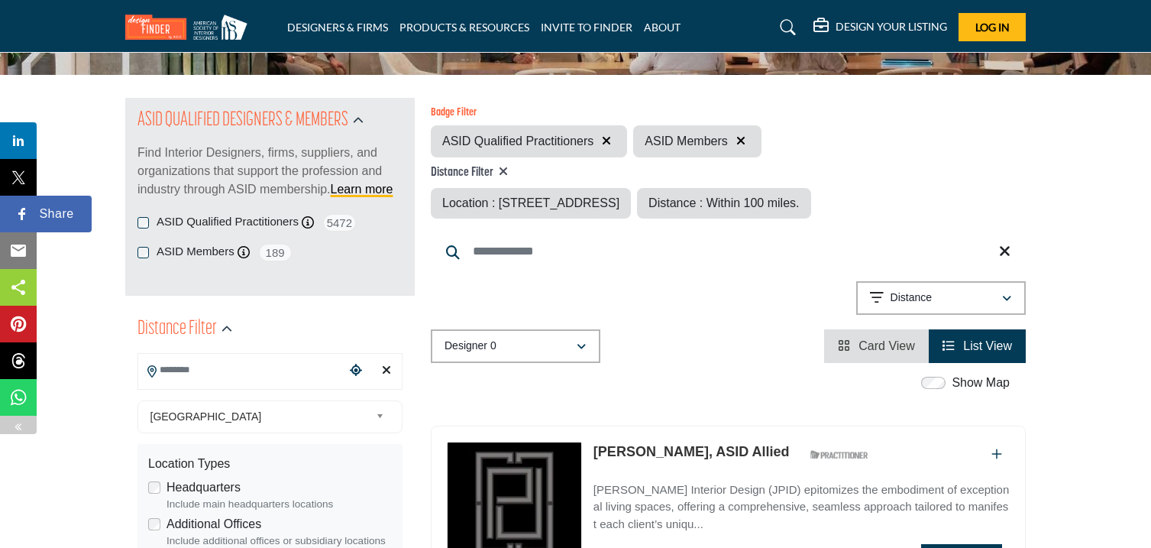
type input "**********"
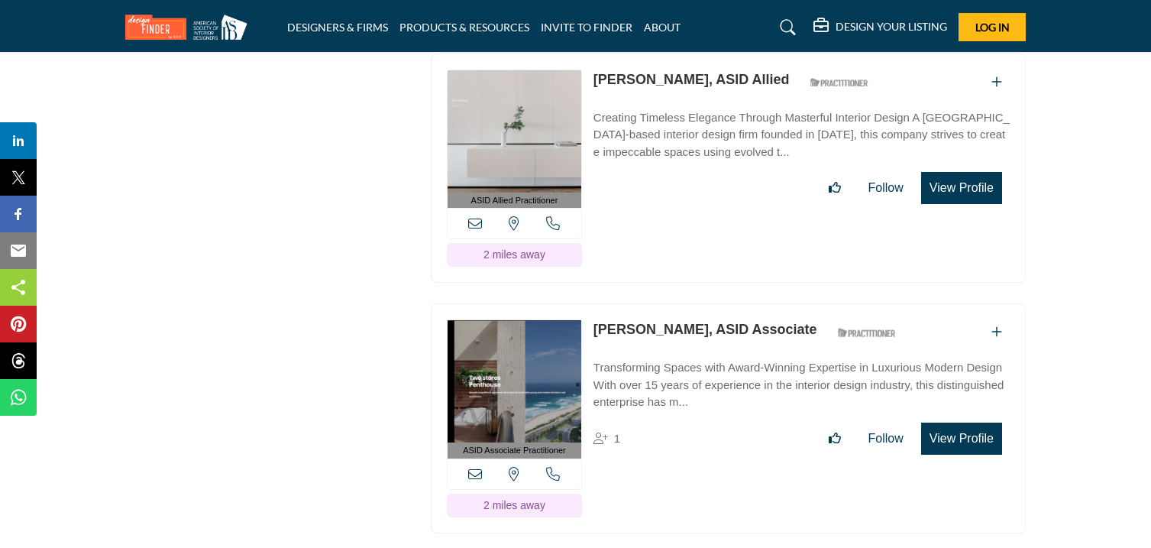
scroll to position [2997, 0]
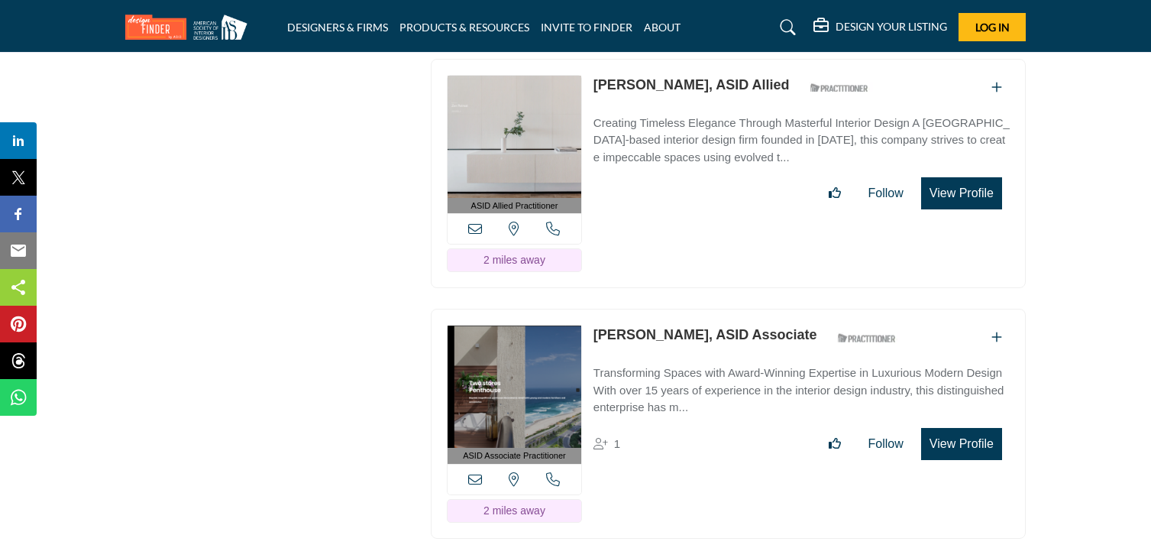
drag, startPoint x: 592, startPoint y: 330, endPoint x: 686, endPoint y: 344, distance: 95.1
click at [686, 344] on div "ASID Associate Practitioner ASID Associate Practitioners have a degree in any m…" at bounding box center [728, 424] width 595 height 230
copy link "Nayara Macedo"
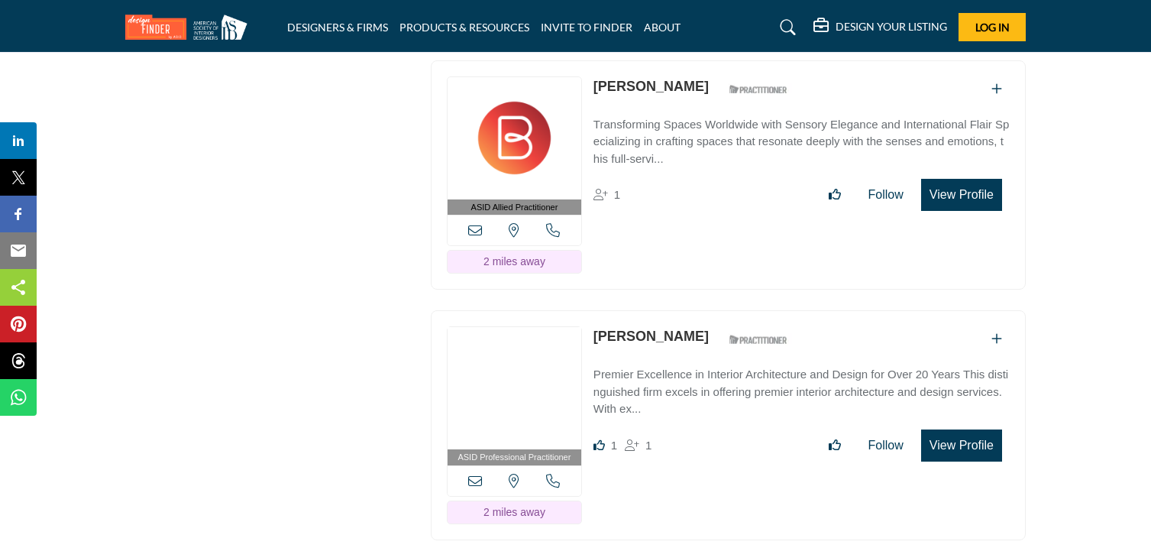
scroll to position [3503, 0]
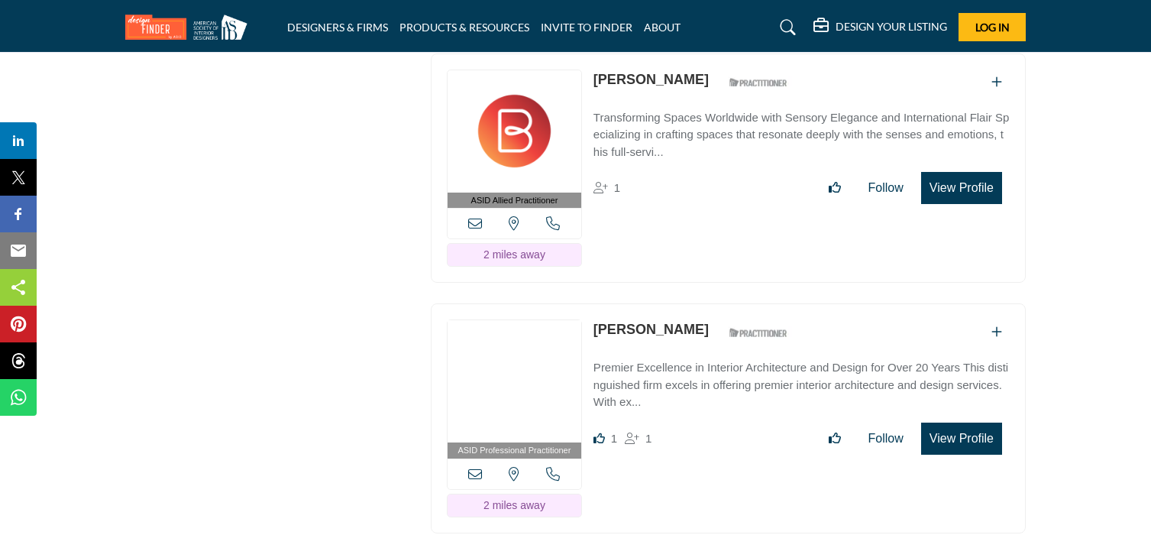
drag, startPoint x: 592, startPoint y: 77, endPoint x: 700, endPoint y: 86, distance: 108.8
click at [700, 86] on div "ASID Allied Practitioner ASID Allied Practitioners have successfully completed …" at bounding box center [728, 168] width 595 height 230
copy link "Beatrice Leupold"
drag, startPoint x: 594, startPoint y: 327, endPoint x: 680, endPoint y: 341, distance: 86.6
click at [680, 341] on div "ASID Professional Practitioner ASID Professional Practitioners have successfull…" at bounding box center [728, 418] width 595 height 230
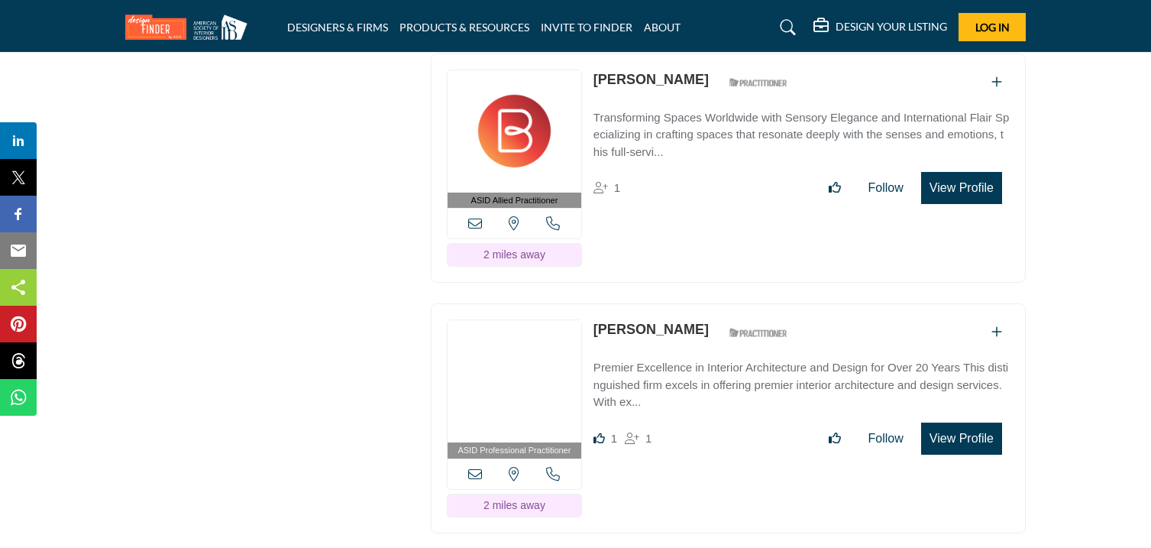
copy link "[PERSON_NAME]"
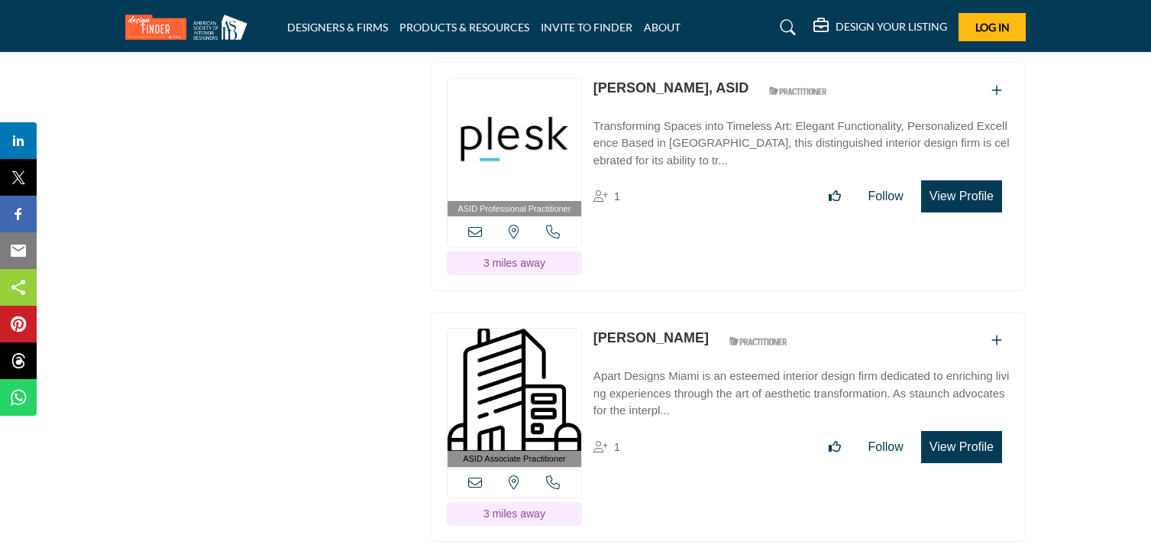
scroll to position [4011, 0]
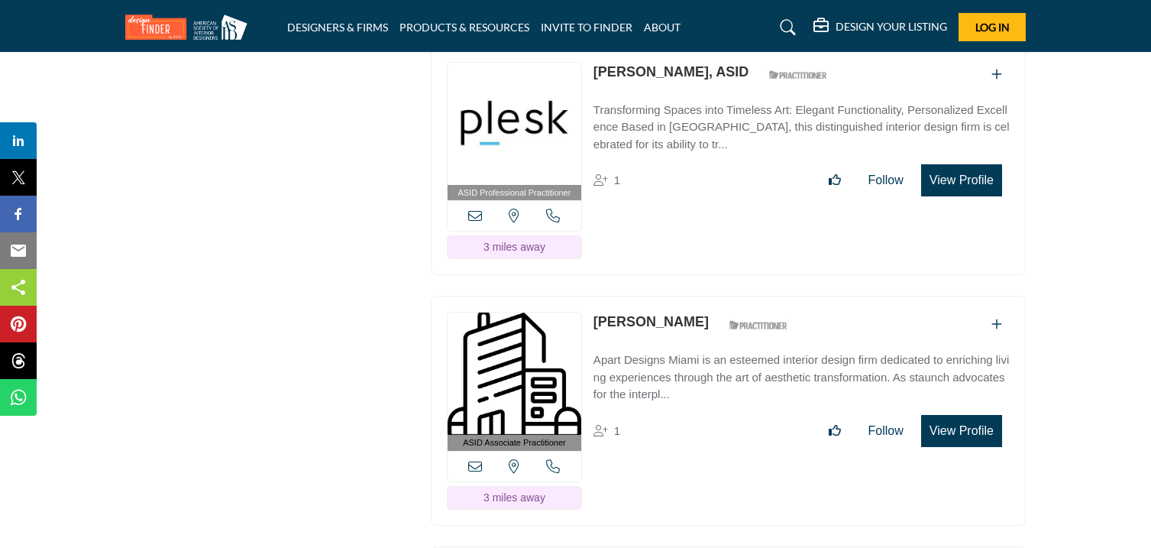
drag, startPoint x: 593, startPoint y: 71, endPoint x: 648, endPoint y: 86, distance: 57.1
click at [648, 82] on p "Juan Mir, ASID" at bounding box center [670, 72] width 155 height 21
copy link "Juan Mir"
drag, startPoint x: 592, startPoint y: 324, endPoint x: 733, endPoint y: 337, distance: 141.9
click at [733, 337] on div "ASID Associate Practitioner ASID Associate Practitioners have a degree in any m…" at bounding box center [728, 411] width 595 height 230
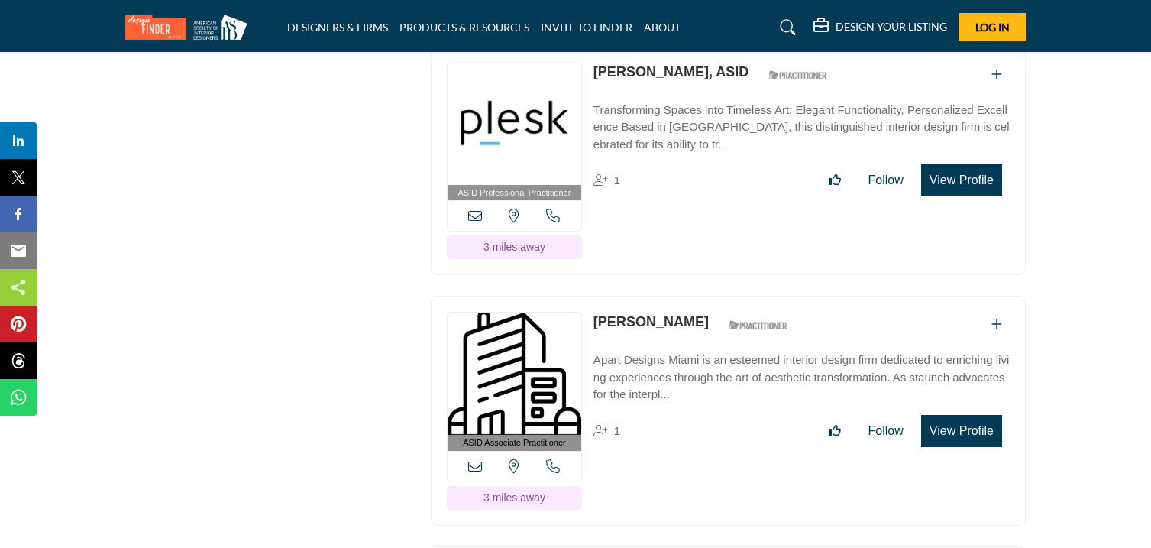
copy link "Ania Nozewnik-Agardy"
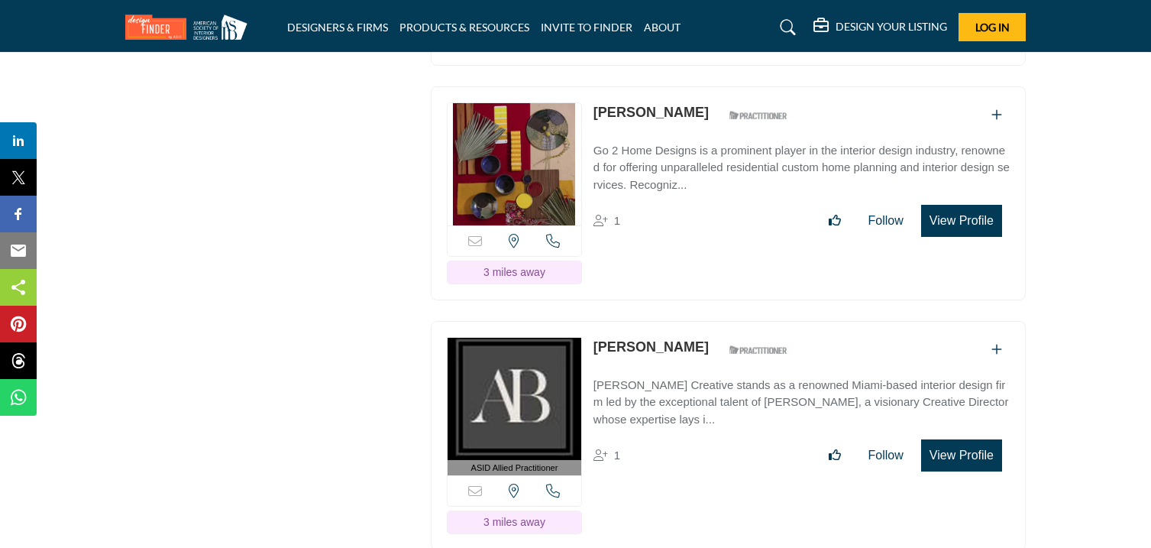
scroll to position [4474, 0]
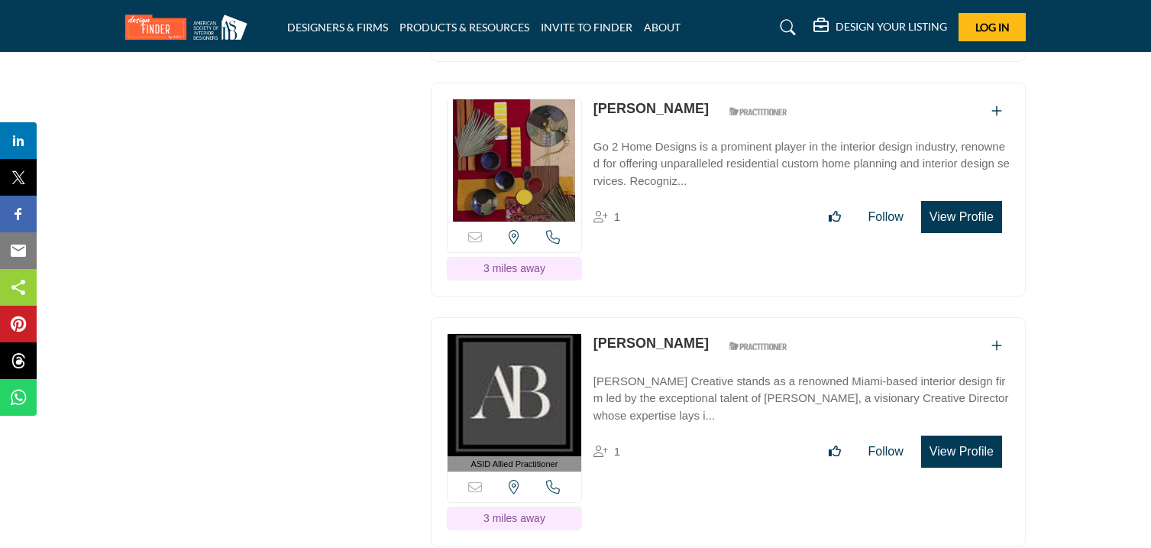
drag, startPoint x: 593, startPoint y: 110, endPoint x: 656, endPoint y: 131, distance: 66.9
click at [656, 119] on p "[PERSON_NAME]" at bounding box center [650, 109] width 115 height 21
copy link "[PERSON_NAME]"
drag, startPoint x: 590, startPoint y: 344, endPoint x: 679, endPoint y: 359, distance: 89.8
click at [679, 359] on div "ASID Allied Practitioner ASID Allied Practitioners have successfully completed …" at bounding box center [728, 432] width 595 height 230
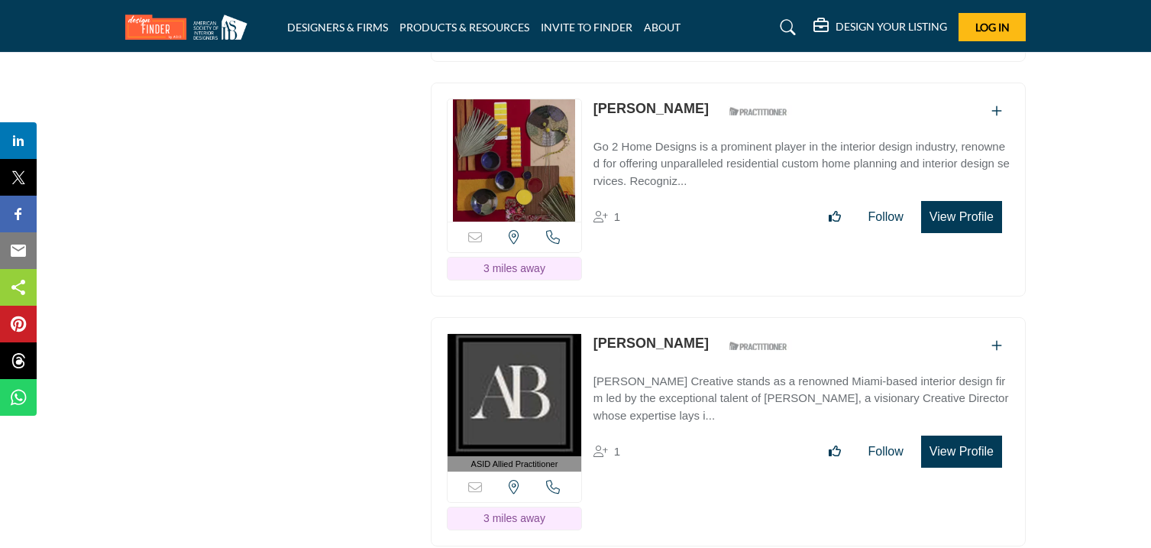
copy link "Allison Butler"
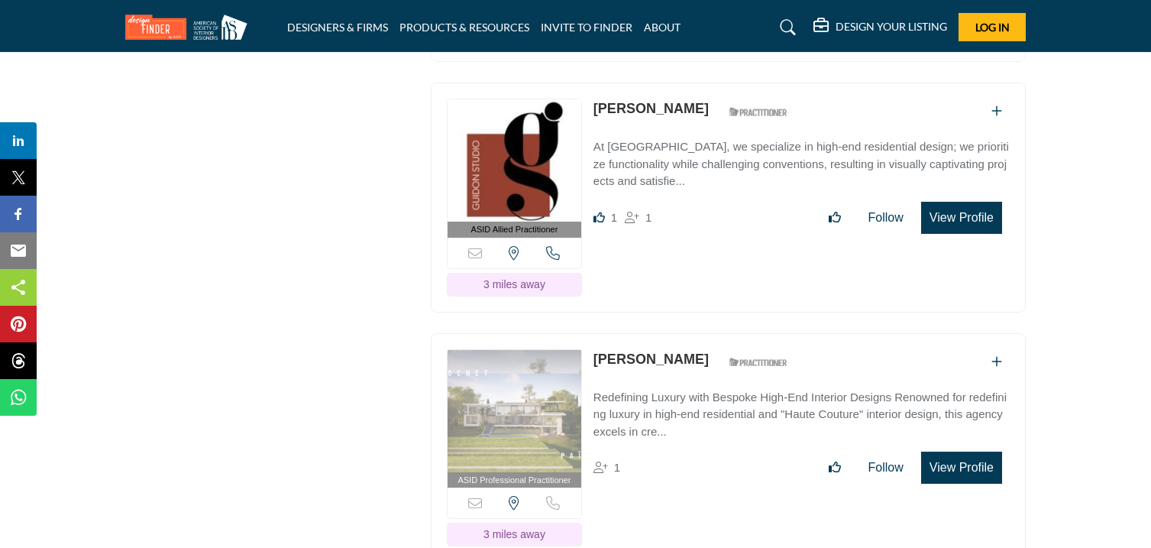
scroll to position [4959, 0]
drag, startPoint x: 586, startPoint y: 105, endPoint x: 668, endPoint y: 121, distance: 83.4
click at [668, 121] on div "ASID Allied Practitioner ASID Allied Practitioners have successfully completed …" at bounding box center [728, 197] width 595 height 230
drag, startPoint x: 592, startPoint y: 112, endPoint x: 678, endPoint y: 116, distance: 86.4
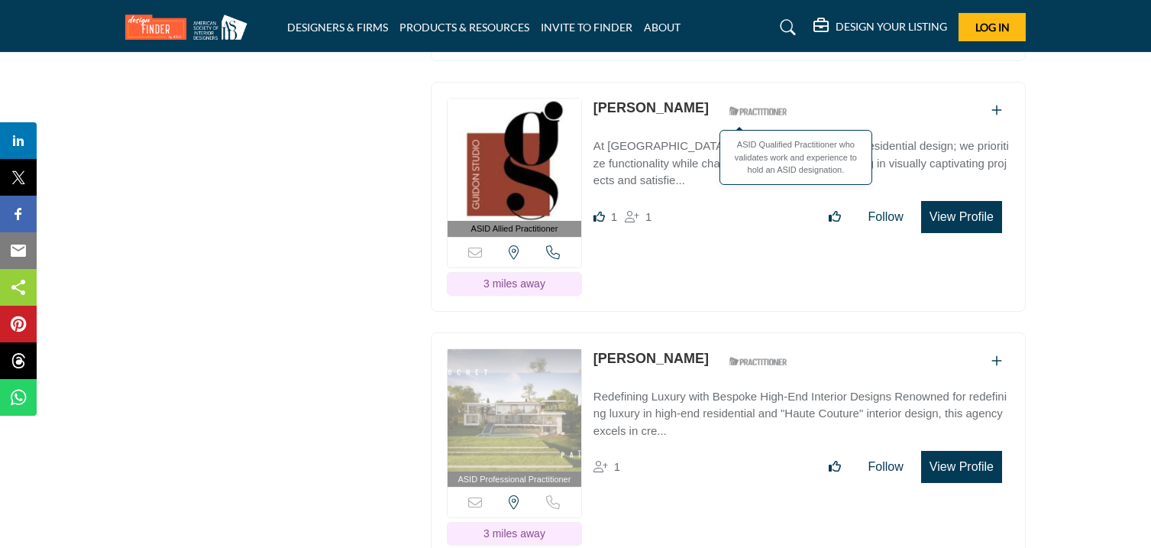
click at [678, 116] on div "ASID Allied Practitioner ASID Allied Practitioners have successfully completed …" at bounding box center [728, 197] width 595 height 230
copy div "Max Guidon"
drag, startPoint x: 592, startPoint y: 360, endPoint x: 672, endPoint y: 373, distance: 81.2
click at [672, 373] on div "ASID Professional Practitioner ASID Professional Practitioners have successfull…" at bounding box center [728, 447] width 595 height 230
copy link "[PERSON_NAME]"
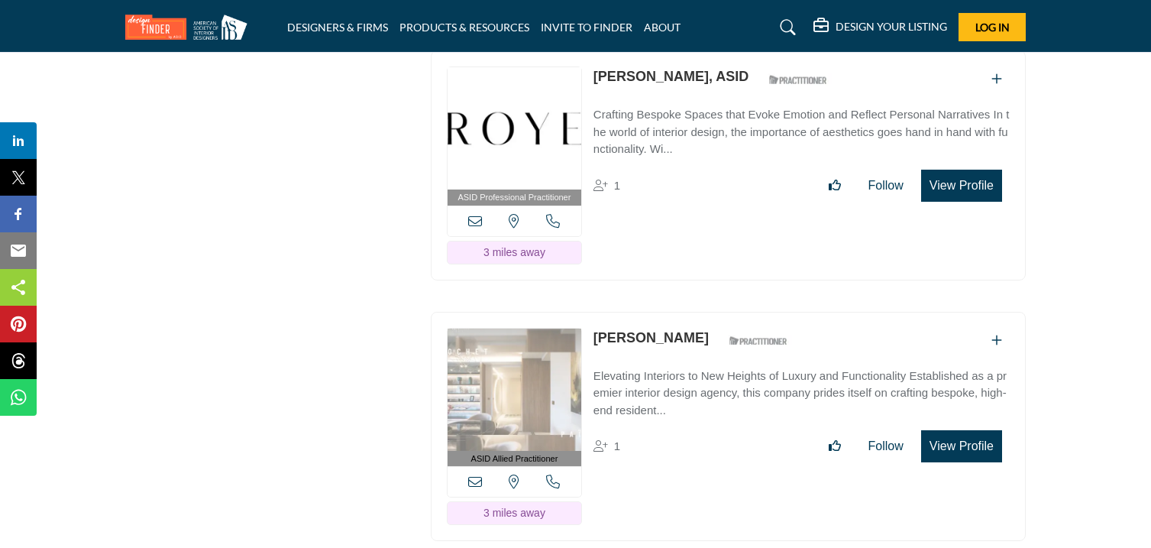
scroll to position [5490, 0]
drag, startPoint x: 593, startPoint y: 83, endPoint x: 709, endPoint y: 98, distance: 116.2
click at [709, 88] on p "Yessenia Cardenas, ASID" at bounding box center [670, 77] width 155 height 21
copy link "Yessenia Cardenas"
drag, startPoint x: 595, startPoint y: 344, endPoint x: 697, endPoint y: 359, distance: 102.6
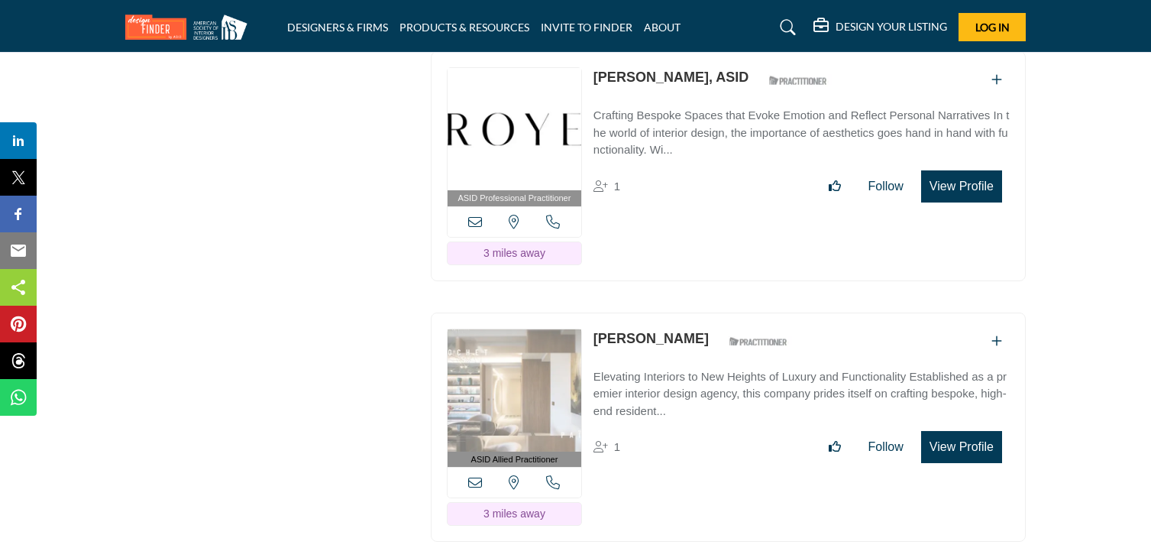
click at [697, 355] on div "Thibaud Putoud ASID Qualified Practitioner who validates work and experience to…" at bounding box center [694, 341] width 202 height 27
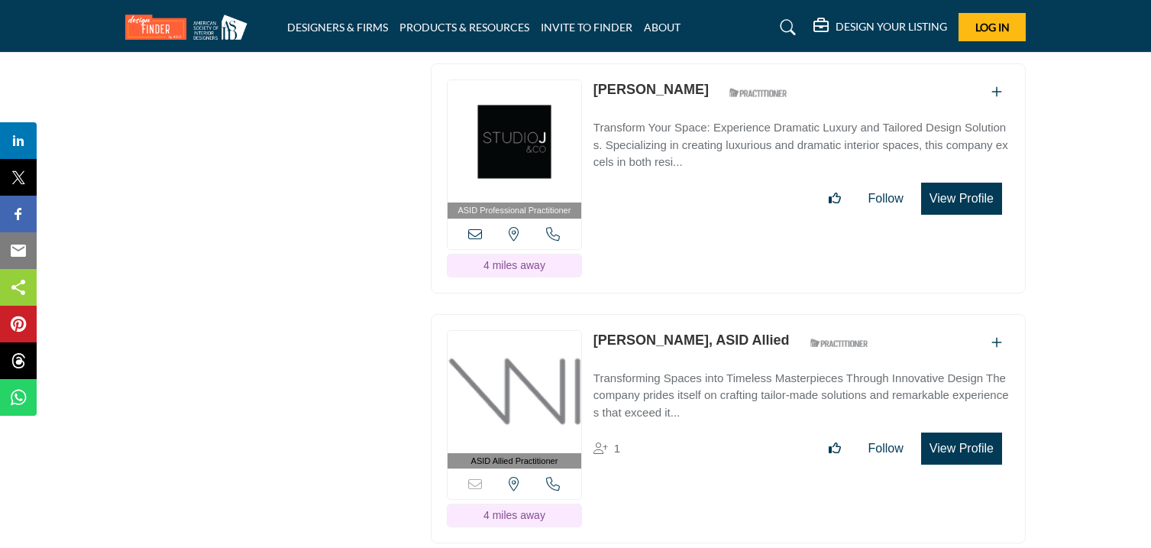
scroll to position [5996, 0]
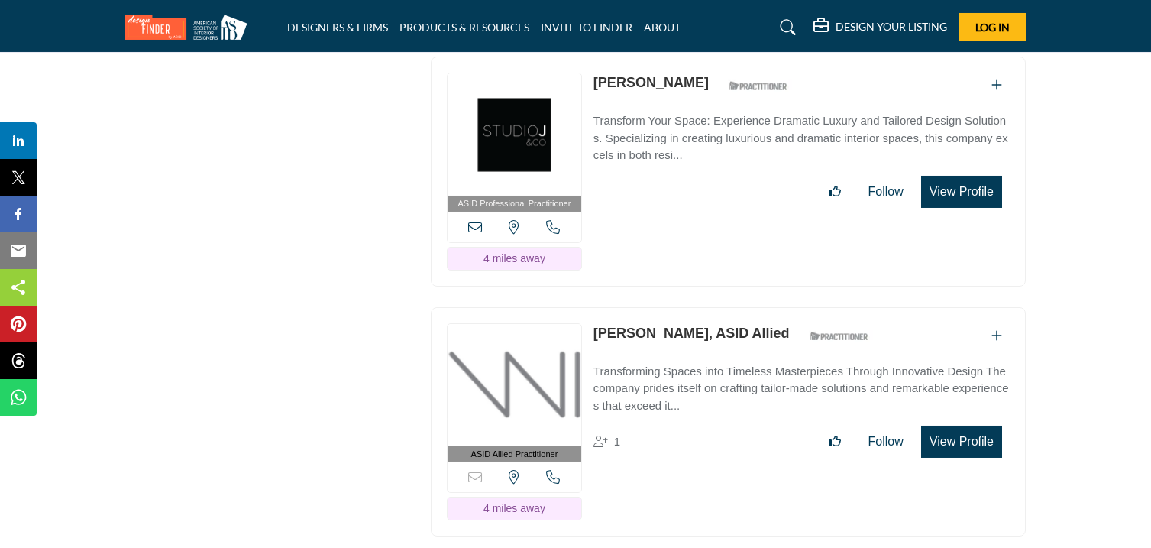
drag, startPoint x: 593, startPoint y: 87, endPoint x: 716, endPoint y: 104, distance: 123.4
click at [716, 104] on div "ASID Professional Practitioner ASID Professional Practitioners have successfull…" at bounding box center [728, 172] width 595 height 230
drag, startPoint x: 591, startPoint y: 338, endPoint x: 687, endPoint y: 354, distance: 97.7
click at [687, 354] on div "ASID Allied Practitioner ASID Allied Practitioners have successfully completed …" at bounding box center [728, 422] width 595 height 230
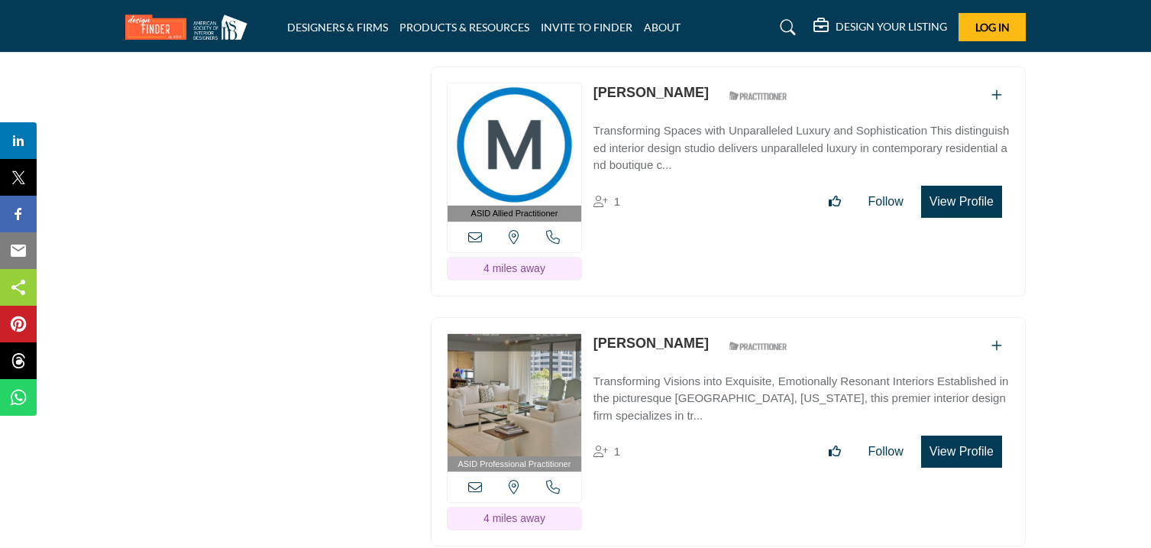
scroll to position [6490, 0]
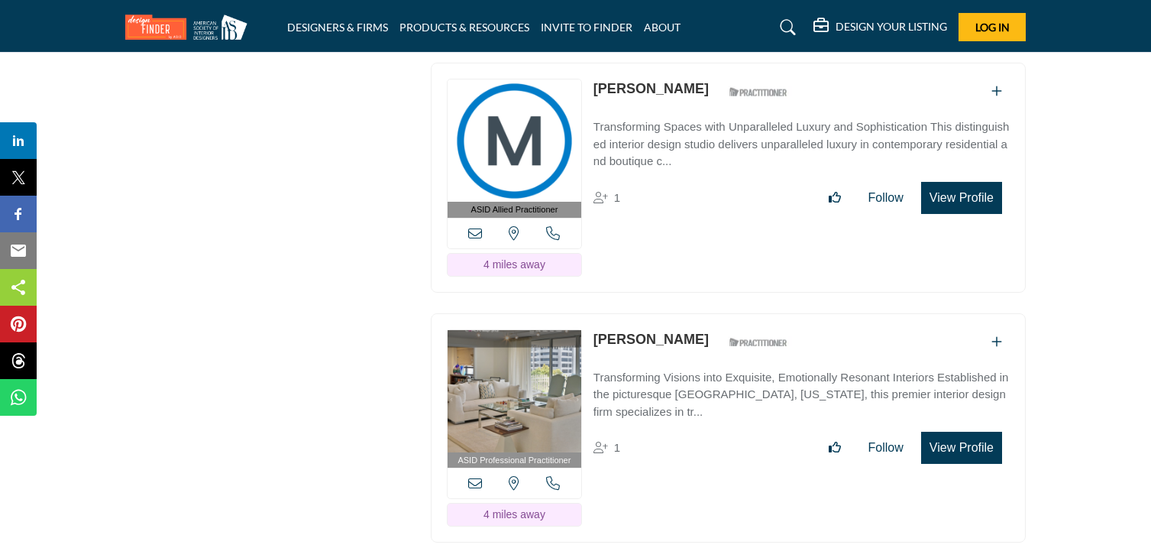
drag, startPoint x: 590, startPoint y: 97, endPoint x: 679, endPoint y: 115, distance: 90.3
click at [679, 115] on div "ASID Allied Practitioner ASID Allied Practitioners have successfully completed …" at bounding box center [728, 178] width 595 height 230
drag, startPoint x: 594, startPoint y: 348, endPoint x: 677, endPoint y: 362, distance: 84.5
click at [677, 356] on div "Alison Cahlin ASID Qualified Practitioner who validates work and experience to …" at bounding box center [694, 342] width 202 height 27
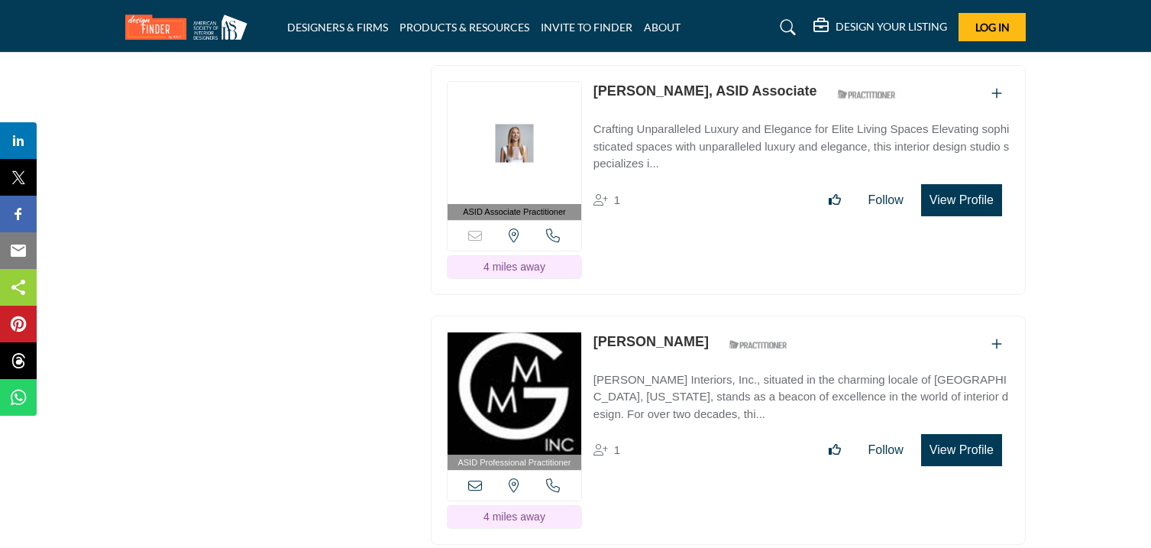
scroll to position [6989, 0]
drag, startPoint x: 592, startPoint y: 98, endPoint x: 684, endPoint y: 117, distance: 94.4
click at [684, 117] on div "ASID Associate Practitioner ASID Associate Practitioners have a degree in any m…" at bounding box center [728, 179] width 595 height 230
drag, startPoint x: 593, startPoint y: 352, endPoint x: 696, endPoint y: 364, distance: 103.7
click at [696, 351] on p "Margaret Groves" at bounding box center [650, 341] width 115 height 21
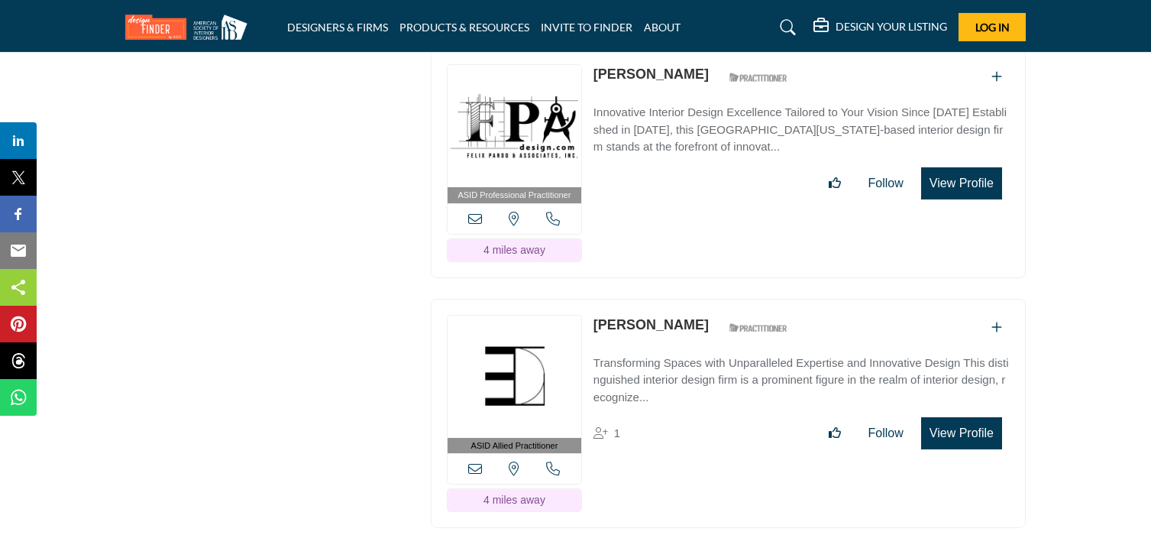
scroll to position [7506, 0]
drag, startPoint x: 590, startPoint y: 85, endPoint x: 663, endPoint y: 96, distance: 74.2
click at [663, 96] on div "ASID Professional Practitioner ASID Professional Practitioners have successfull…" at bounding box center [728, 162] width 595 height 230
drag, startPoint x: 591, startPoint y: 338, endPoint x: 697, endPoint y: 357, distance: 107.3
click at [697, 357] on div "ASID Allied Practitioner ASID Allied Practitioners have successfully completed …" at bounding box center [728, 413] width 595 height 230
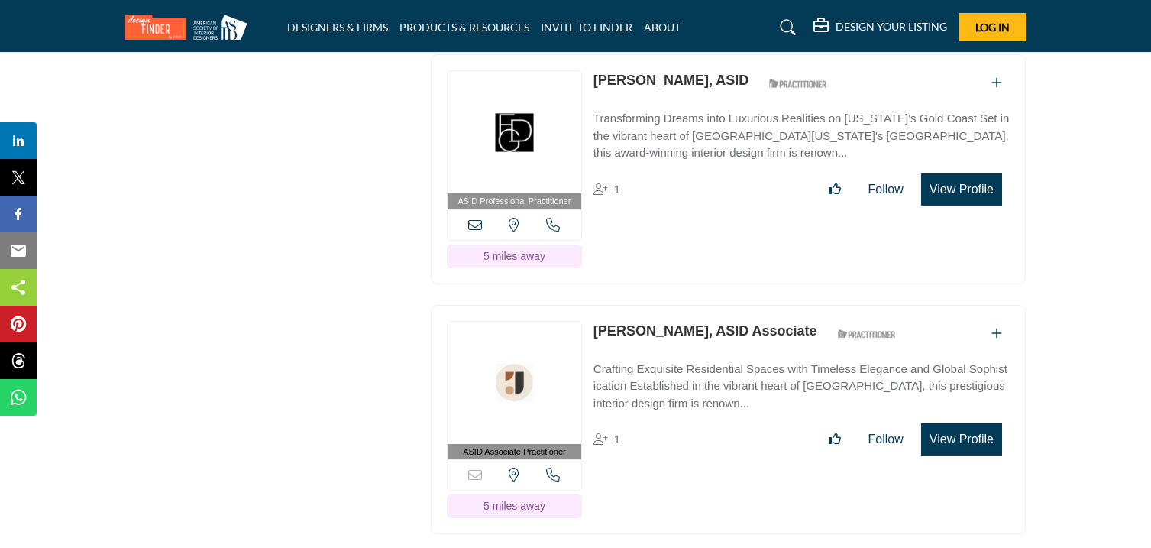
scroll to position [8001, 0]
drag, startPoint x: 592, startPoint y: 92, endPoint x: 670, endPoint y: 103, distance: 78.7
click at [670, 103] on div "ASID Professional Practitioner ASID Professional Practitioners have successfull…" at bounding box center [728, 168] width 595 height 230
drag, startPoint x: 591, startPoint y: 344, endPoint x: 696, endPoint y: 359, distance: 105.8
click at [696, 359] on div "ASID Associate Practitioner ASID Associate Practitioners have a degree in any m…" at bounding box center [728, 418] width 595 height 230
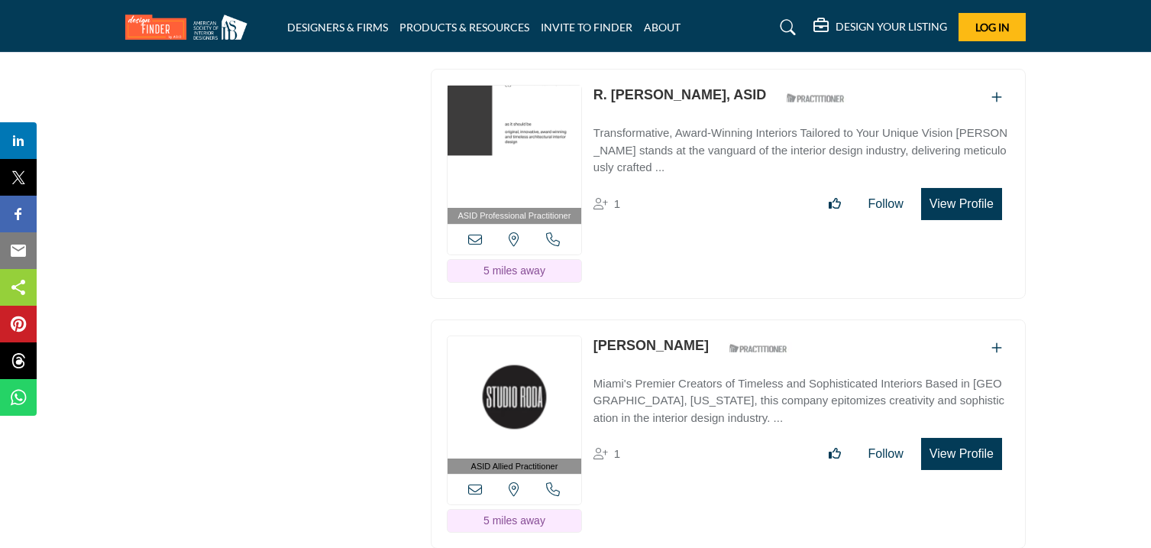
scroll to position [8491, 0]
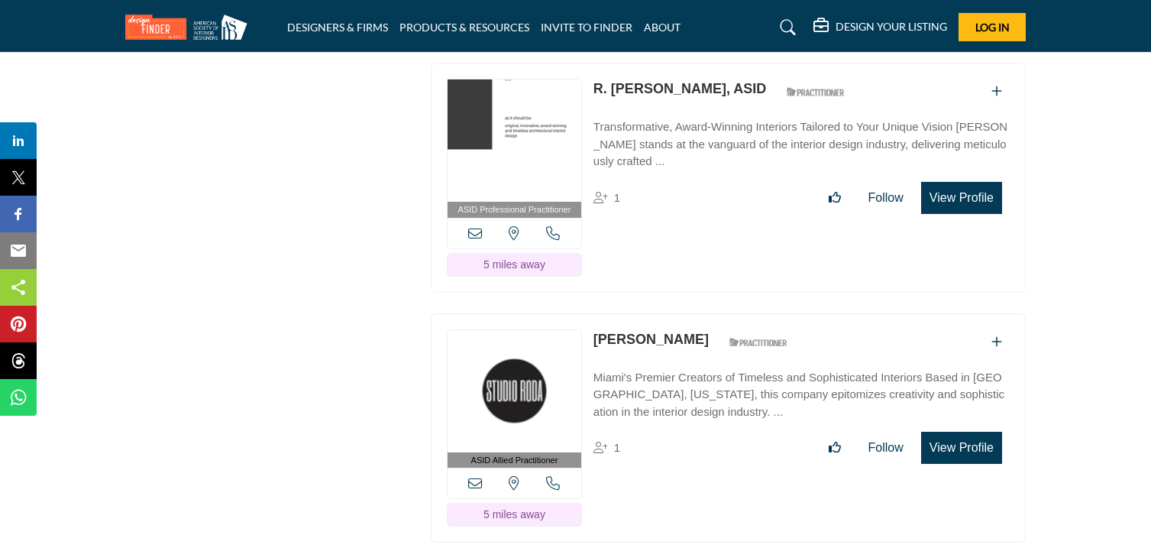
click at [702, 112] on div "ASID Professional Practitioner ASID Professional Practitioners have successfull…" at bounding box center [728, 178] width 595 height 230
drag, startPoint x: 593, startPoint y: 353, endPoint x: 677, endPoint y: 370, distance: 85.8
click at [677, 370] on div "ASID Allied Practitioner ASID Allied Practitioners have successfully completed …" at bounding box center [728, 428] width 595 height 230
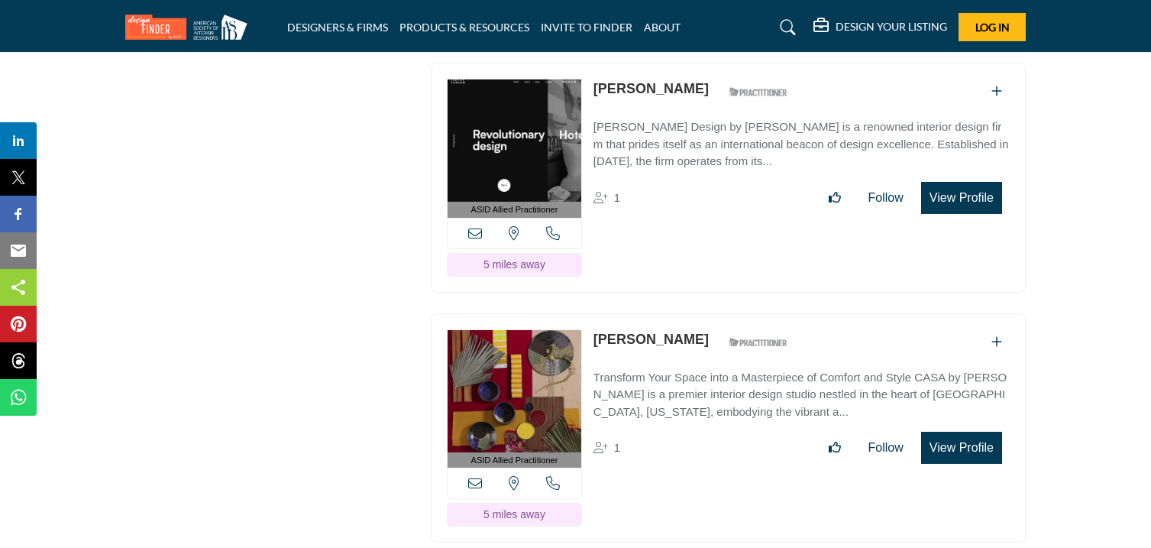
scroll to position [8995, 0]
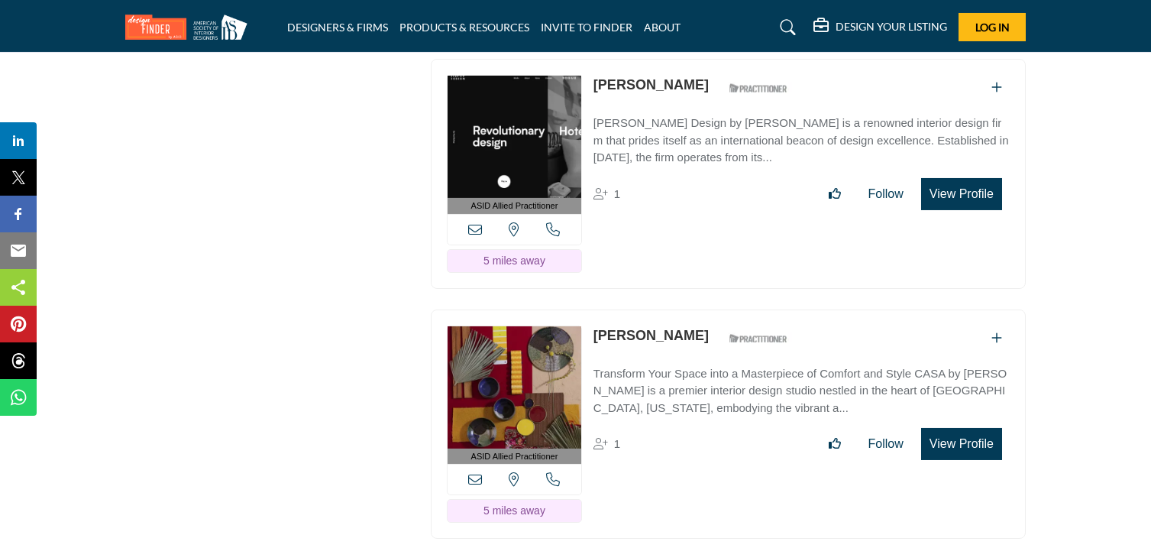
drag, startPoint x: 590, startPoint y: 101, endPoint x: 667, endPoint y: 108, distance: 76.7
click at [667, 108] on div "ASID Allied Practitioner ASID Allied Practitioners have successfully completed …" at bounding box center [728, 174] width 595 height 230
drag, startPoint x: 591, startPoint y: 354, endPoint x: 691, endPoint y: 364, distance: 100.6
click at [691, 364] on div "ASID Allied Practitioner ASID Allied Practitioners have successfully completed …" at bounding box center [728, 424] width 595 height 230
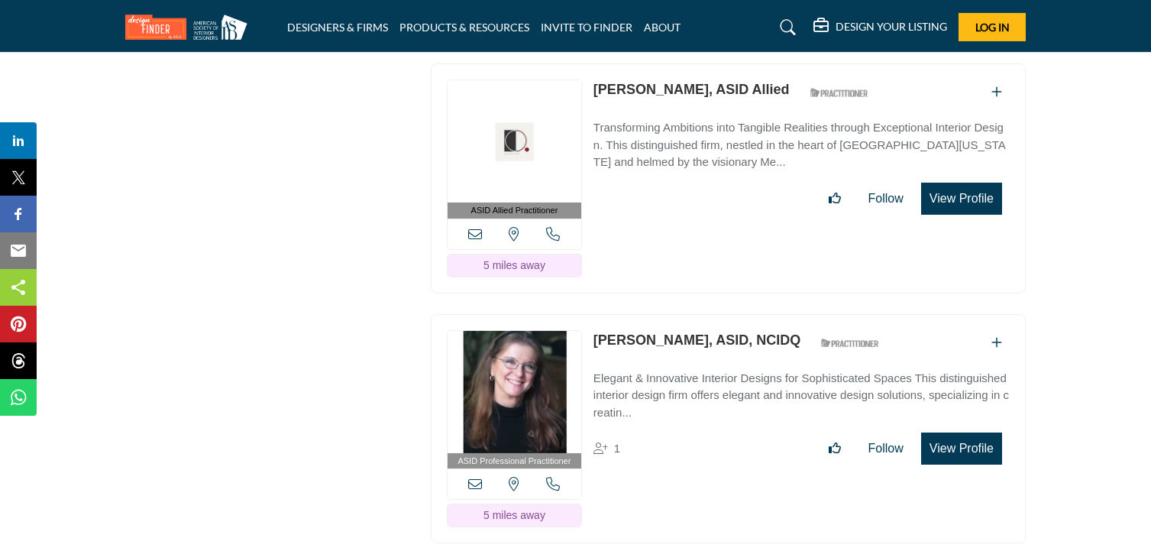
scroll to position [9496, 0]
